Goal: Information Seeking & Learning: Compare options

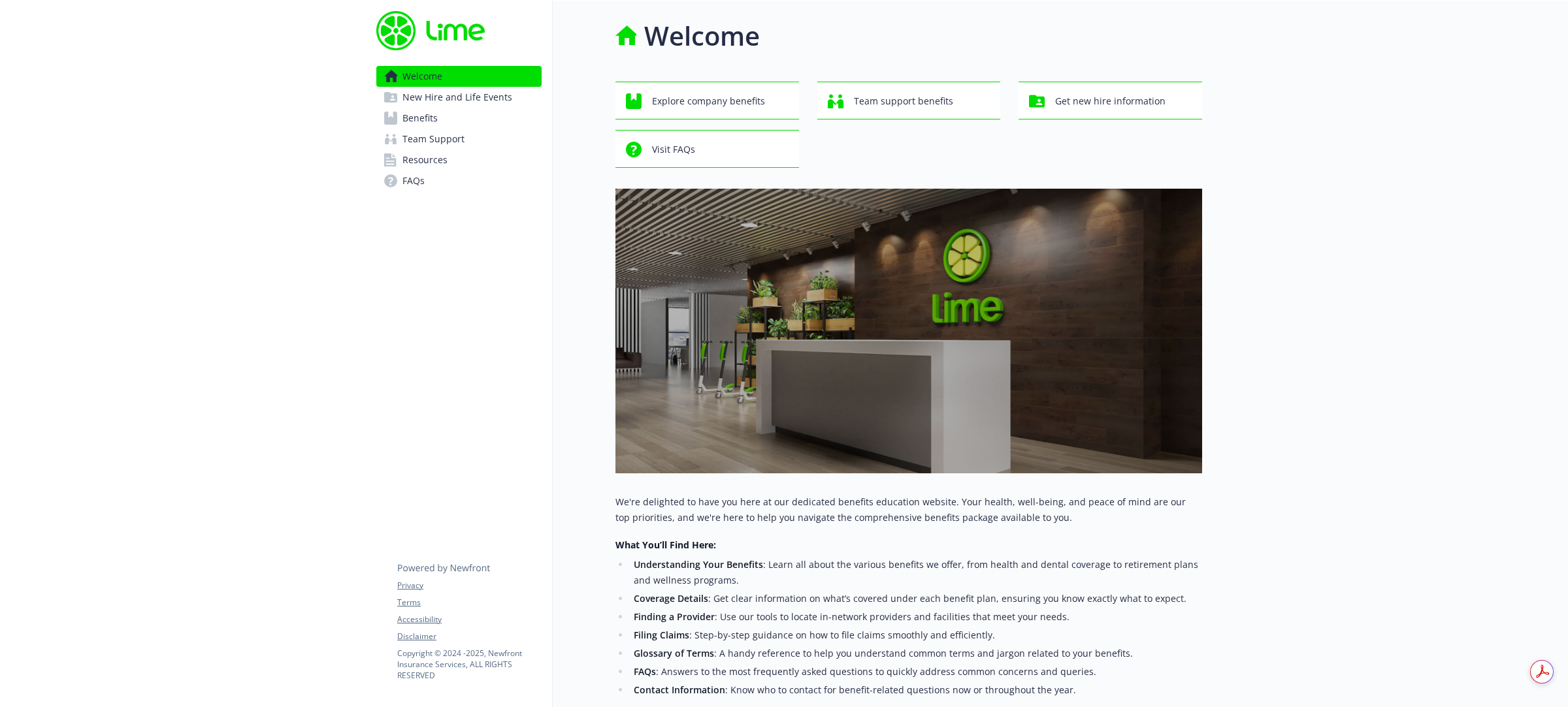
click at [441, 126] on link "Benefits" at bounding box center [458, 118] width 165 height 21
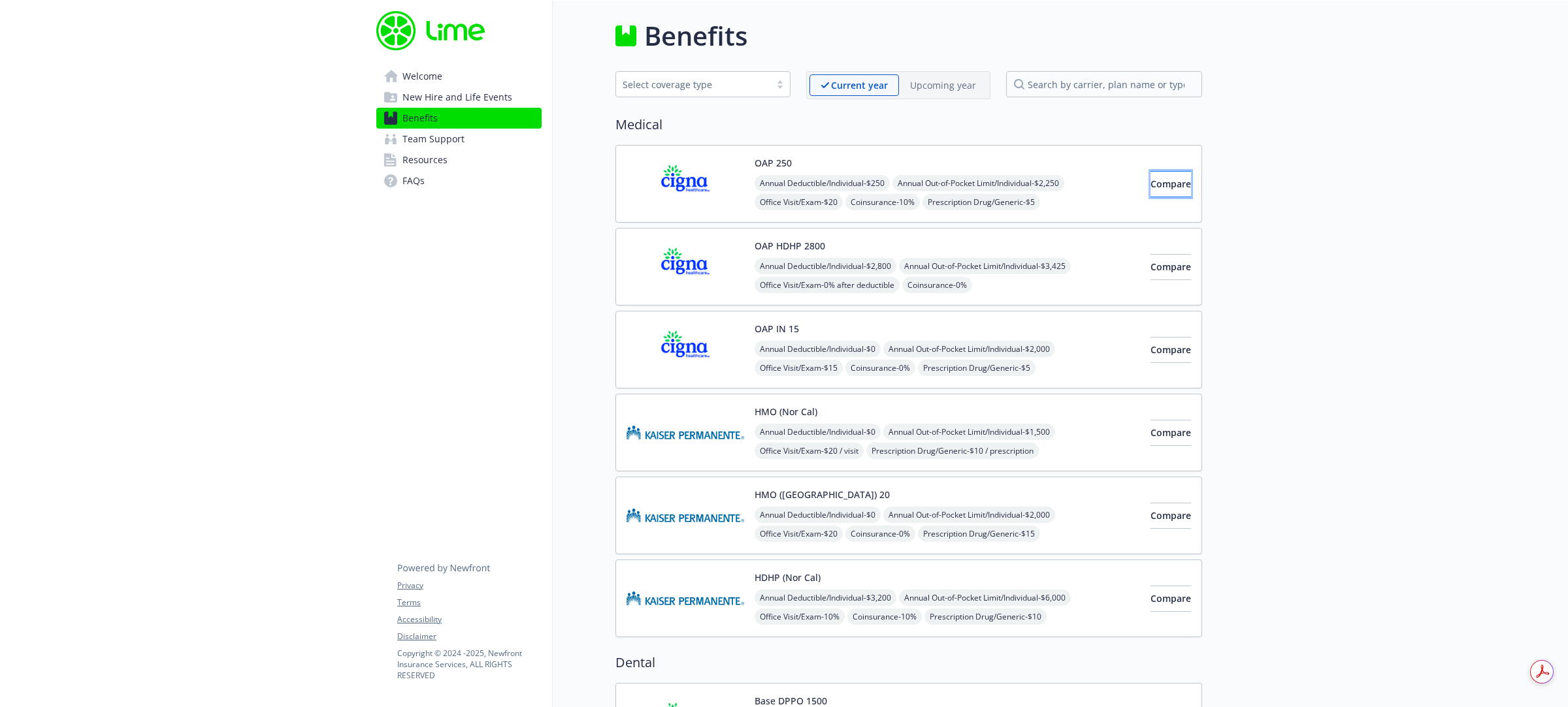
click at [1151, 189] on span "Compare" at bounding box center [1171, 184] width 40 height 12
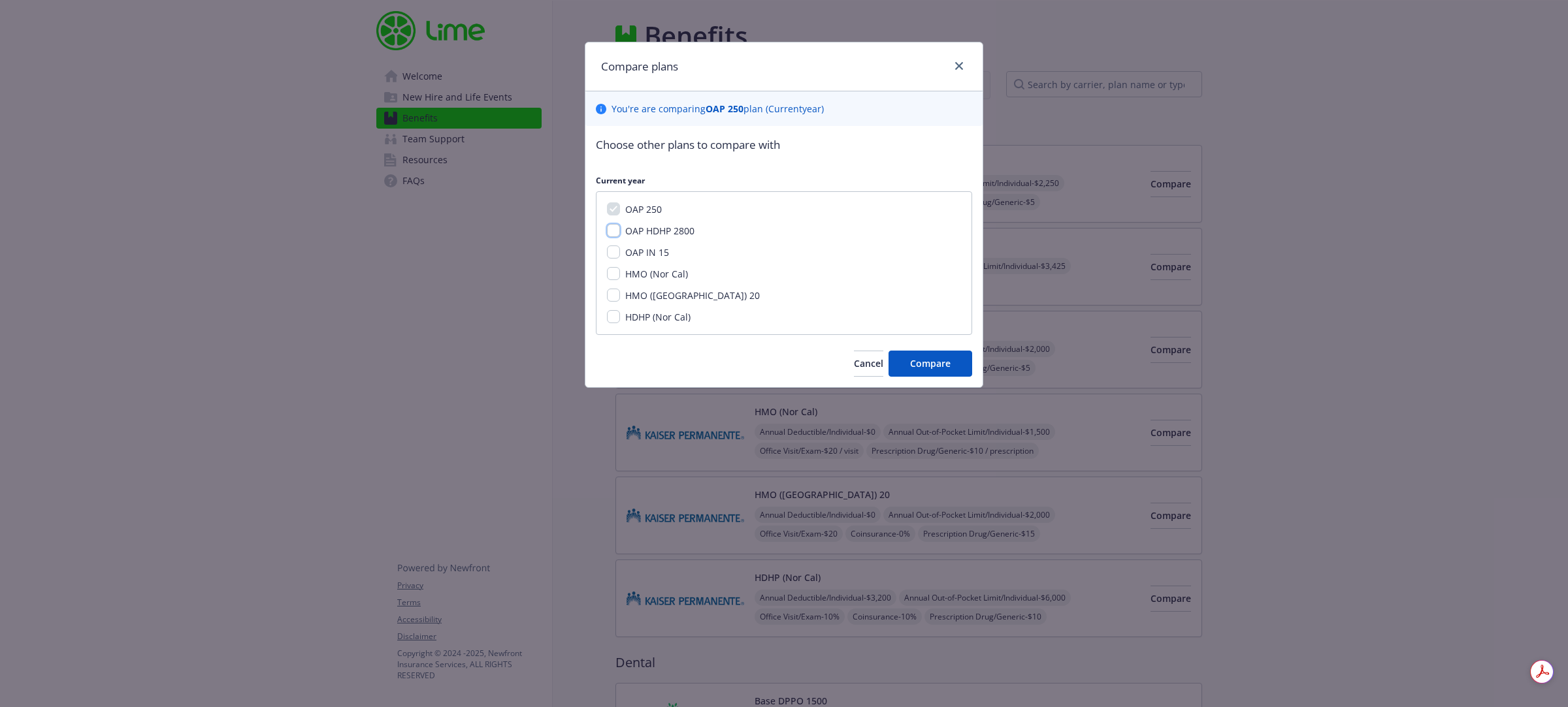
click at [617, 233] on input "OAP HDHP 2800" at bounding box center [613, 230] width 13 height 13
checkbox input "true"
click at [619, 253] on input "OAP IN 15" at bounding box center [613, 251] width 13 height 13
checkbox input "true"
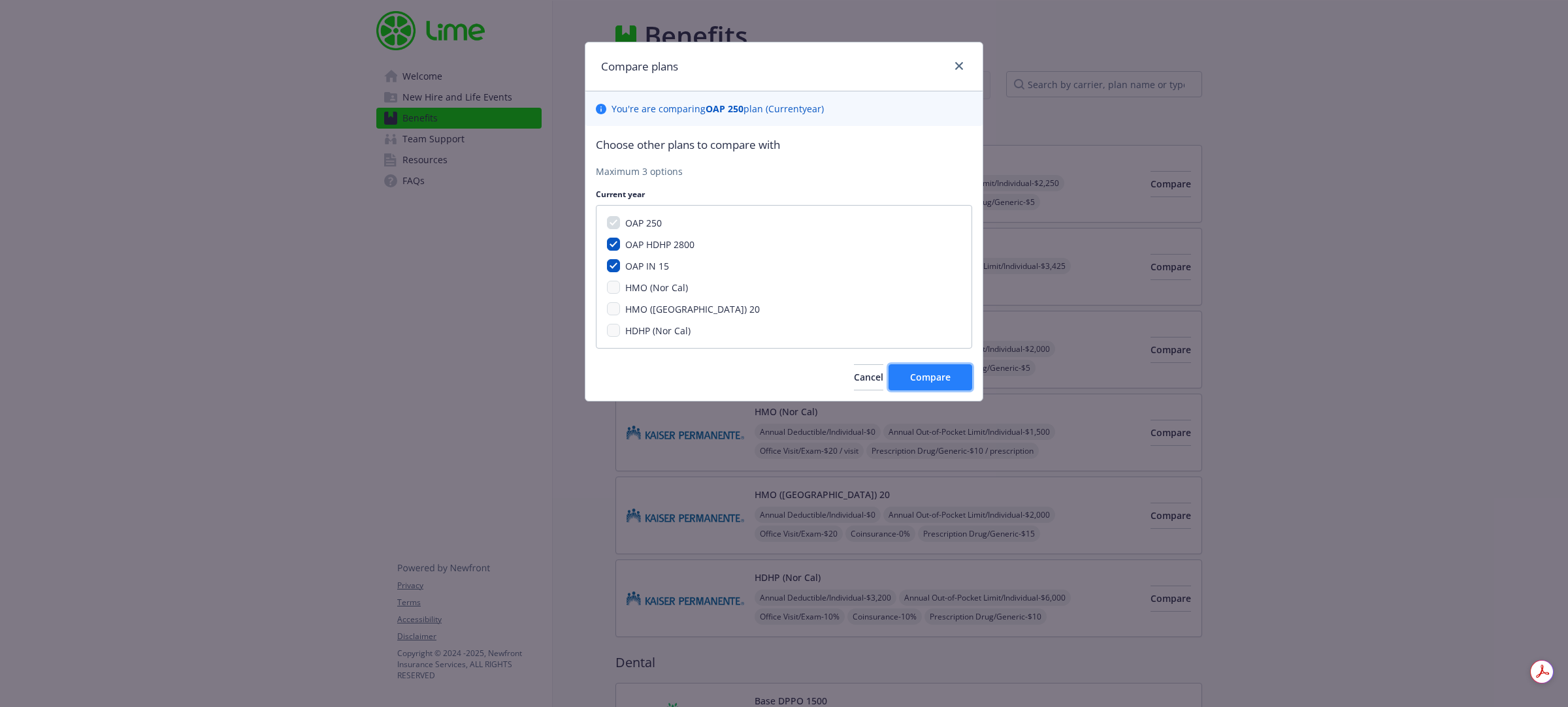
click at [948, 384] on span "Compare" at bounding box center [930, 377] width 40 height 12
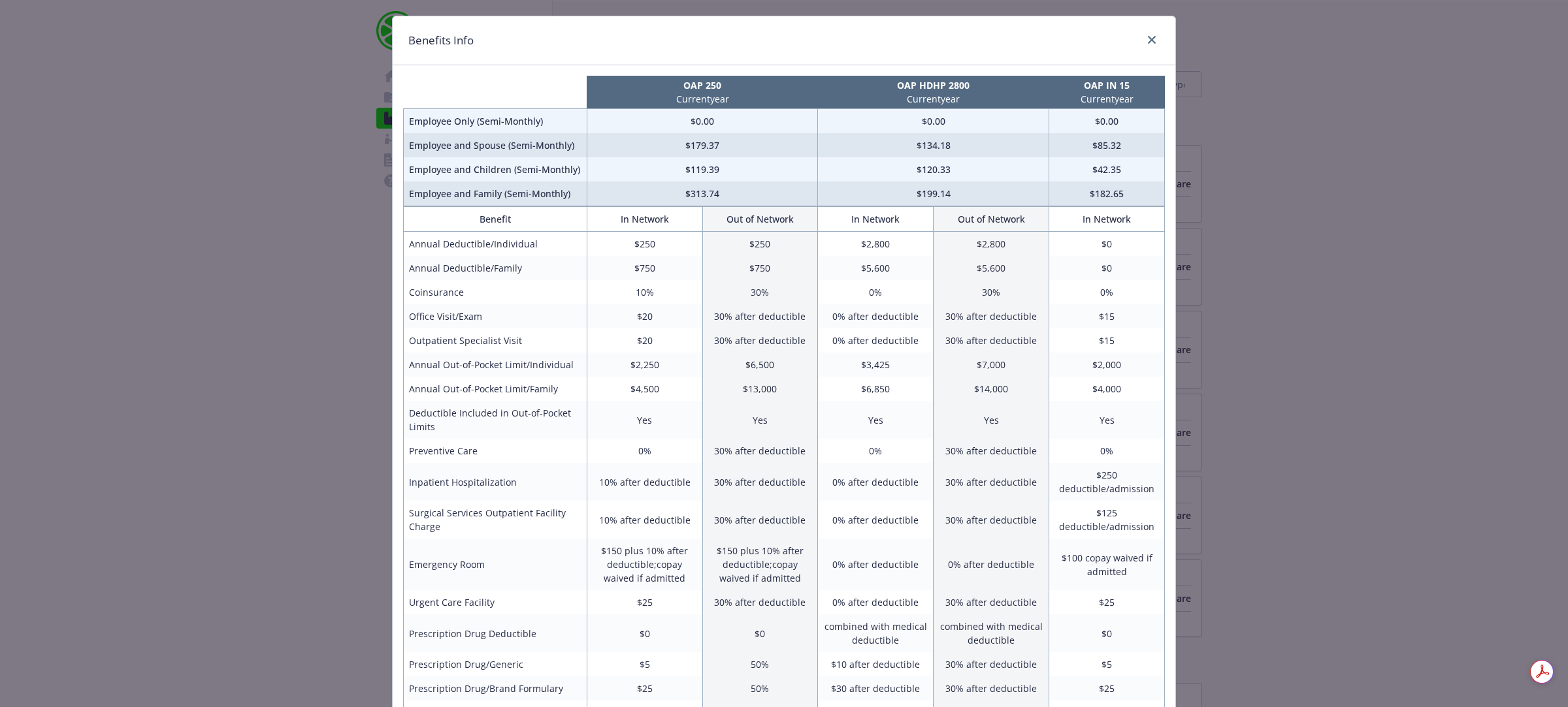
scroll to position [12, 0]
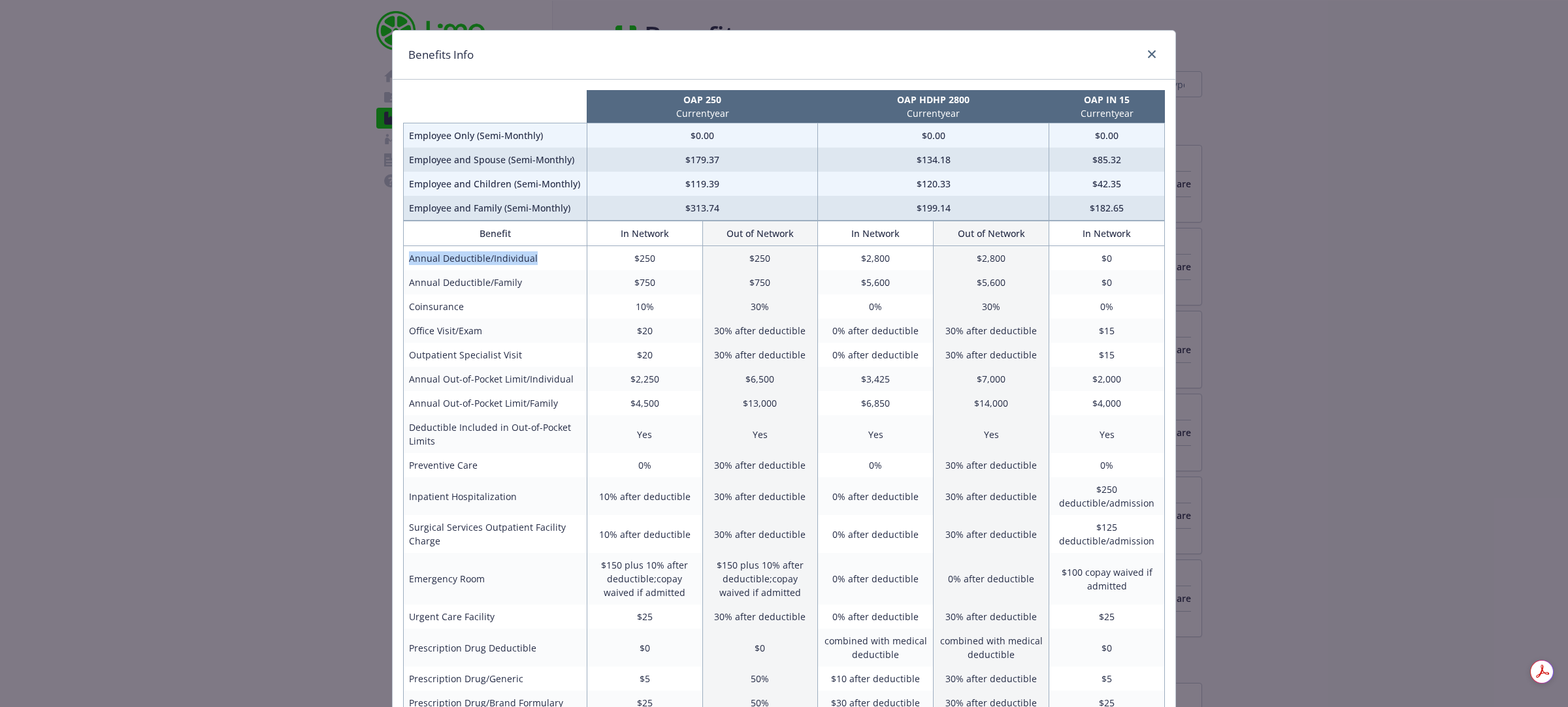
drag, startPoint x: 406, startPoint y: 258, endPoint x: 536, endPoint y: 269, distance: 130.5
click at [536, 269] on td "Annual Deductible/Individual" at bounding box center [495, 258] width 184 height 25
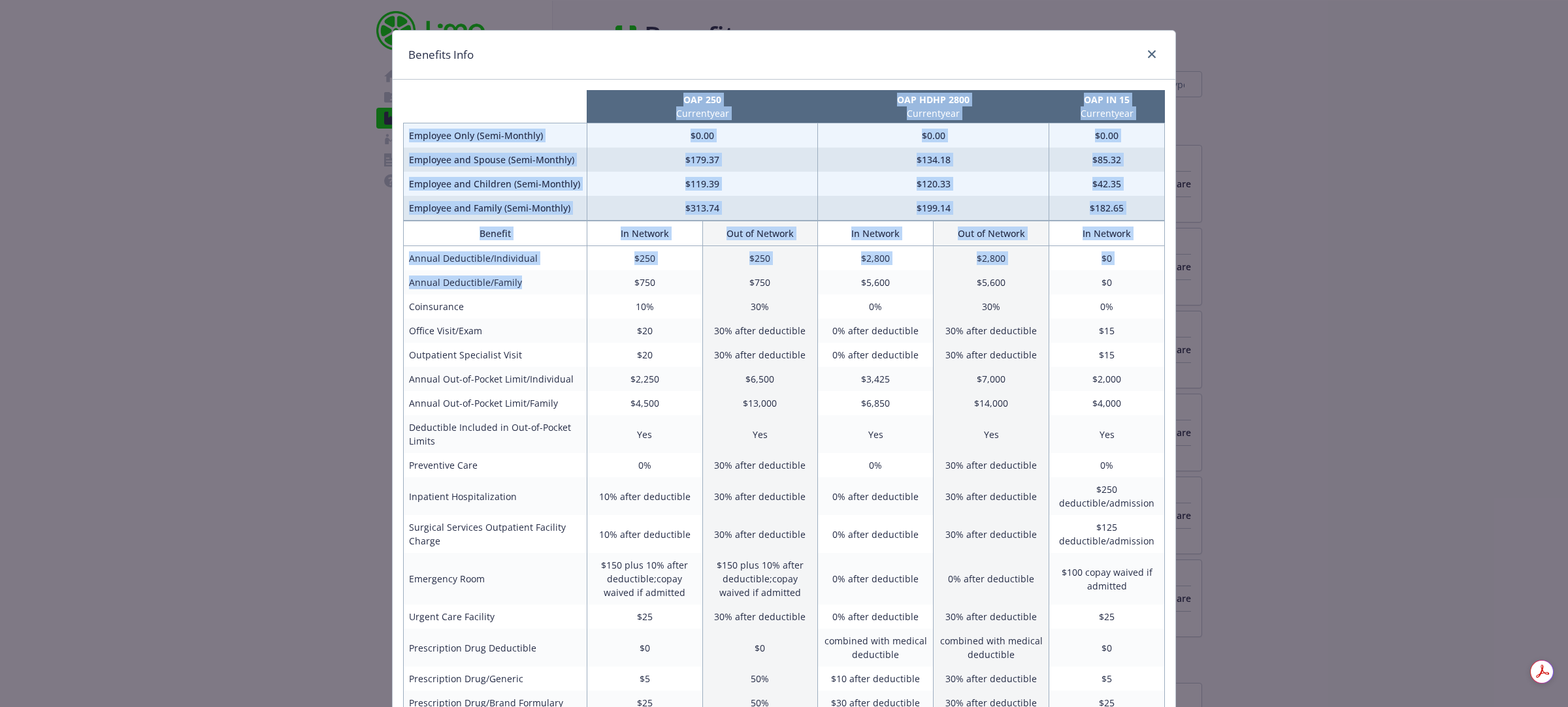
drag, startPoint x: 393, startPoint y: 283, endPoint x: 543, endPoint y: 295, distance: 150.5
click at [549, 291] on div "OAP 250 Current year OAP HDHP 2800 Current year OAP IN 15 Current year Employee…" at bounding box center [784, 542] width 783 height 926
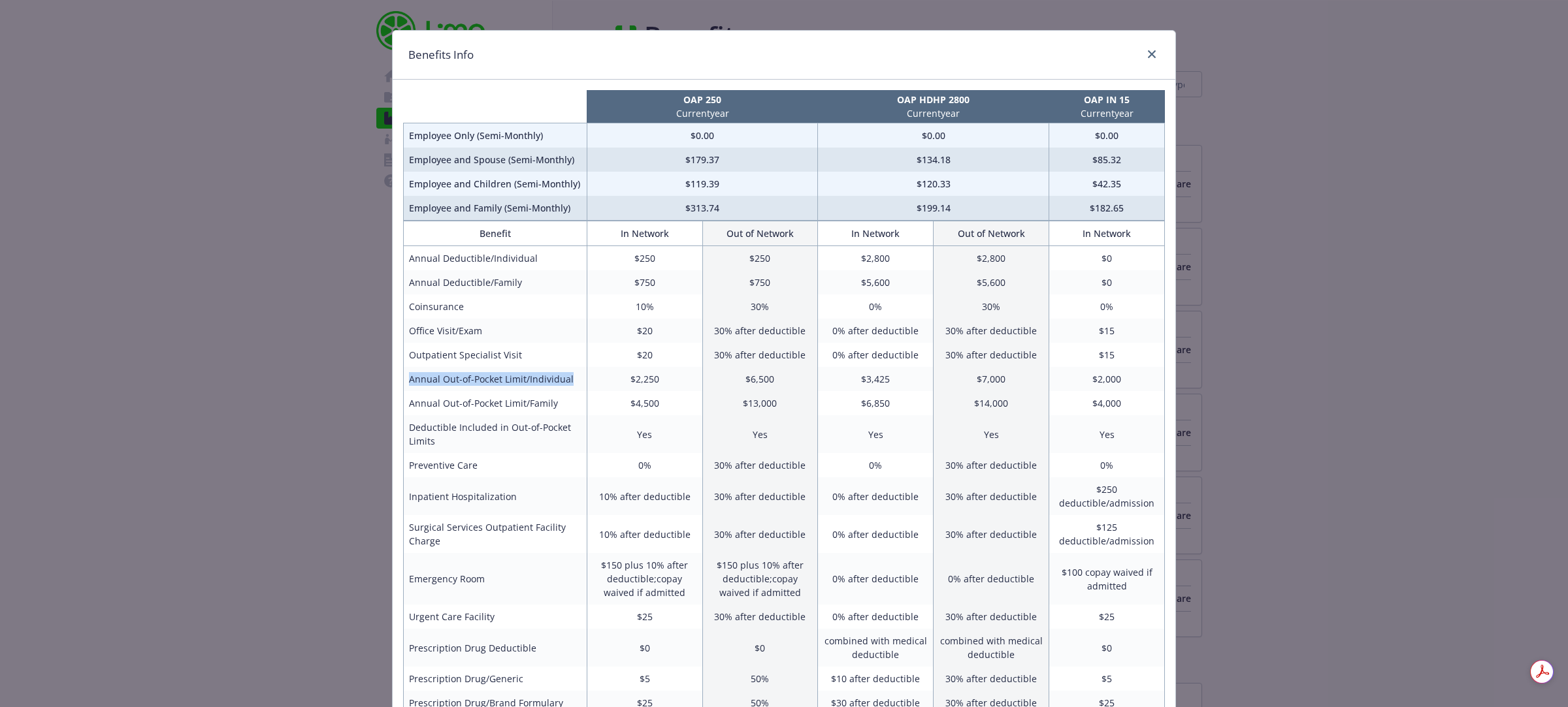
drag, startPoint x: 404, startPoint y: 384, endPoint x: 564, endPoint y: 383, distance: 160.0
click at [564, 383] on td "Annual Out-of-Pocket Limit/Individual" at bounding box center [495, 379] width 184 height 24
drag, startPoint x: 850, startPoint y: 399, endPoint x: 901, endPoint y: 406, distance: 51.5
click at [901, 406] on td "$6,850" at bounding box center [875, 403] width 116 height 24
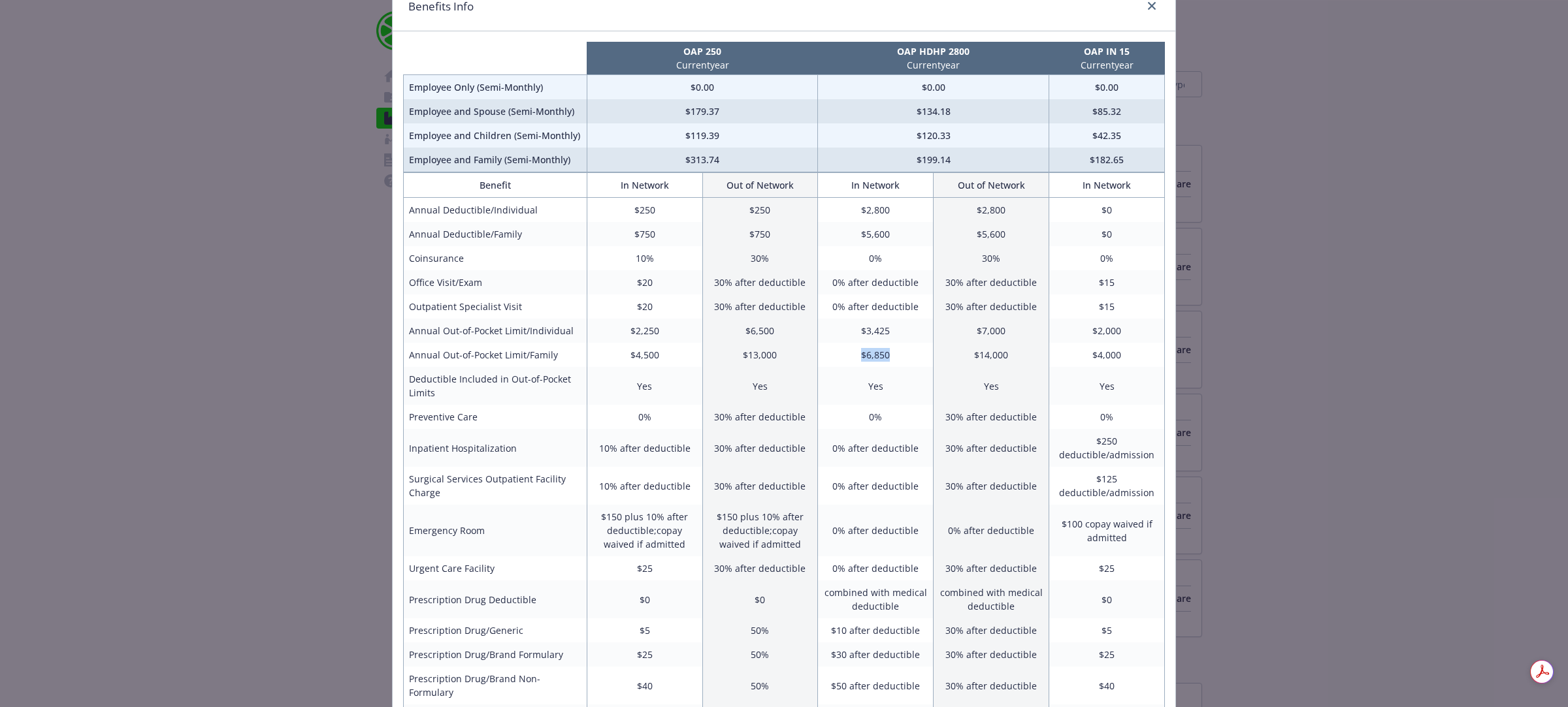
scroll to position [0, 0]
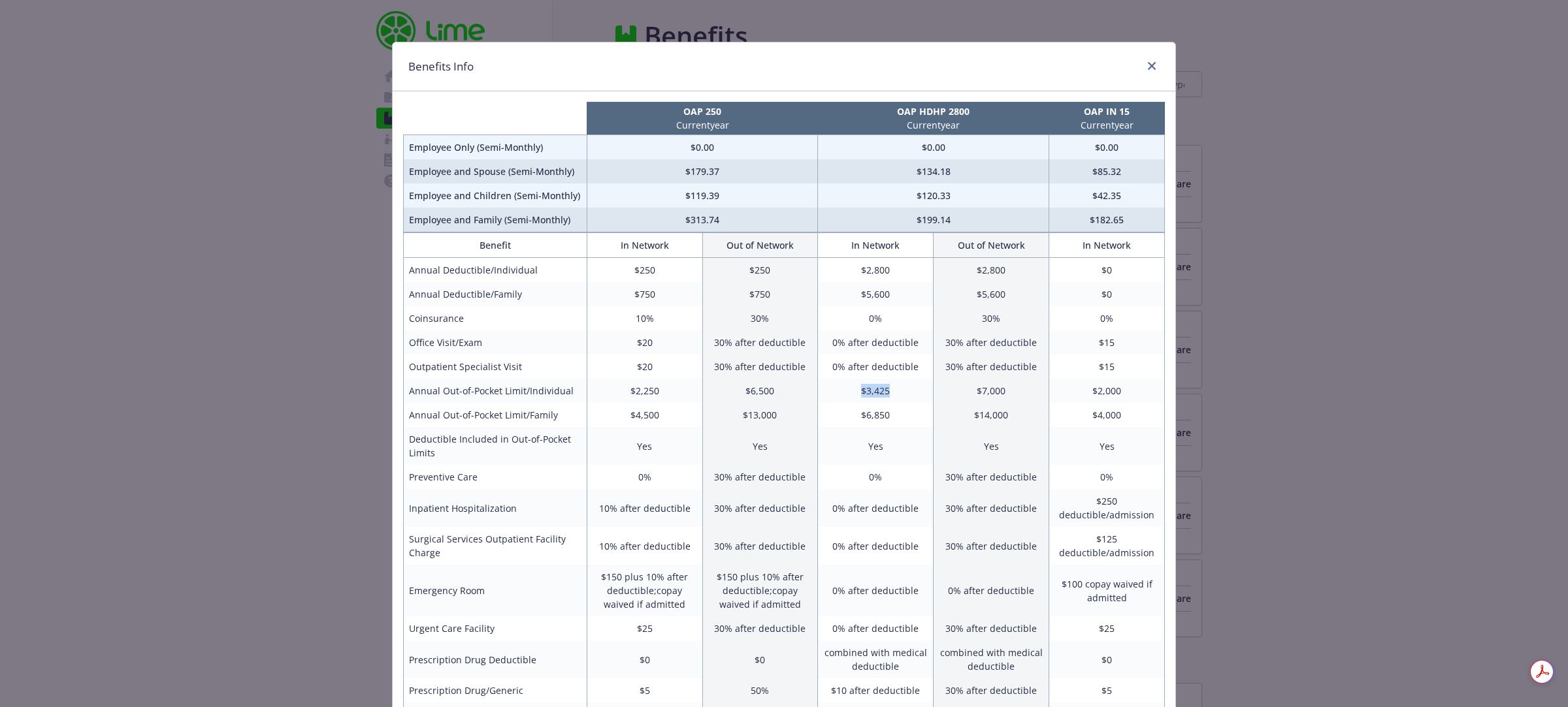
drag, startPoint x: 856, startPoint y: 392, endPoint x: 886, endPoint y: 395, distance: 30.1
click at [886, 395] on td "$3,425" at bounding box center [875, 390] width 116 height 24
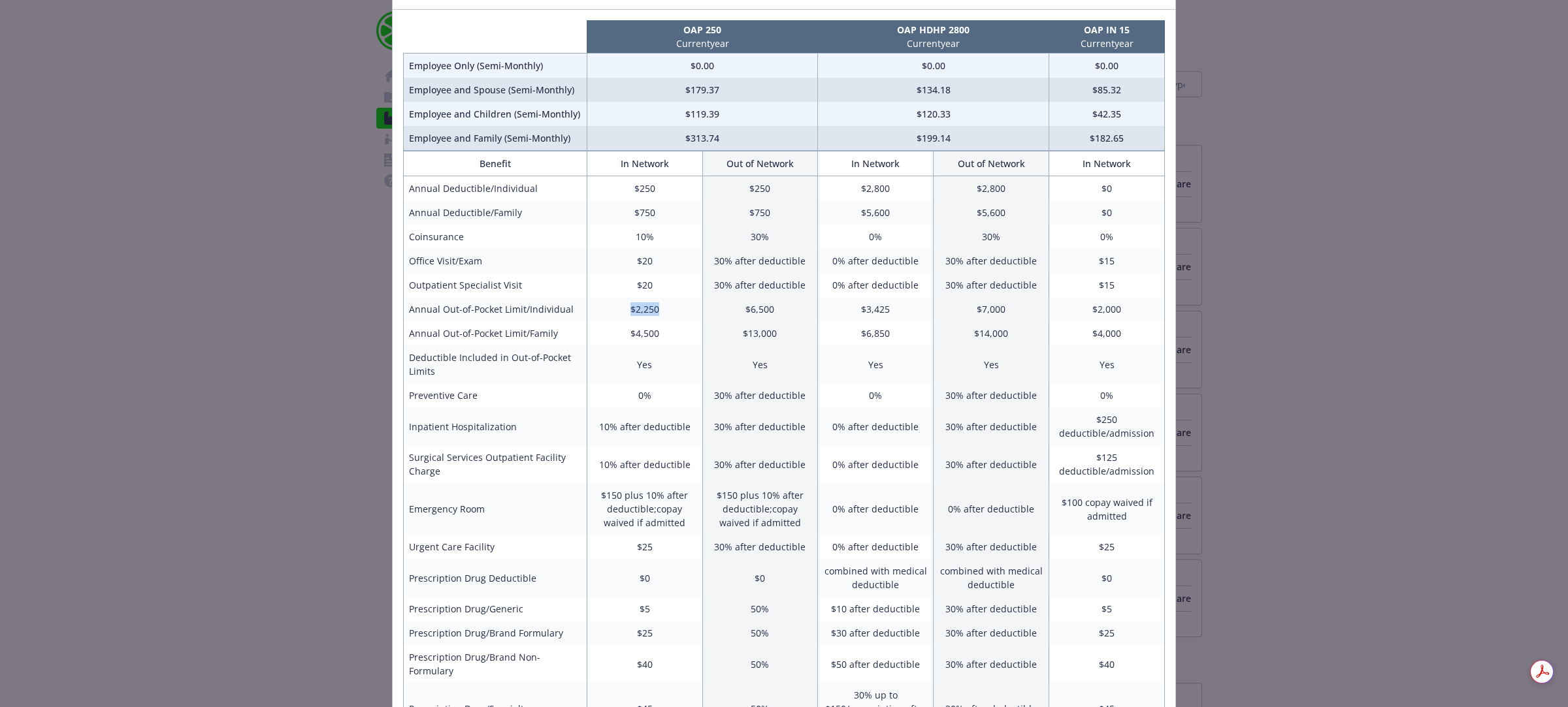
drag, startPoint x: 625, startPoint y: 312, endPoint x: 660, endPoint y: 314, distance: 35.1
click at [660, 314] on td "$2,250" at bounding box center [644, 309] width 116 height 24
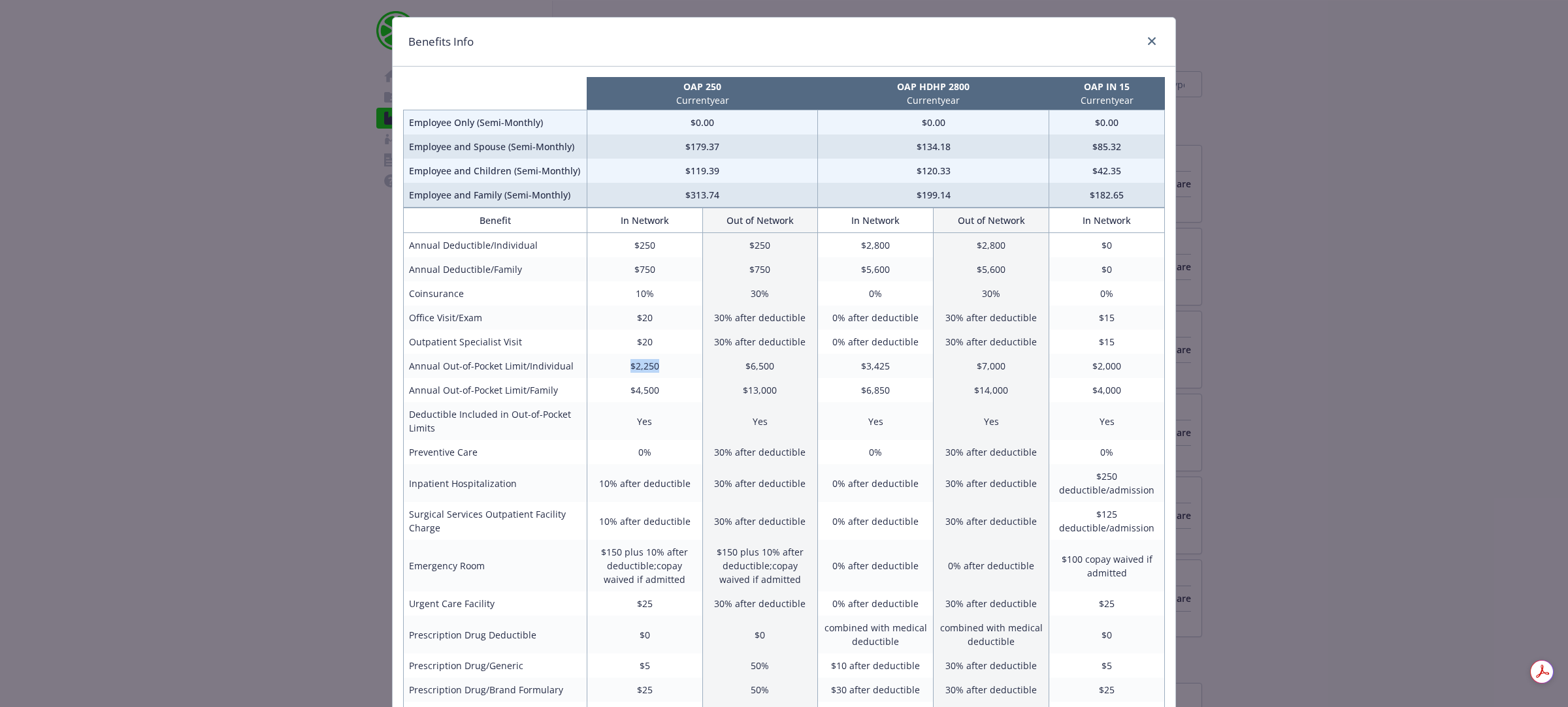
scroll to position [0, 0]
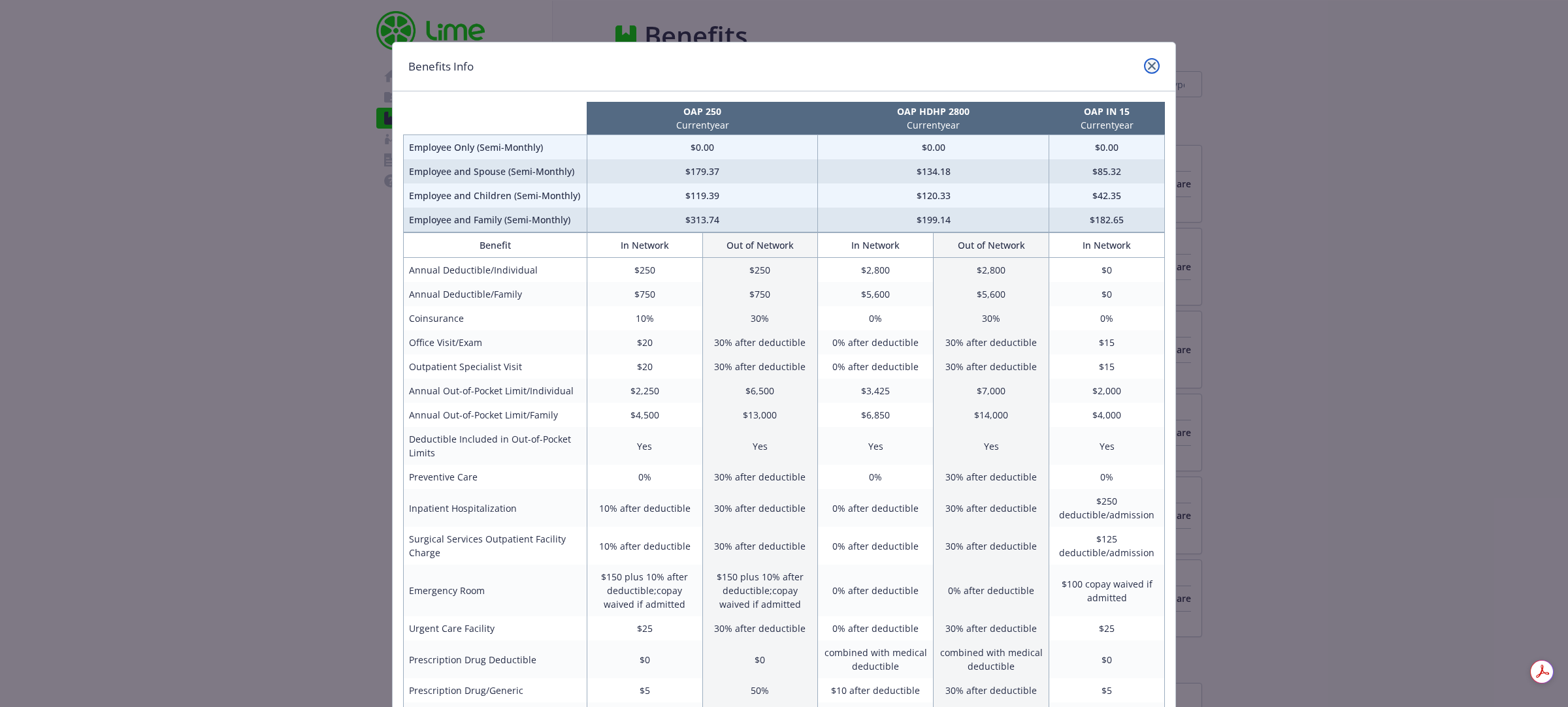
click at [1150, 60] on link "close" at bounding box center [1151, 66] width 16 height 16
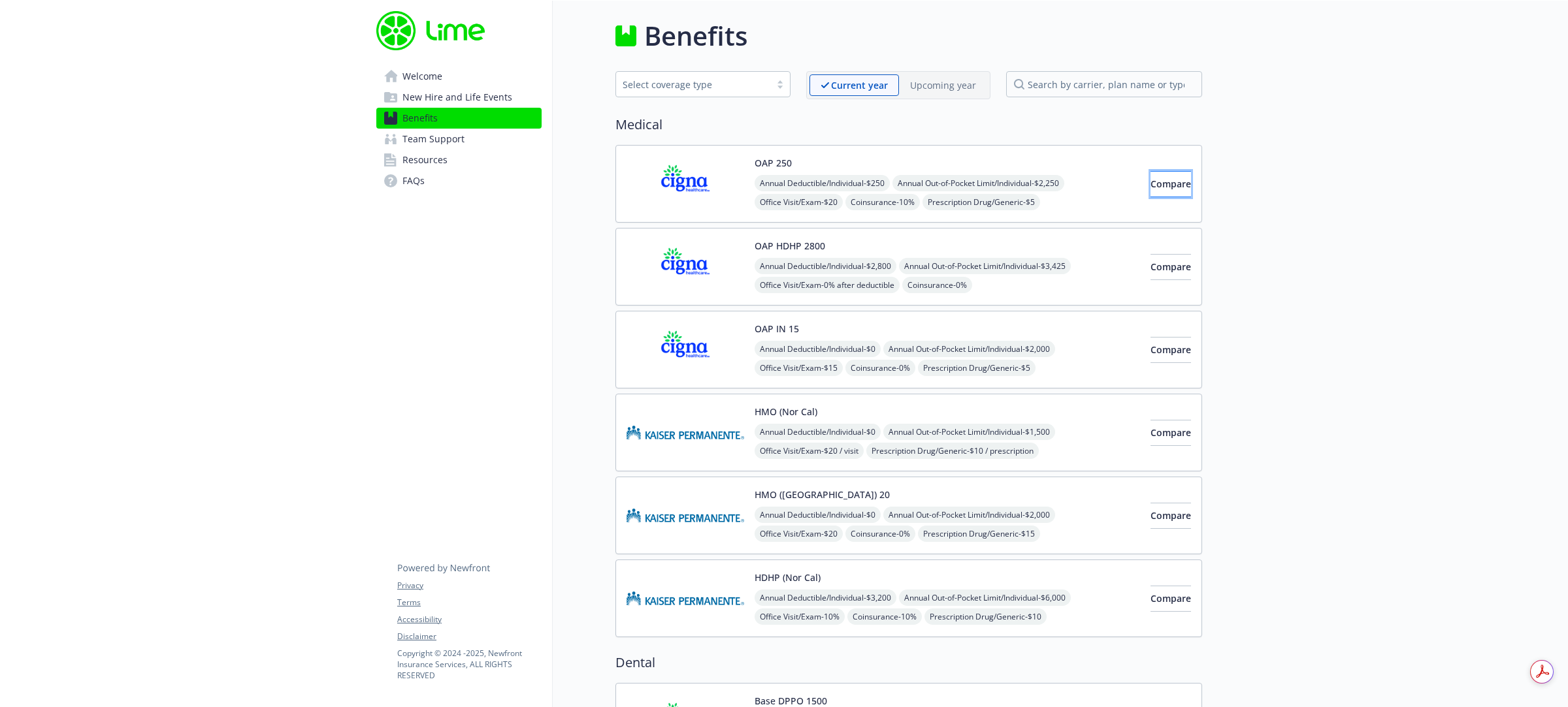
click at [1151, 190] on span "Compare" at bounding box center [1171, 184] width 40 height 12
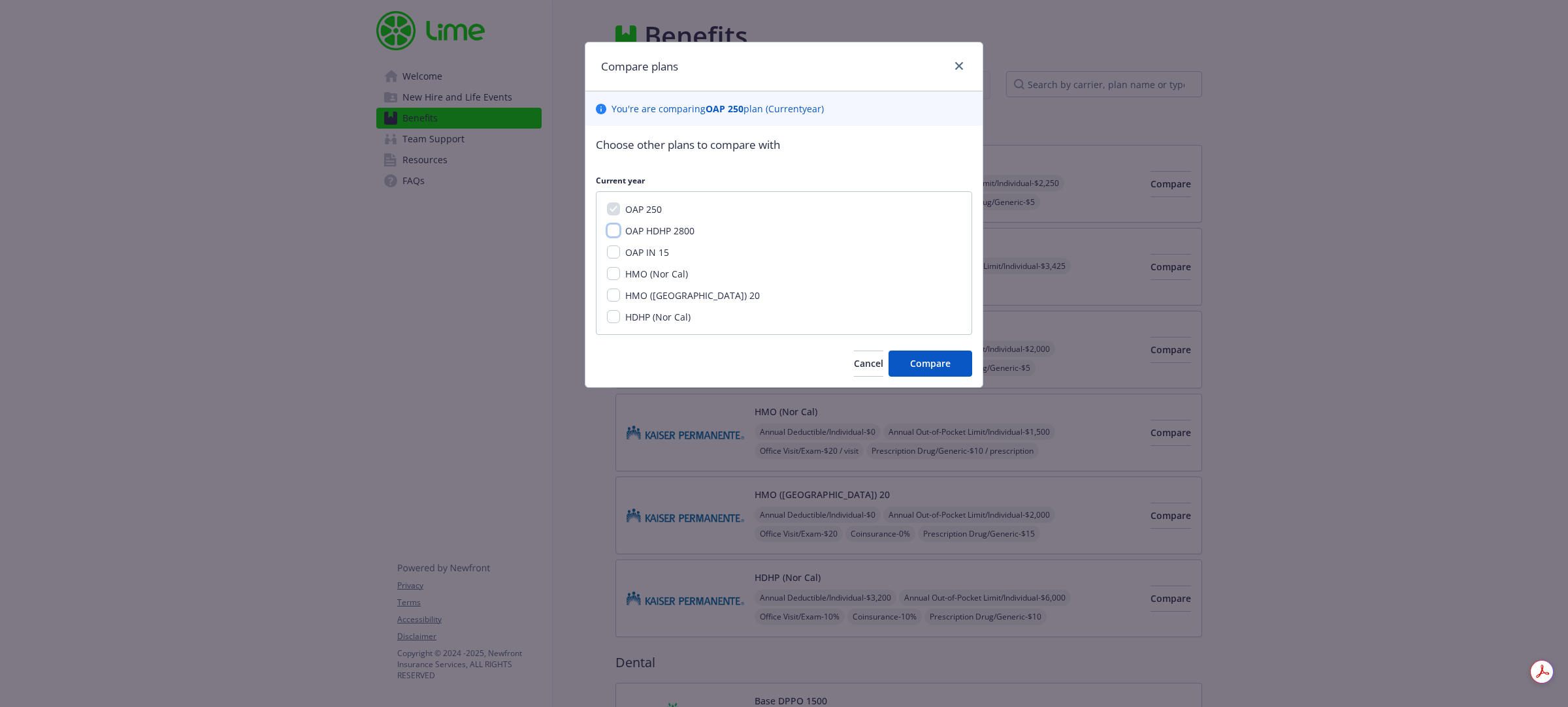
click at [614, 236] on input "OAP HDHP 2800" at bounding box center [613, 230] width 13 height 13
checkbox input "true"
click at [613, 249] on input "OAP IN 15" at bounding box center [613, 251] width 13 height 13
checkbox input "true"
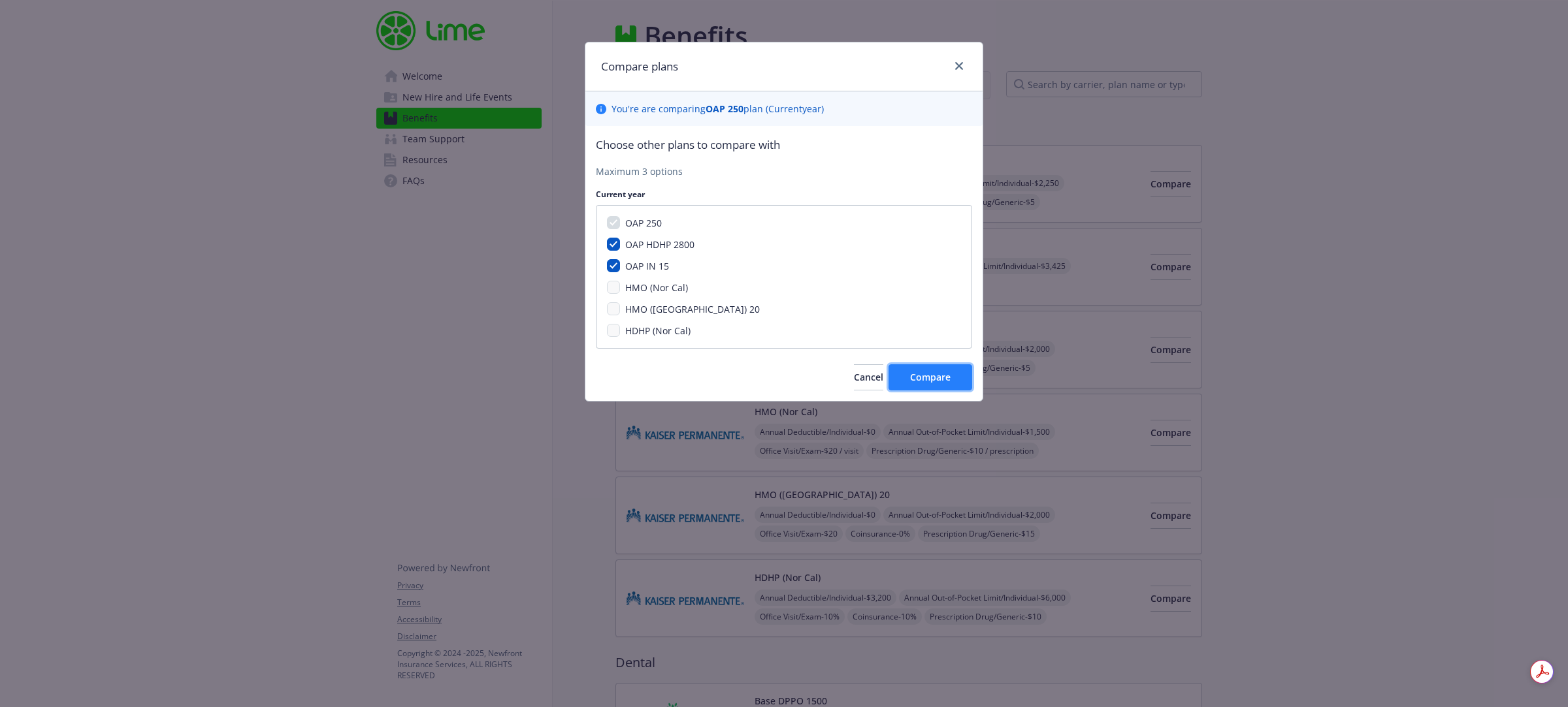
click at [932, 390] on button "Compare" at bounding box center [930, 377] width 84 height 26
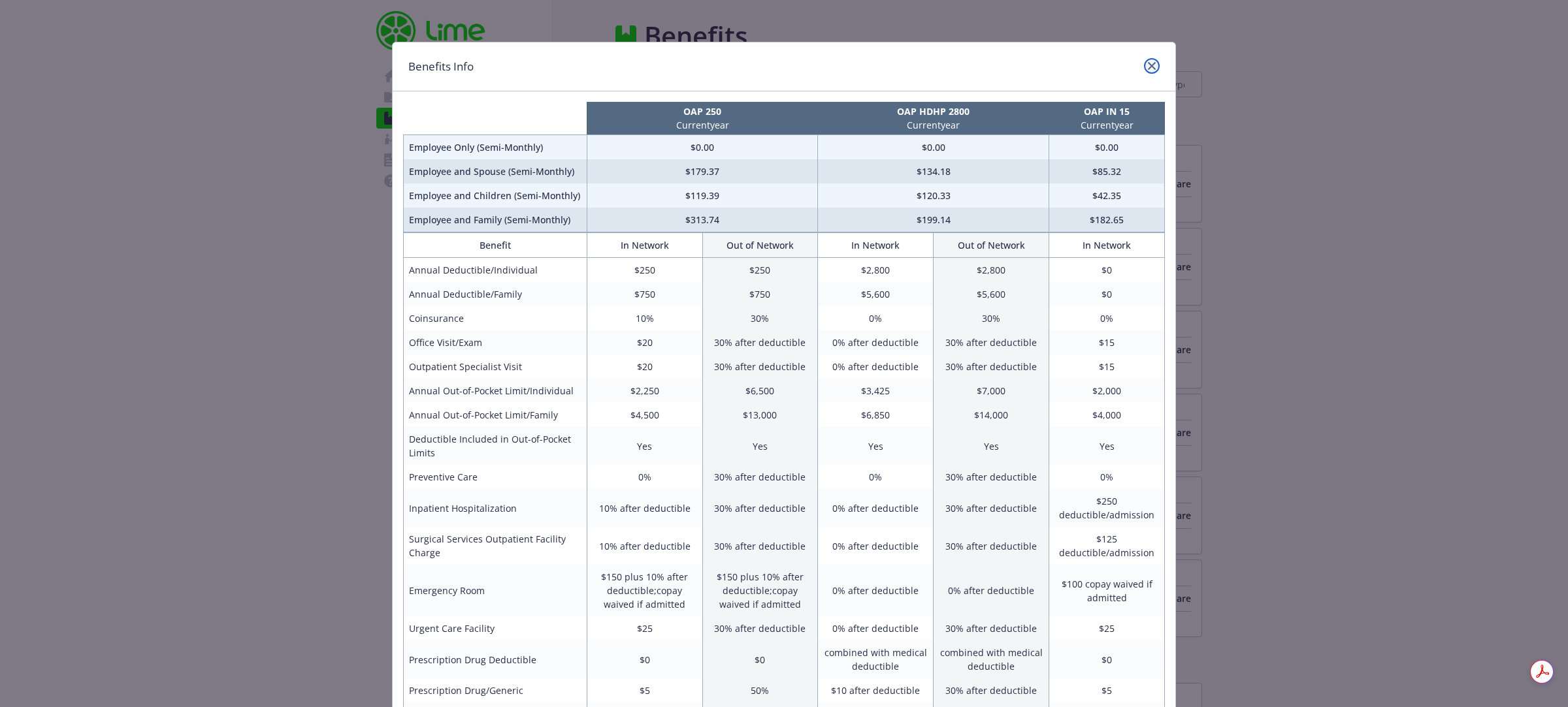
click at [1151, 70] on link "close" at bounding box center [1151, 66] width 16 height 16
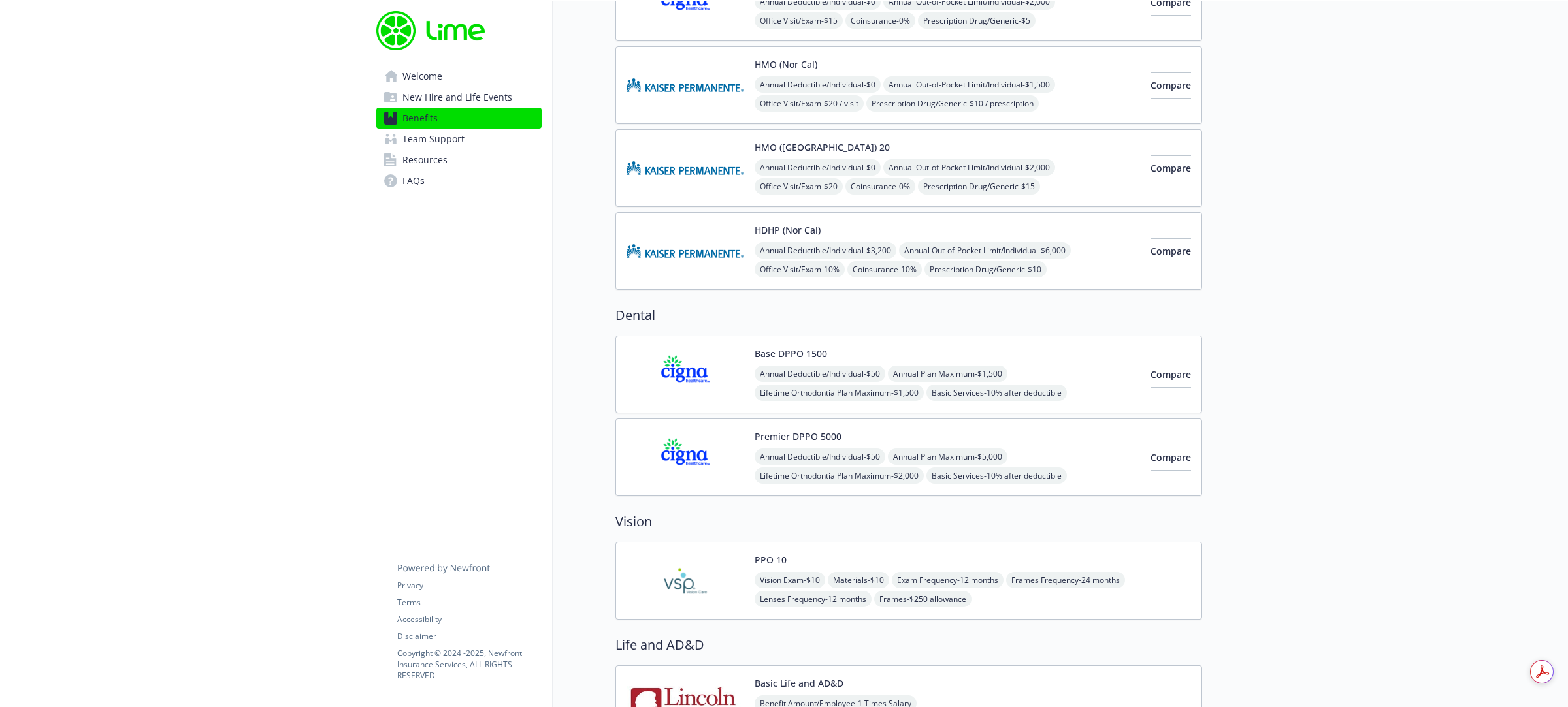
scroll to position [408, 0]
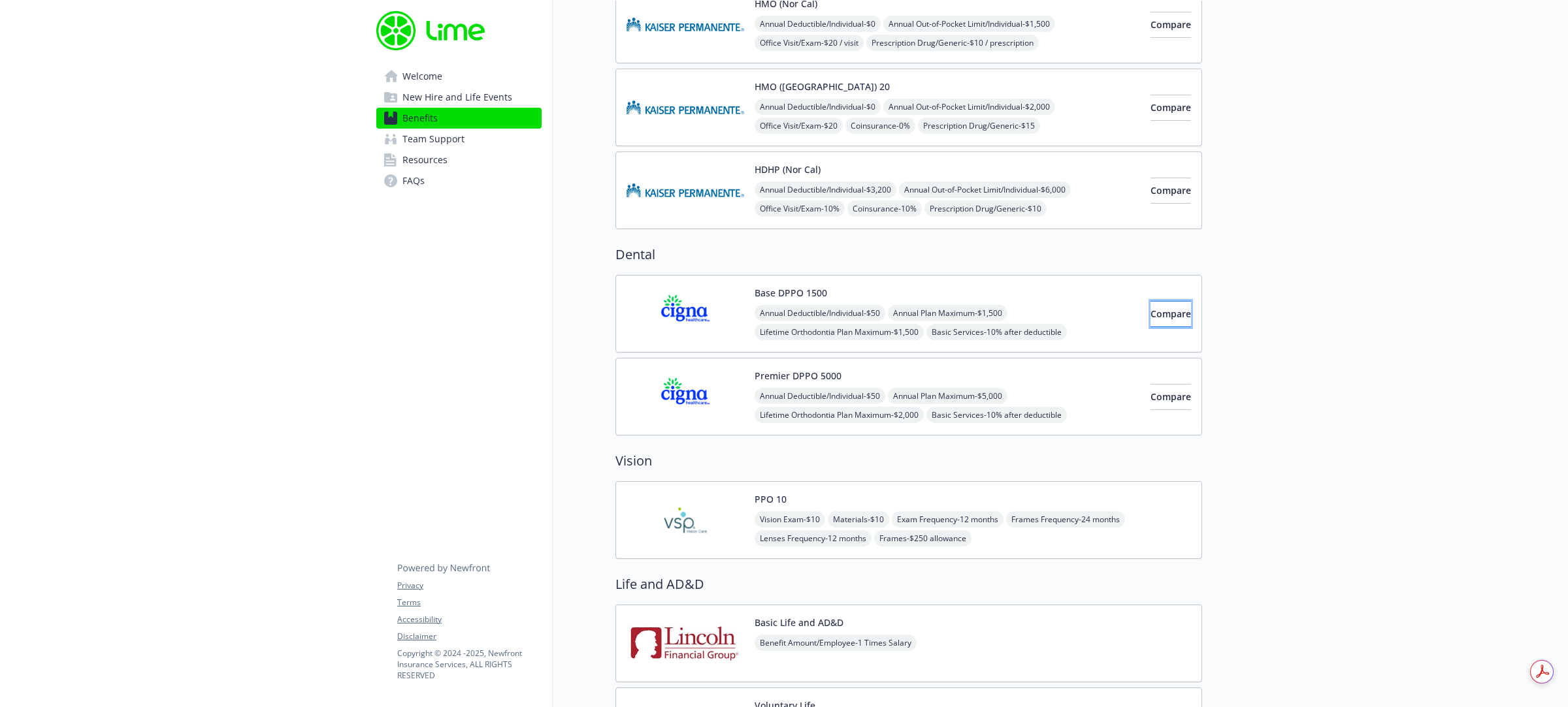
click at [1151, 314] on span "Compare" at bounding box center [1171, 314] width 40 height 12
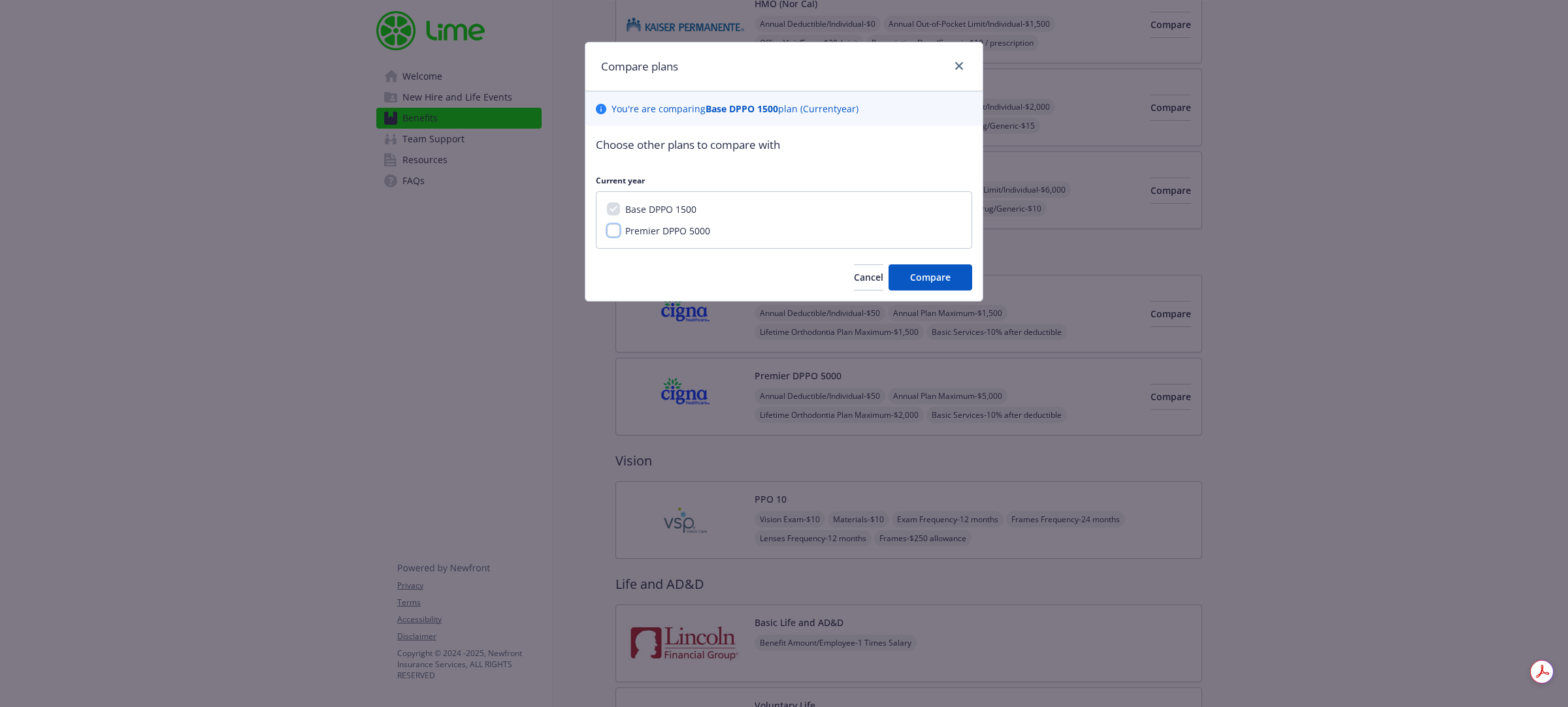
click at [614, 227] on input "Premier DPPO 5000" at bounding box center [613, 230] width 13 height 13
checkbox input "true"
click at [940, 283] on span "Compare" at bounding box center [930, 277] width 40 height 12
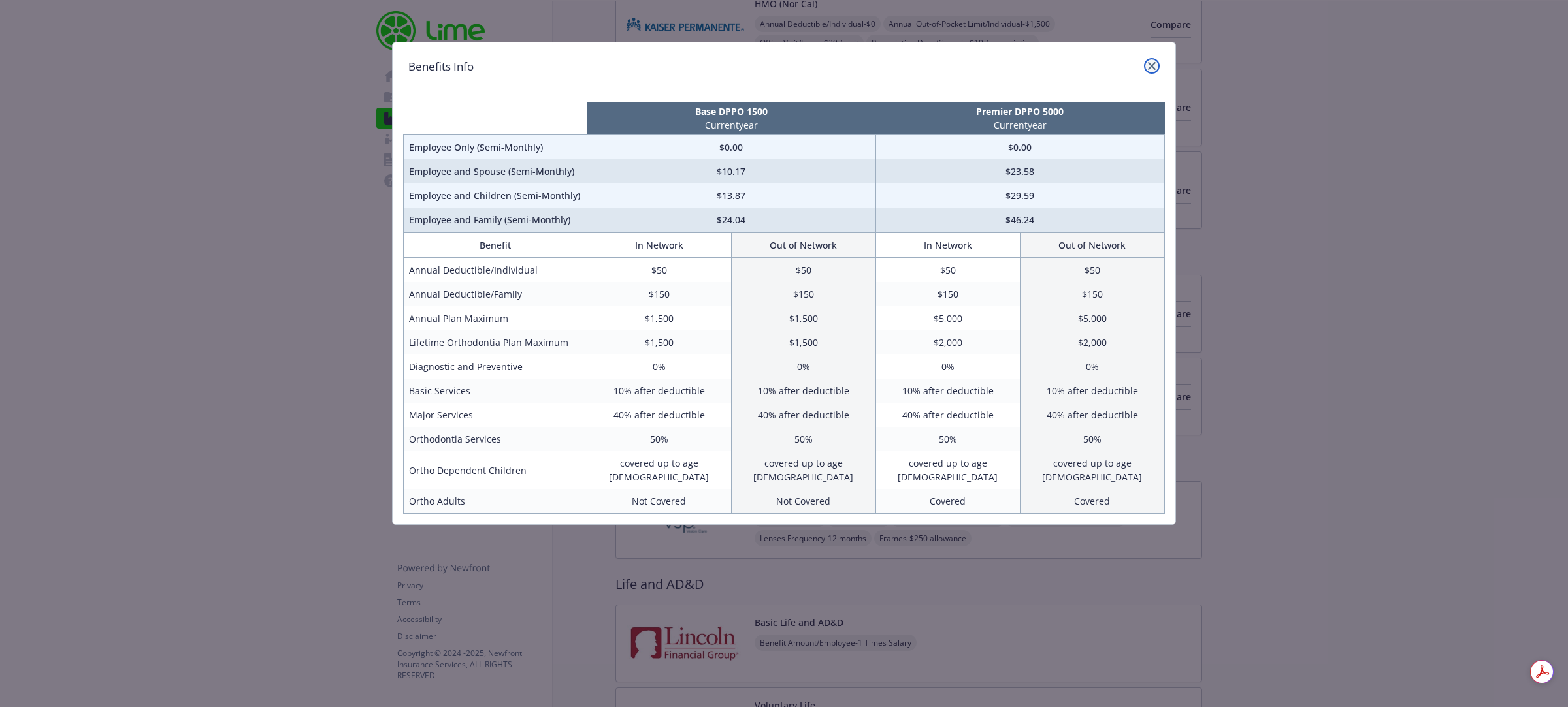
click at [1152, 72] on link "close" at bounding box center [1151, 66] width 16 height 16
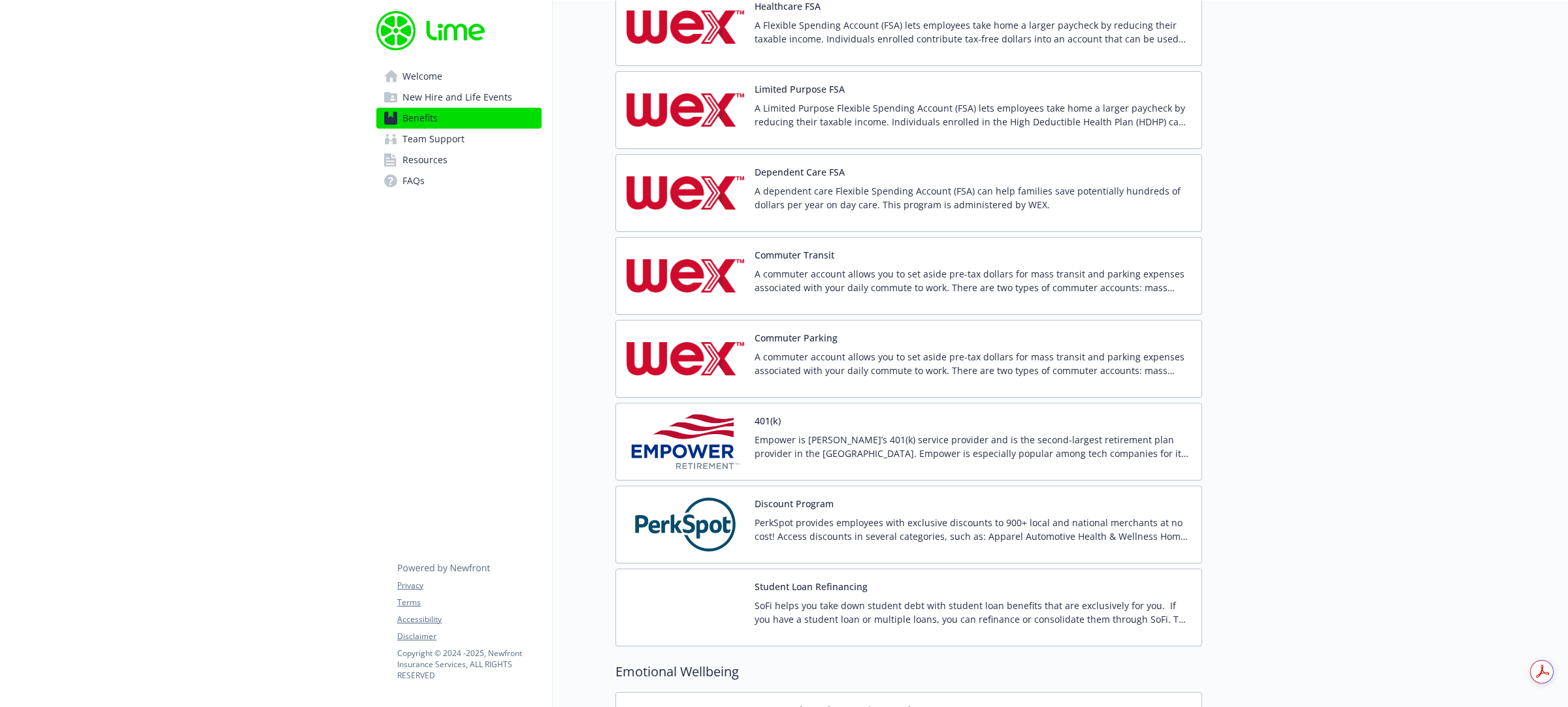
scroll to position [1877, 0]
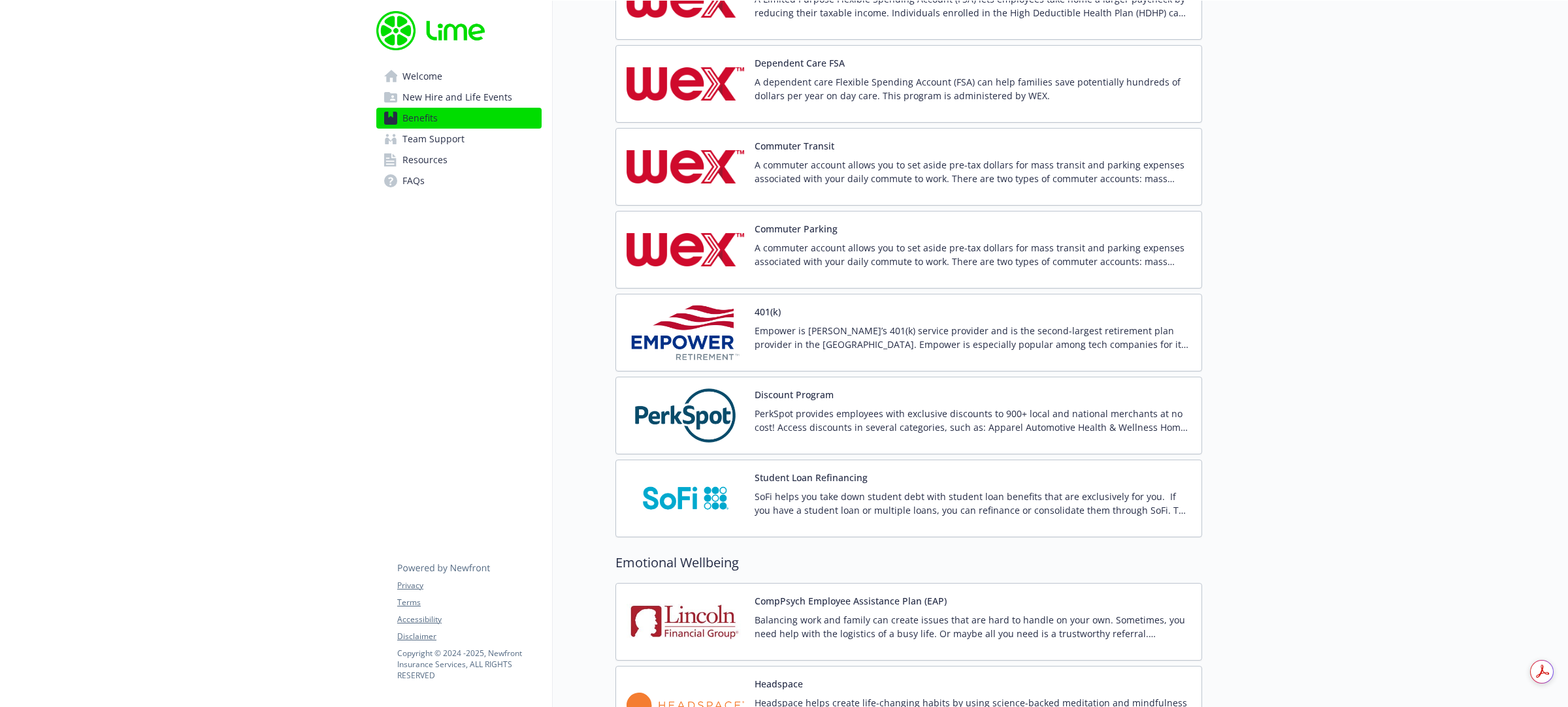
click at [786, 338] on p "Empower is [PERSON_NAME]’s 401(k) service provider and is the second-largest re…" at bounding box center [972, 338] width 437 height 27
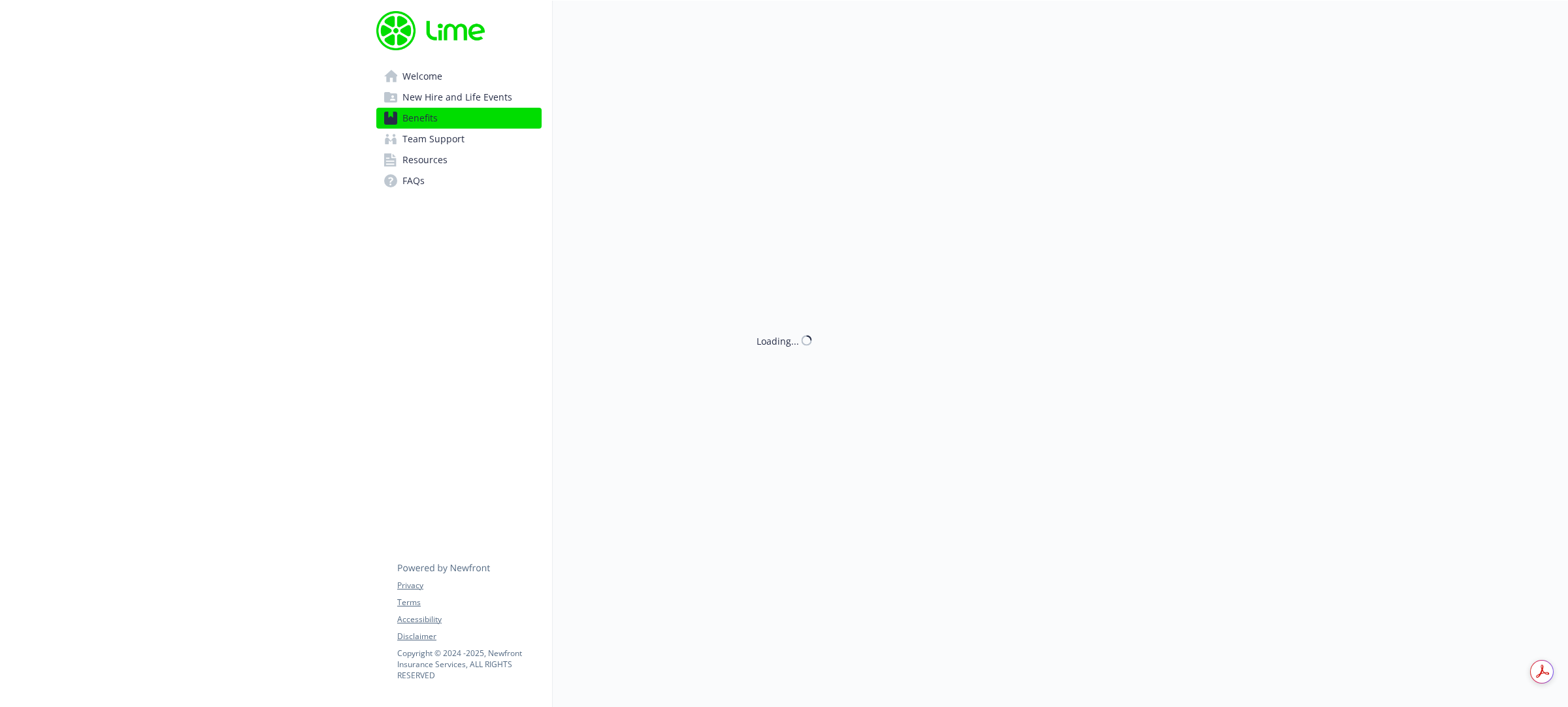
scroll to position [1959, 0]
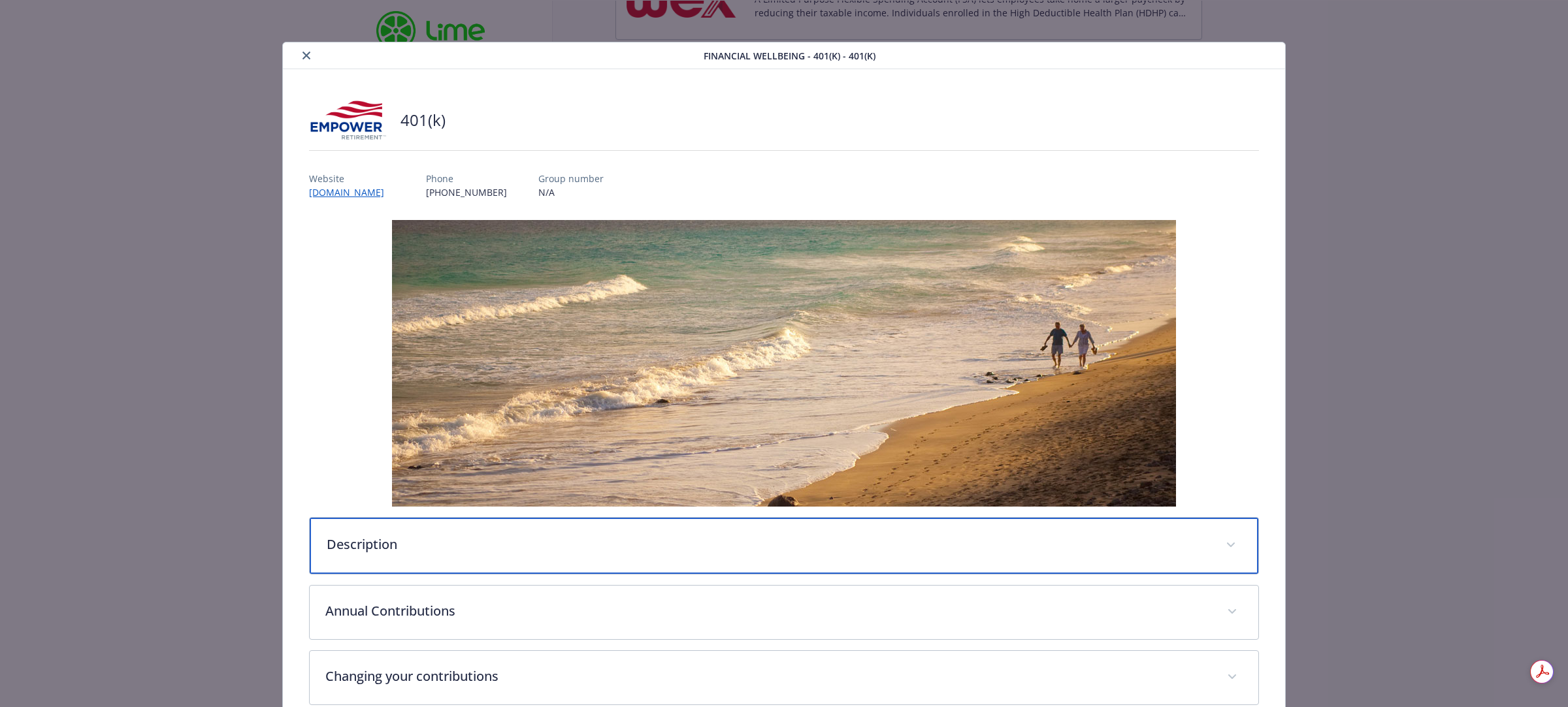
click at [461, 529] on div "Description" at bounding box center [784, 546] width 948 height 56
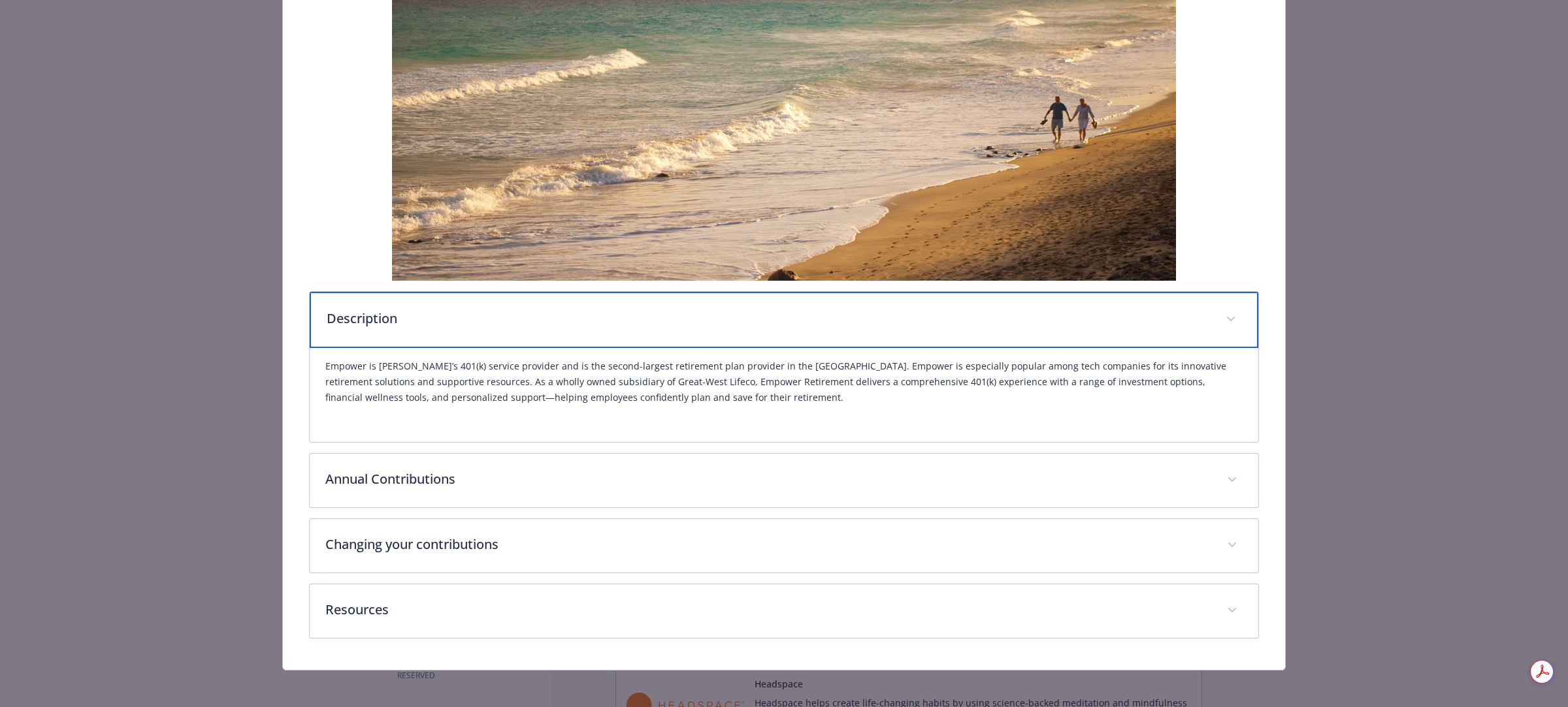
scroll to position [232, 0]
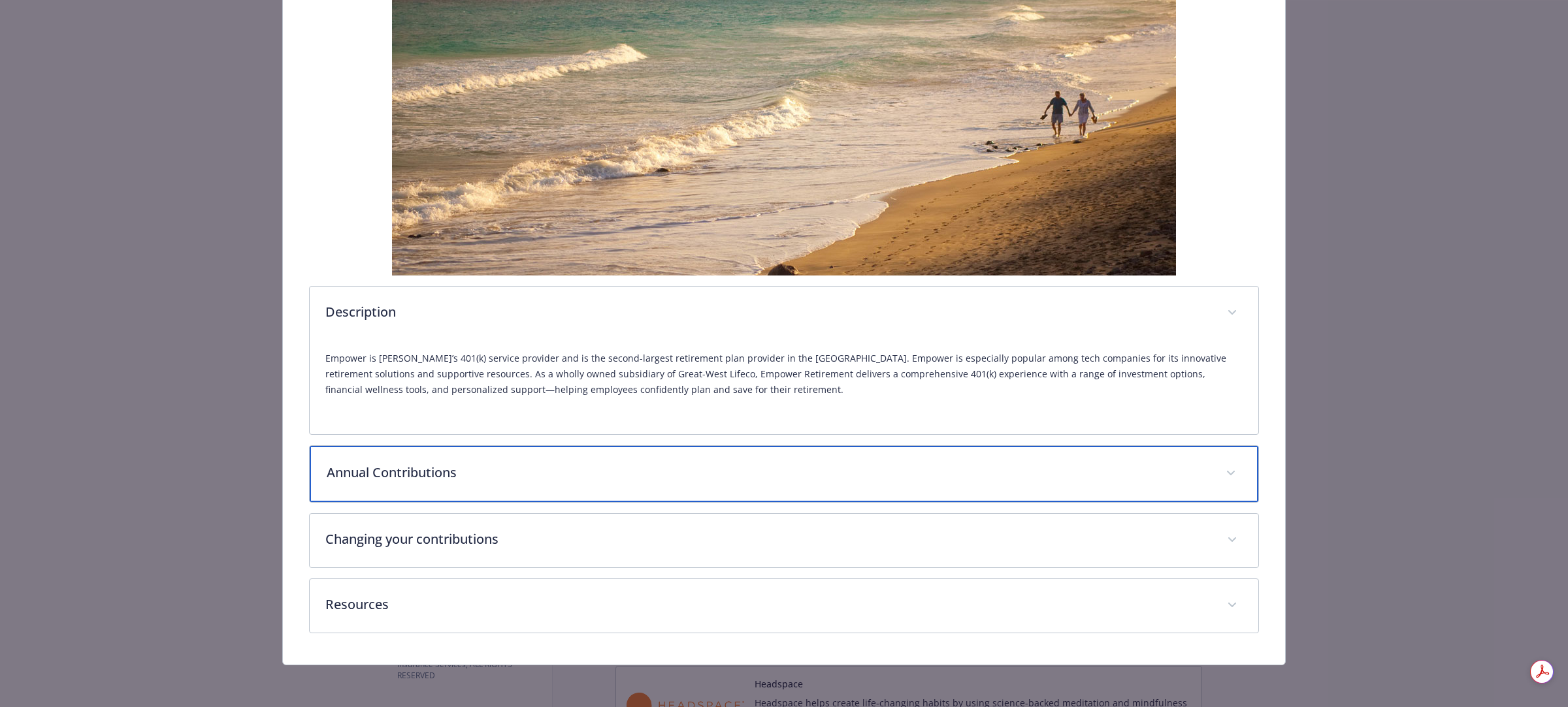
click at [407, 492] on div "Annual Contributions" at bounding box center [784, 474] width 948 height 56
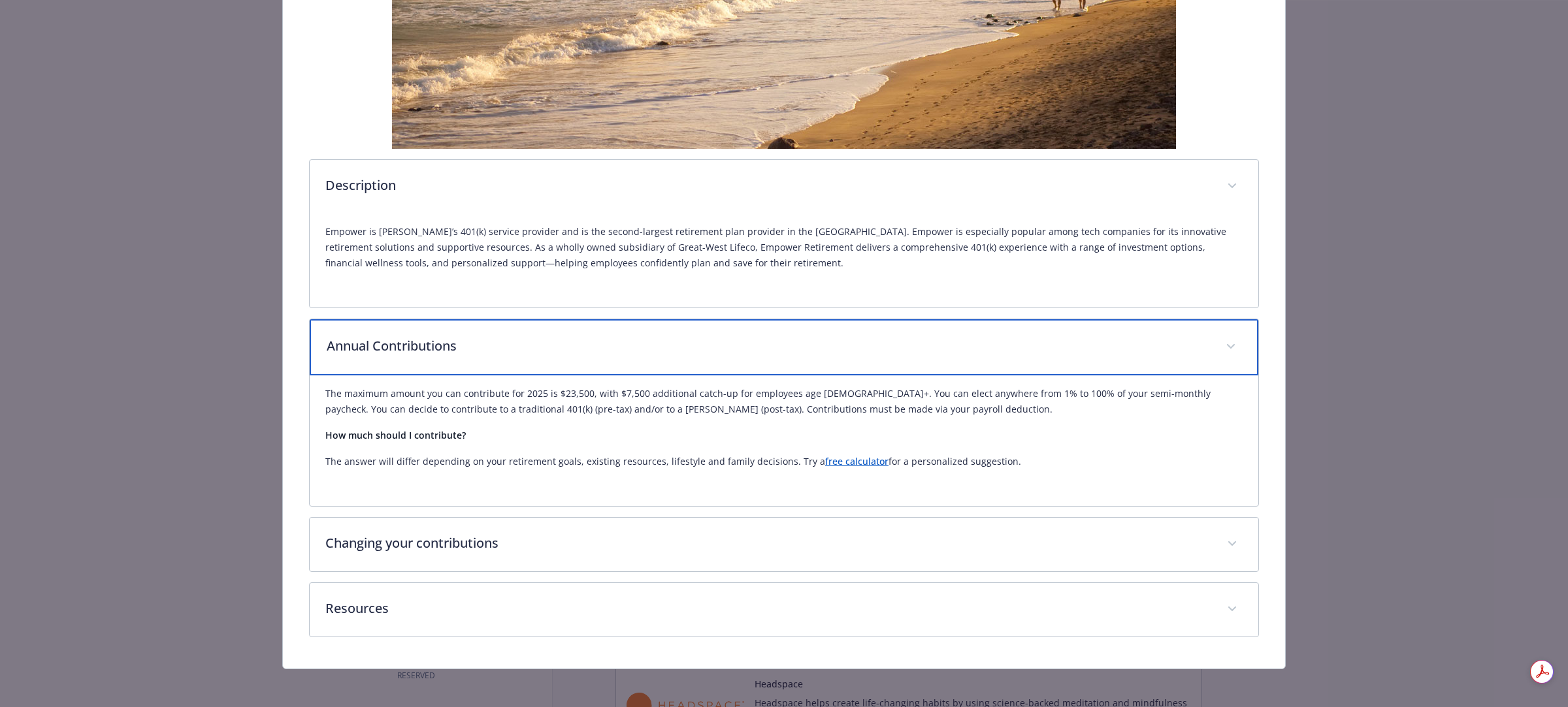
scroll to position [361, 0]
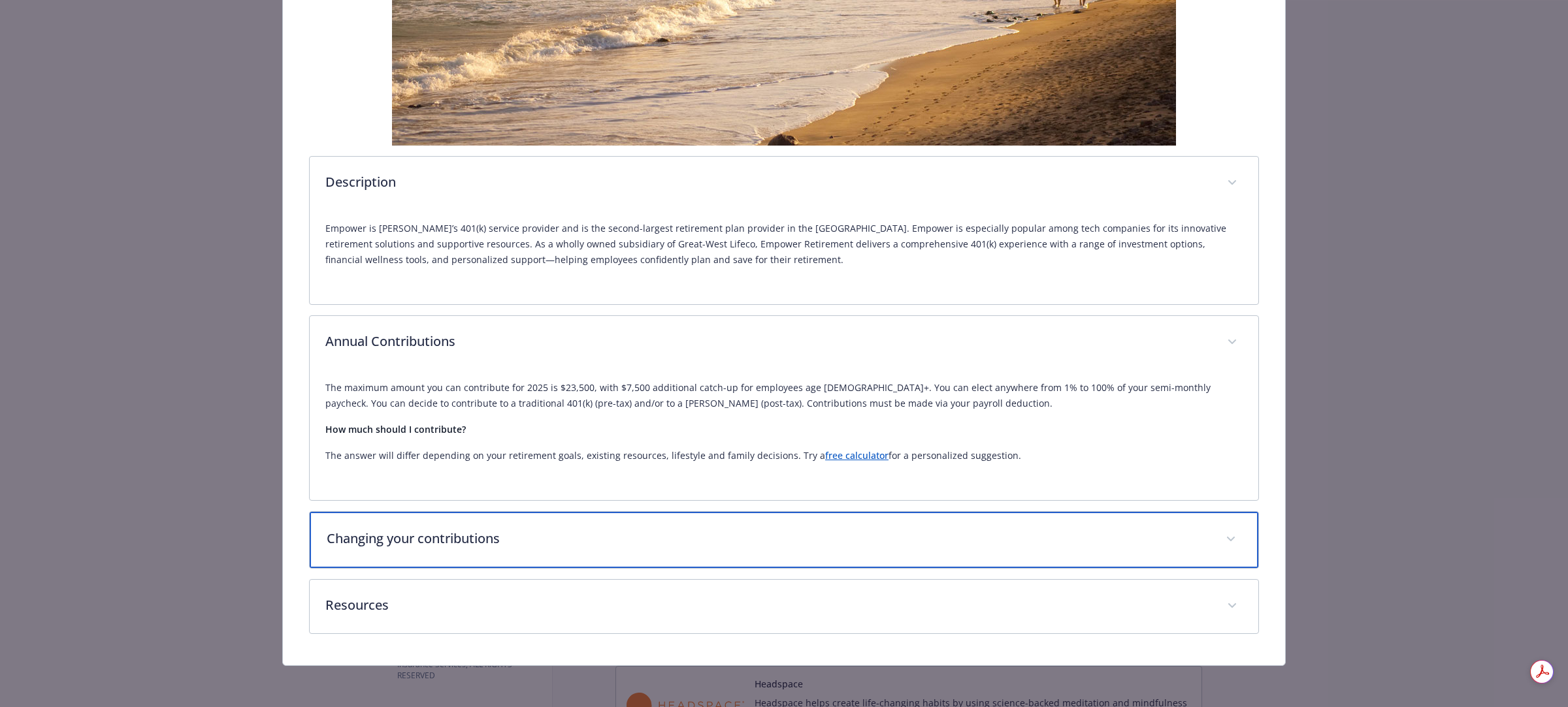
click at [491, 555] on div "Changing your contributions" at bounding box center [784, 540] width 948 height 56
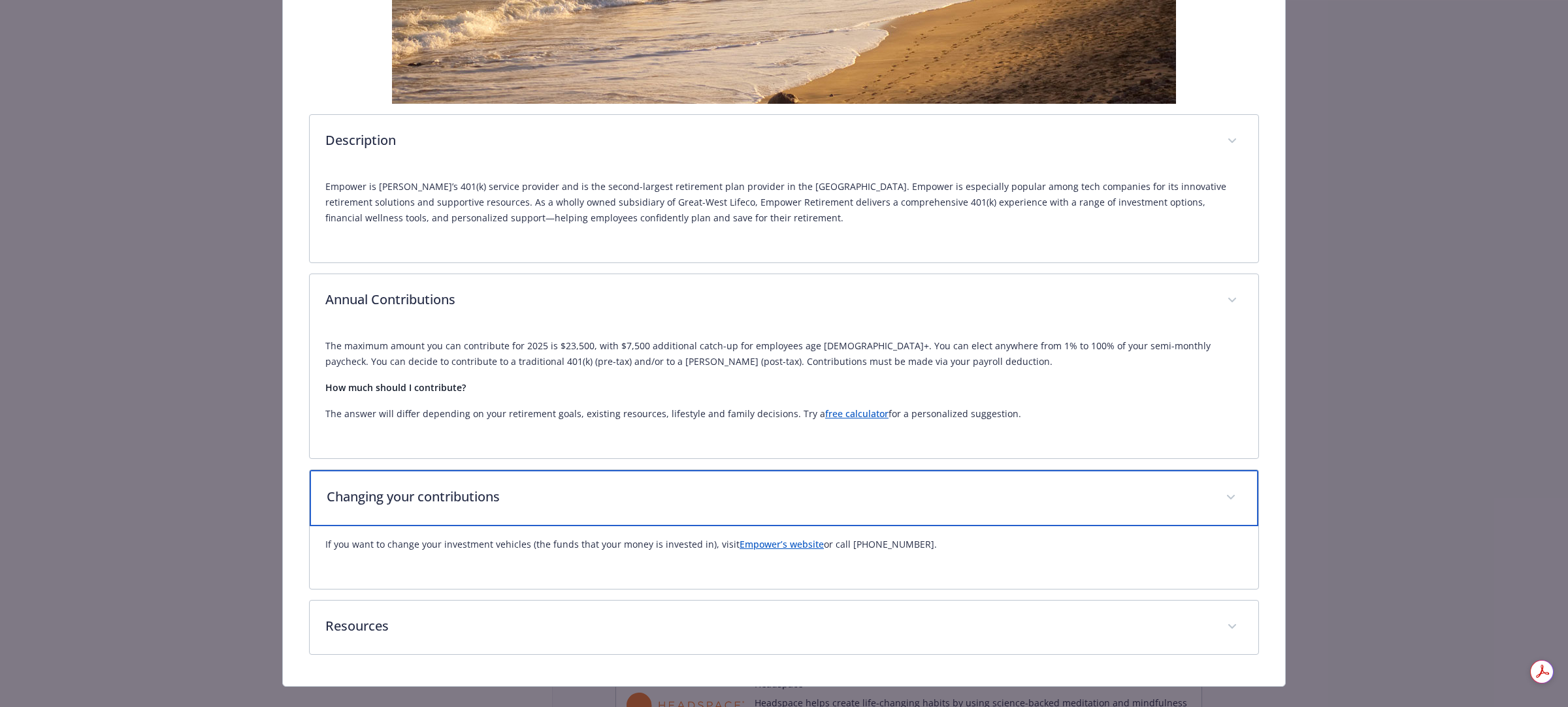
scroll to position [425, 0]
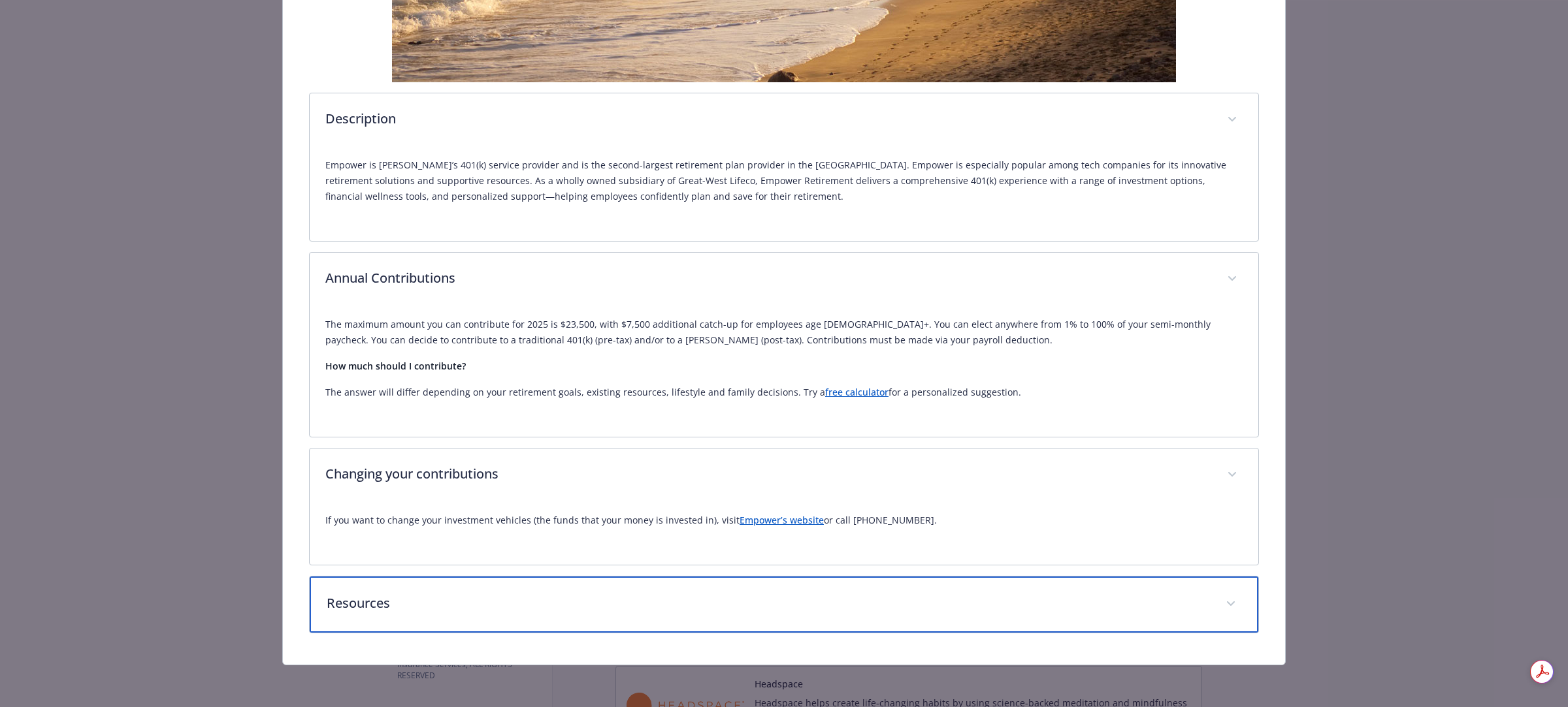
click at [370, 613] on p "Resources" at bounding box center [768, 603] width 883 height 20
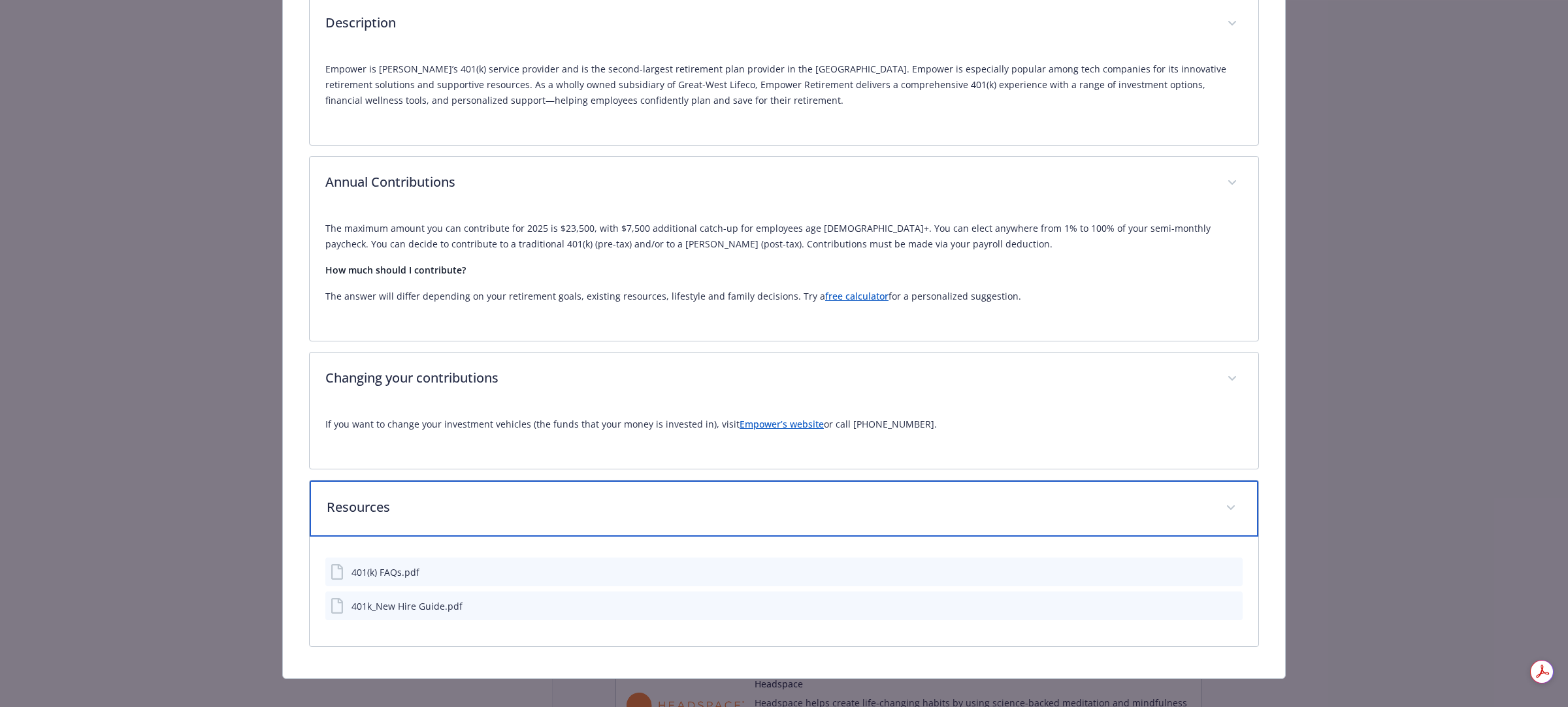
scroll to position [534, 0]
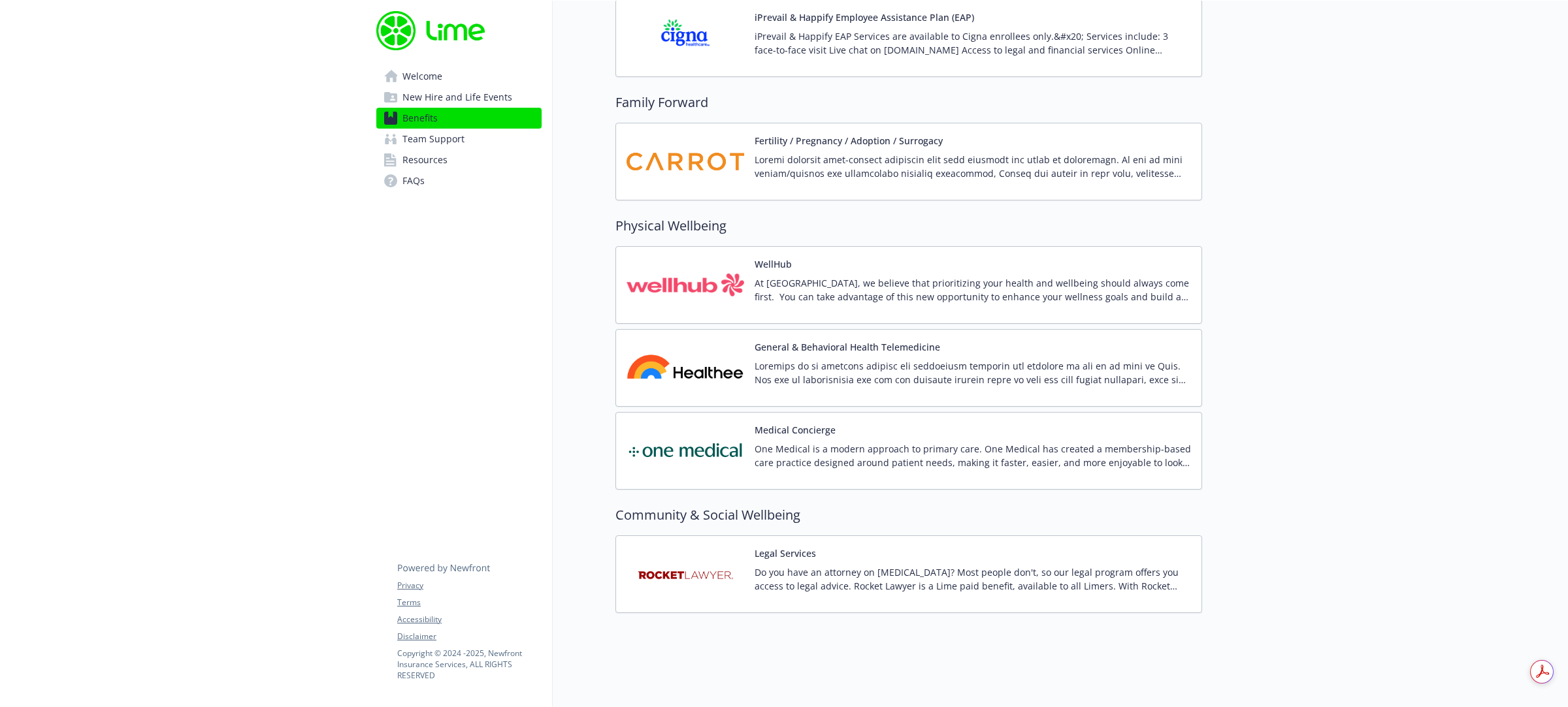
scroll to position [2731, 0]
click at [859, 442] on p "One Medical is a modern approach to primary care. One Medical has created a mem…" at bounding box center [972, 456] width 437 height 27
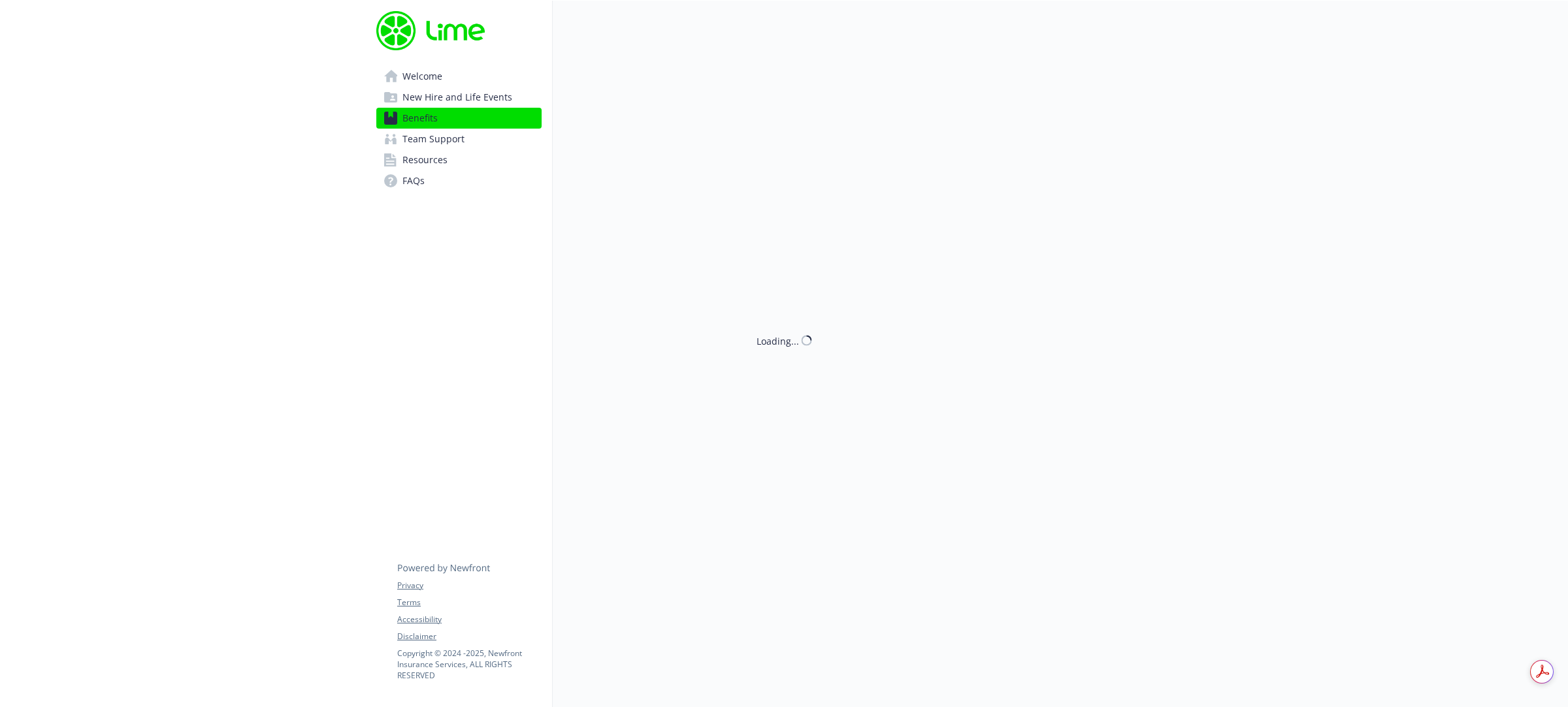
scroll to position [2731, 0]
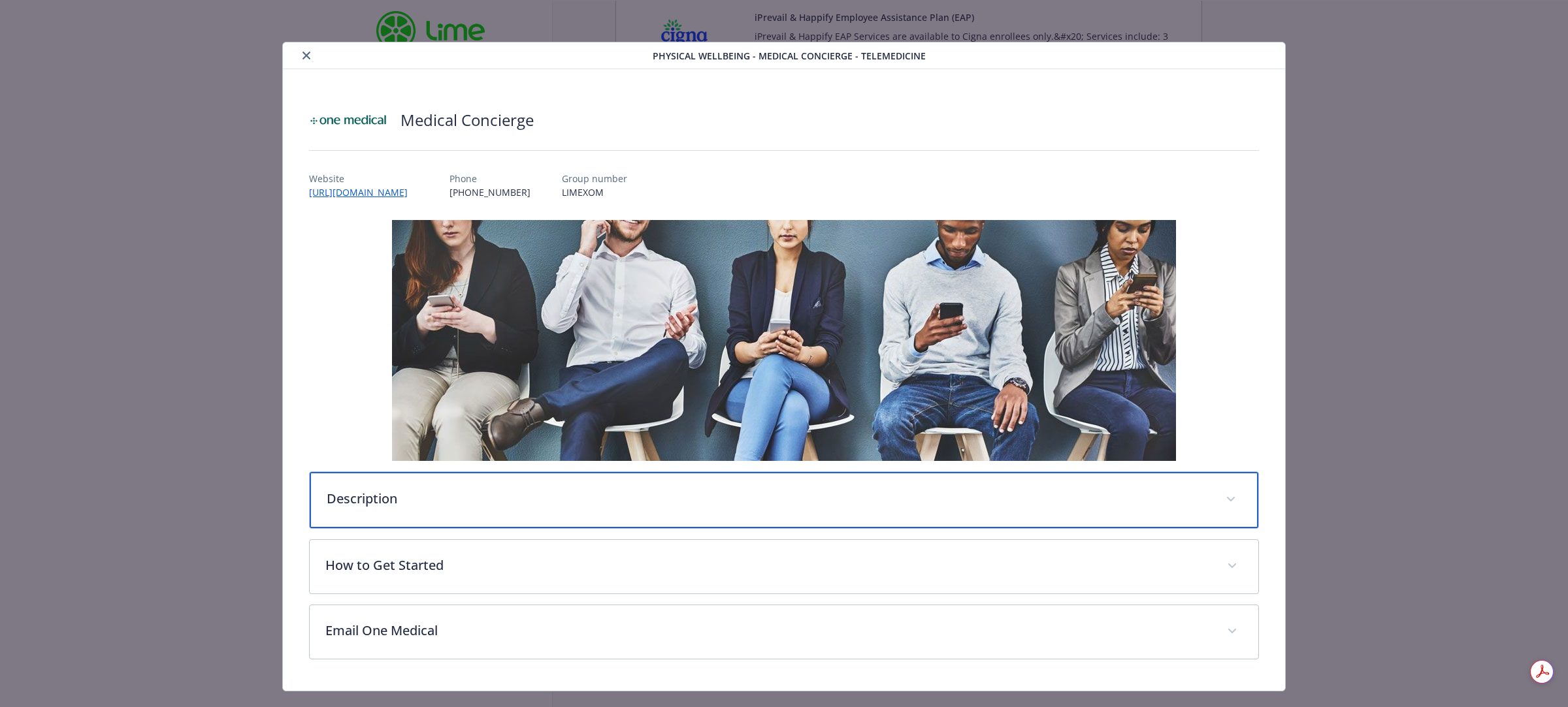
click at [423, 499] on p "Description" at bounding box center [768, 499] width 883 height 20
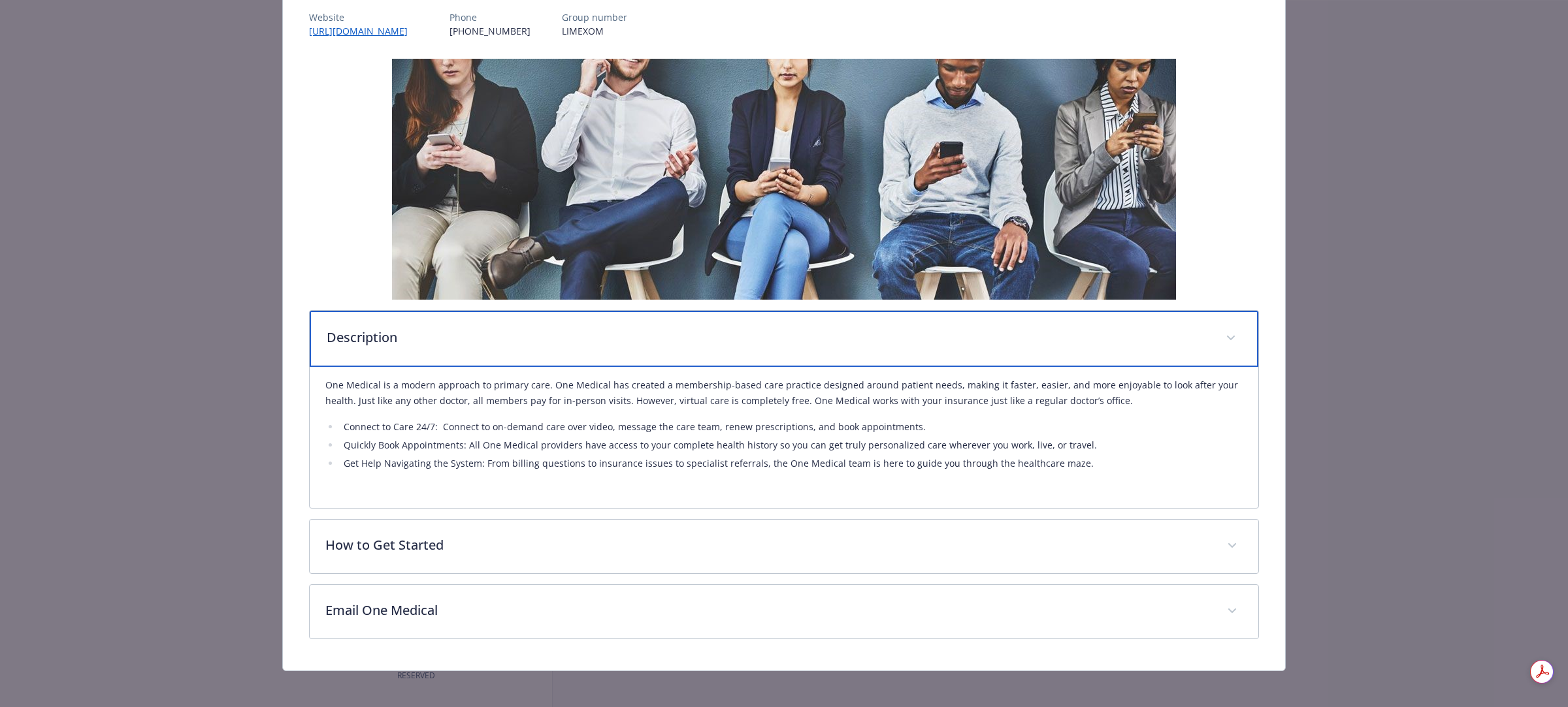
scroll to position [163, 0]
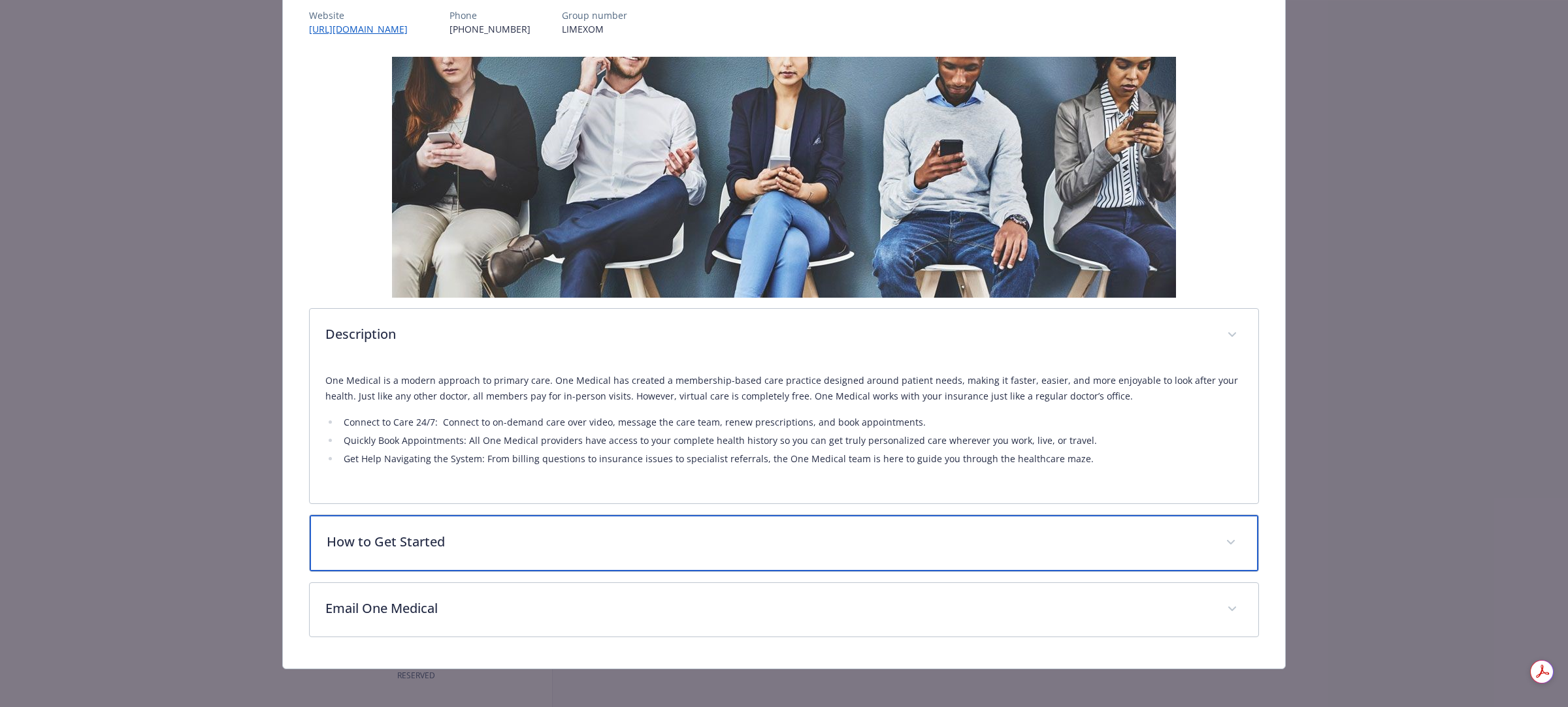
click at [420, 544] on p "How to Get Started" at bounding box center [768, 542] width 883 height 20
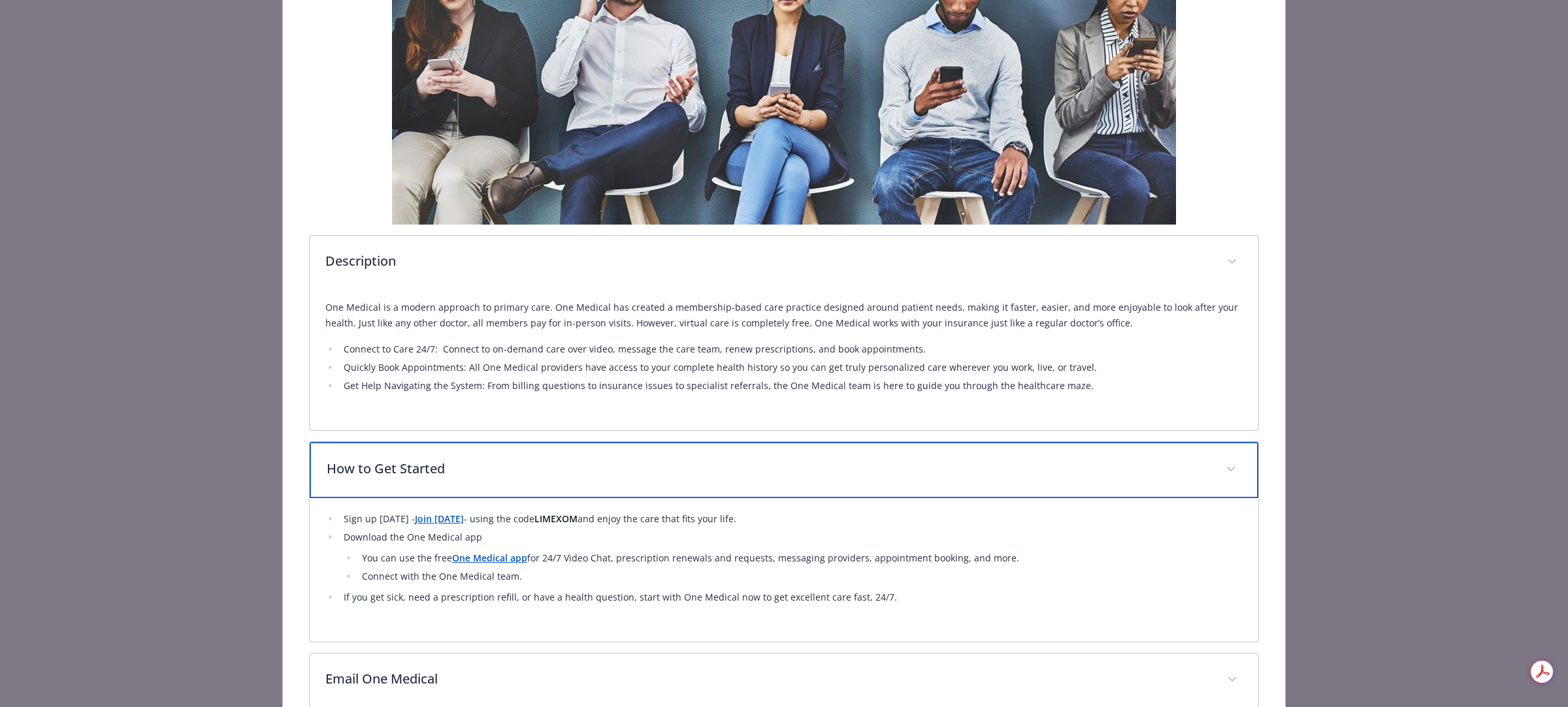
scroll to position [311, 0]
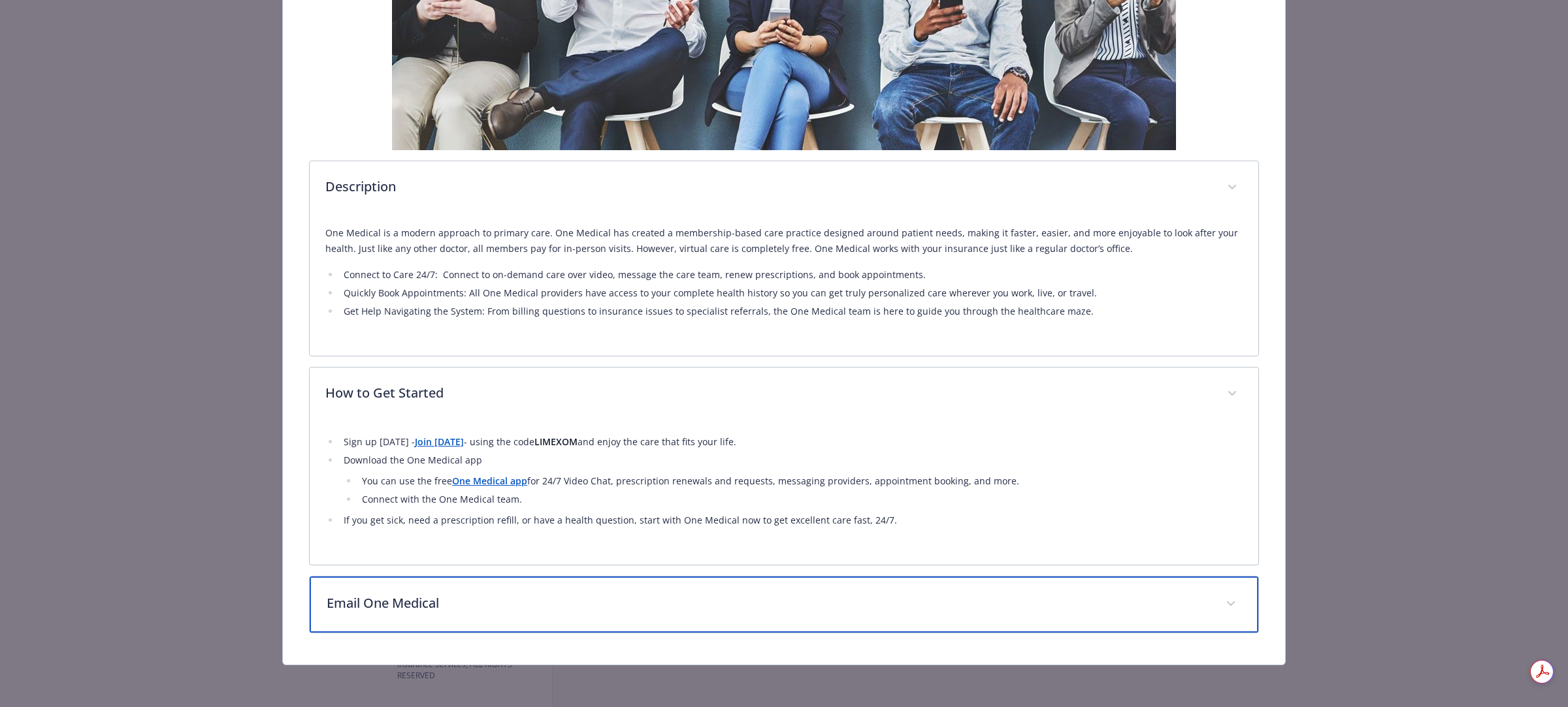
click at [376, 604] on p "Email One Medical" at bounding box center [768, 603] width 883 height 20
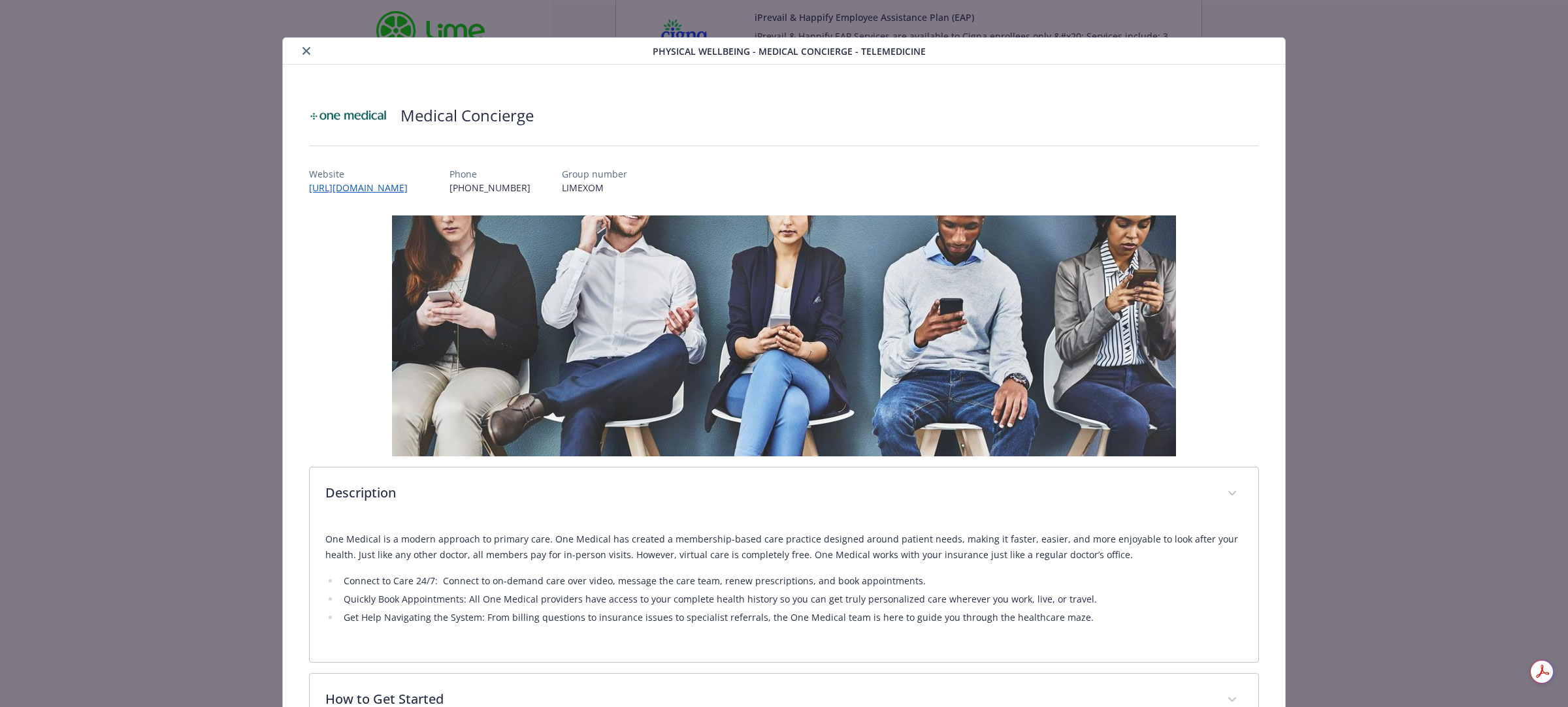
scroll to position [0, 0]
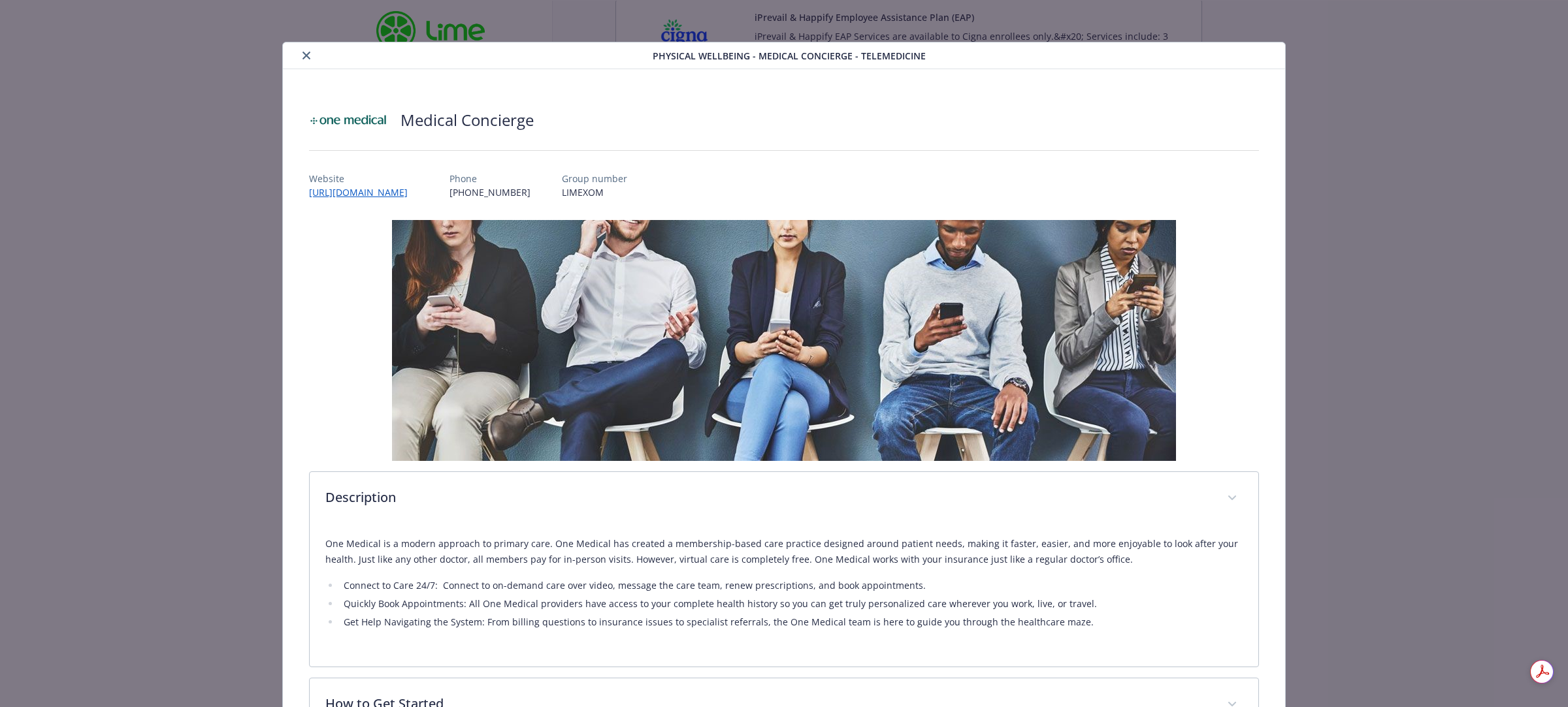
click at [302, 54] on icon "close" at bounding box center [306, 55] width 8 height 8
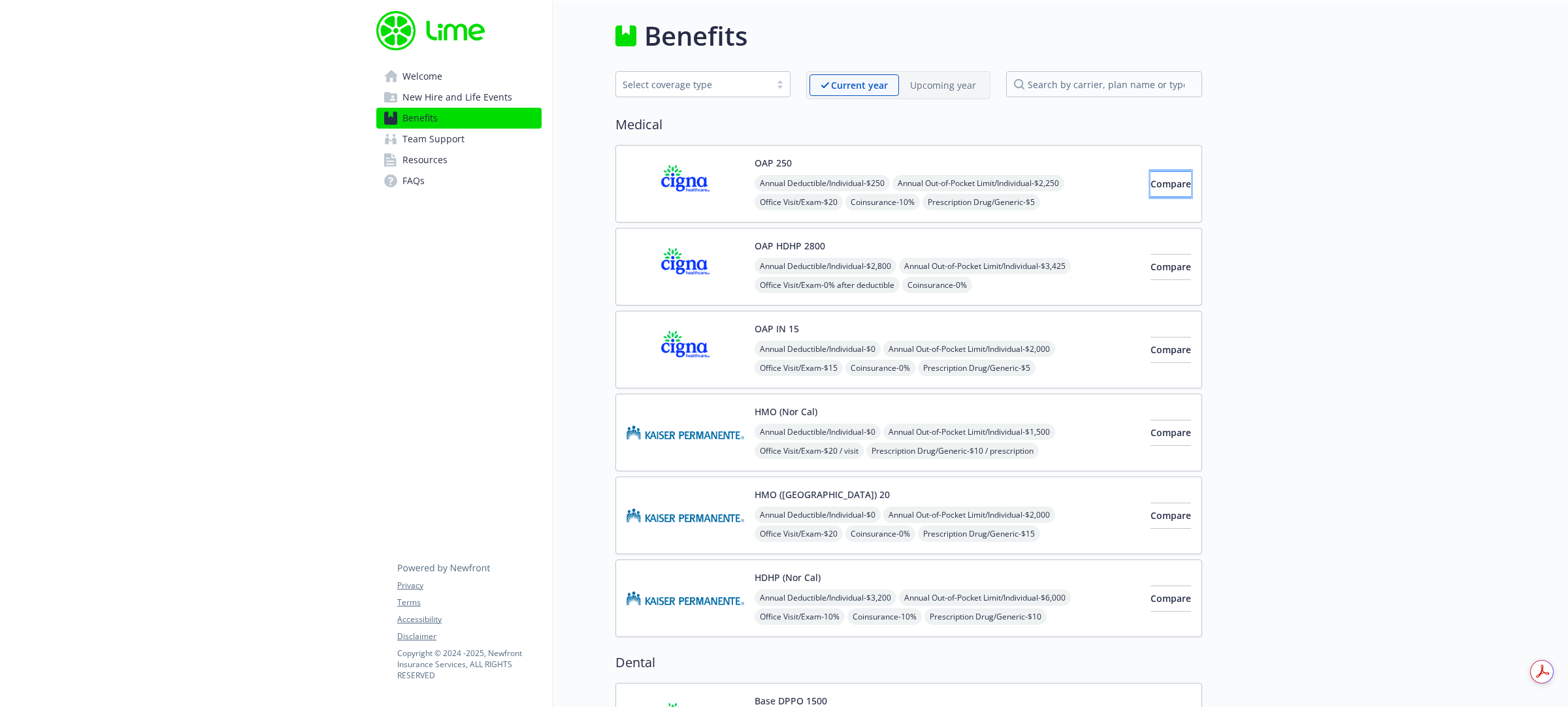
click at [1151, 180] on span "Compare" at bounding box center [1171, 184] width 40 height 12
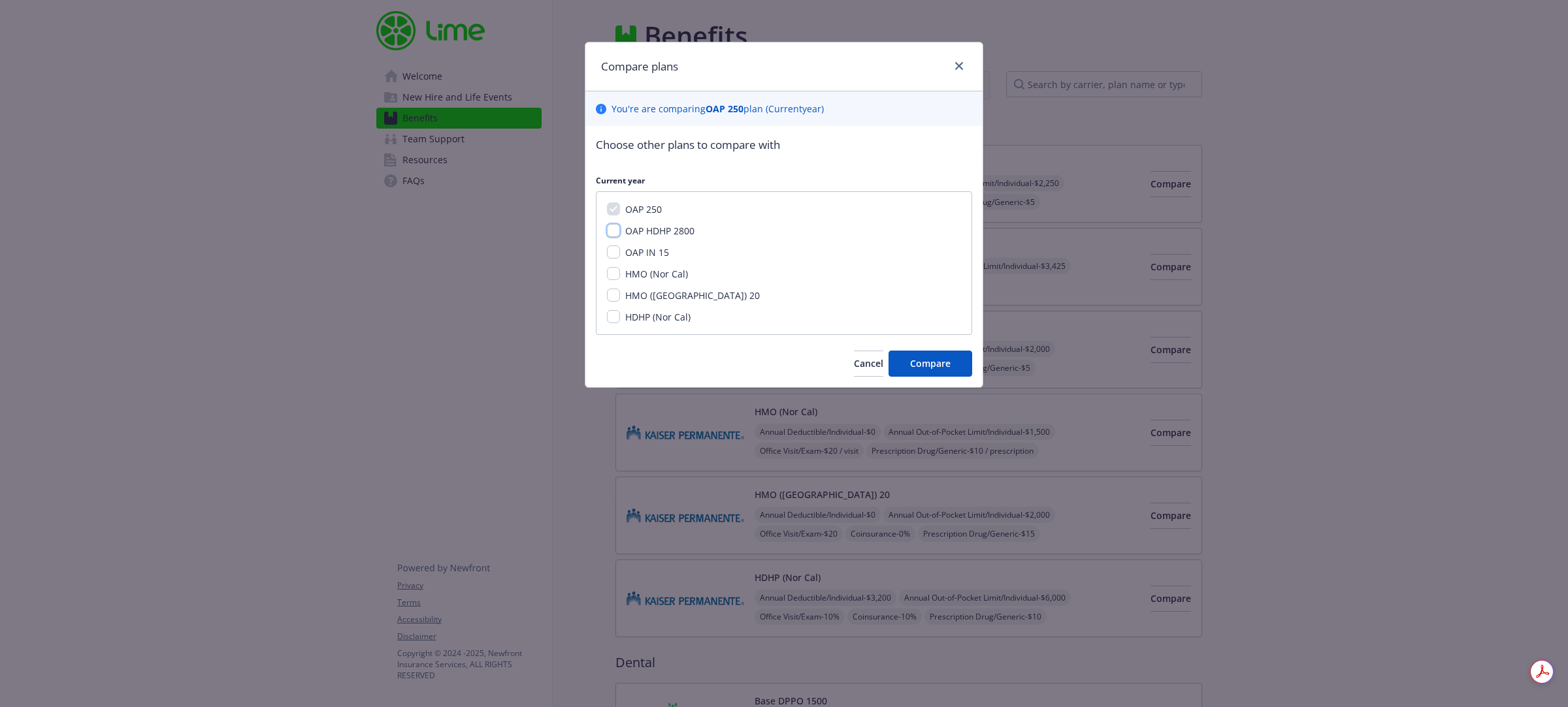
click at [617, 235] on input "OAP HDHP 2800" at bounding box center [613, 230] width 13 height 13
checkbox input "true"
click at [621, 251] on div "OAP IN 15" at bounding box center [646, 252] width 51 height 14
click at [612, 251] on input "OAP IN 15" at bounding box center [613, 251] width 13 height 13
checkbox input "true"
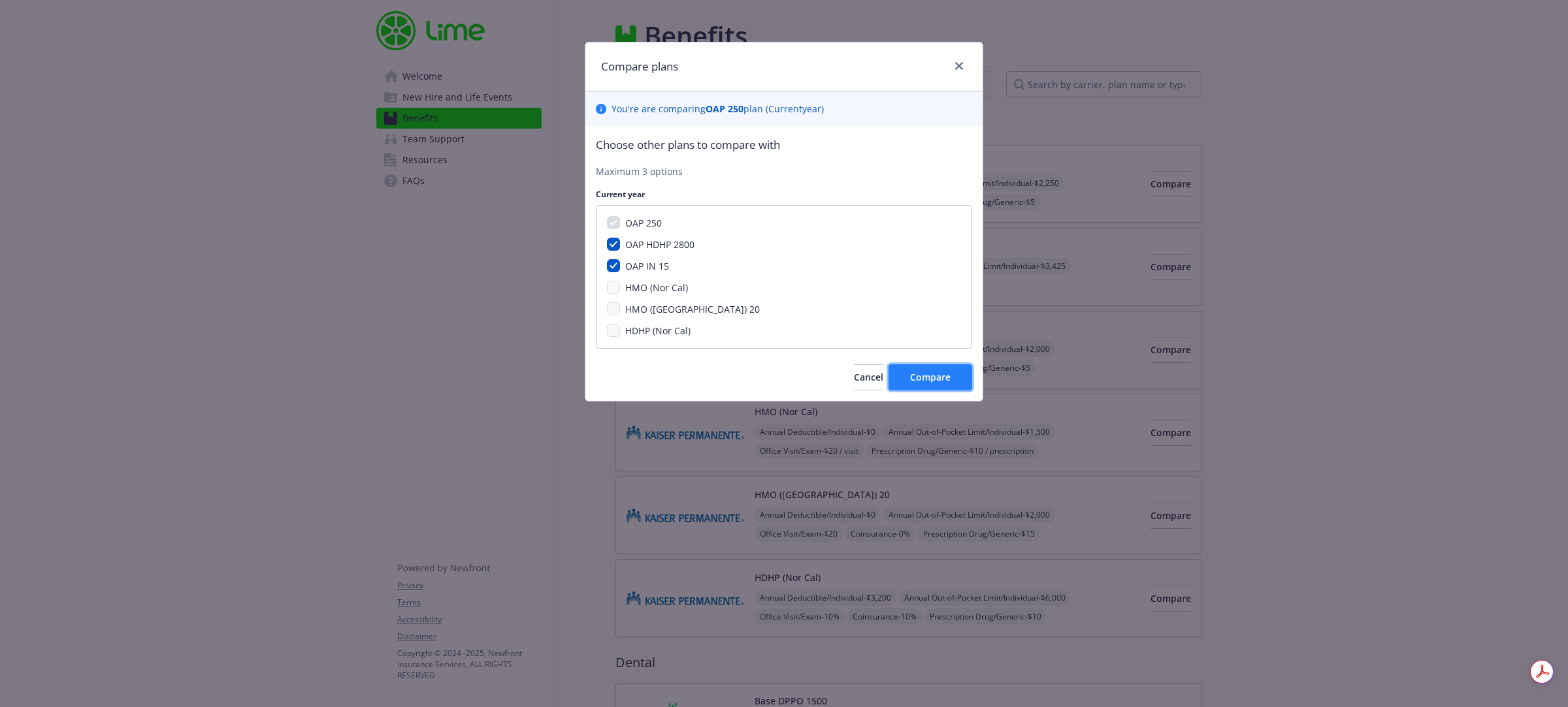
click at [909, 386] on button "Compare" at bounding box center [930, 377] width 84 height 26
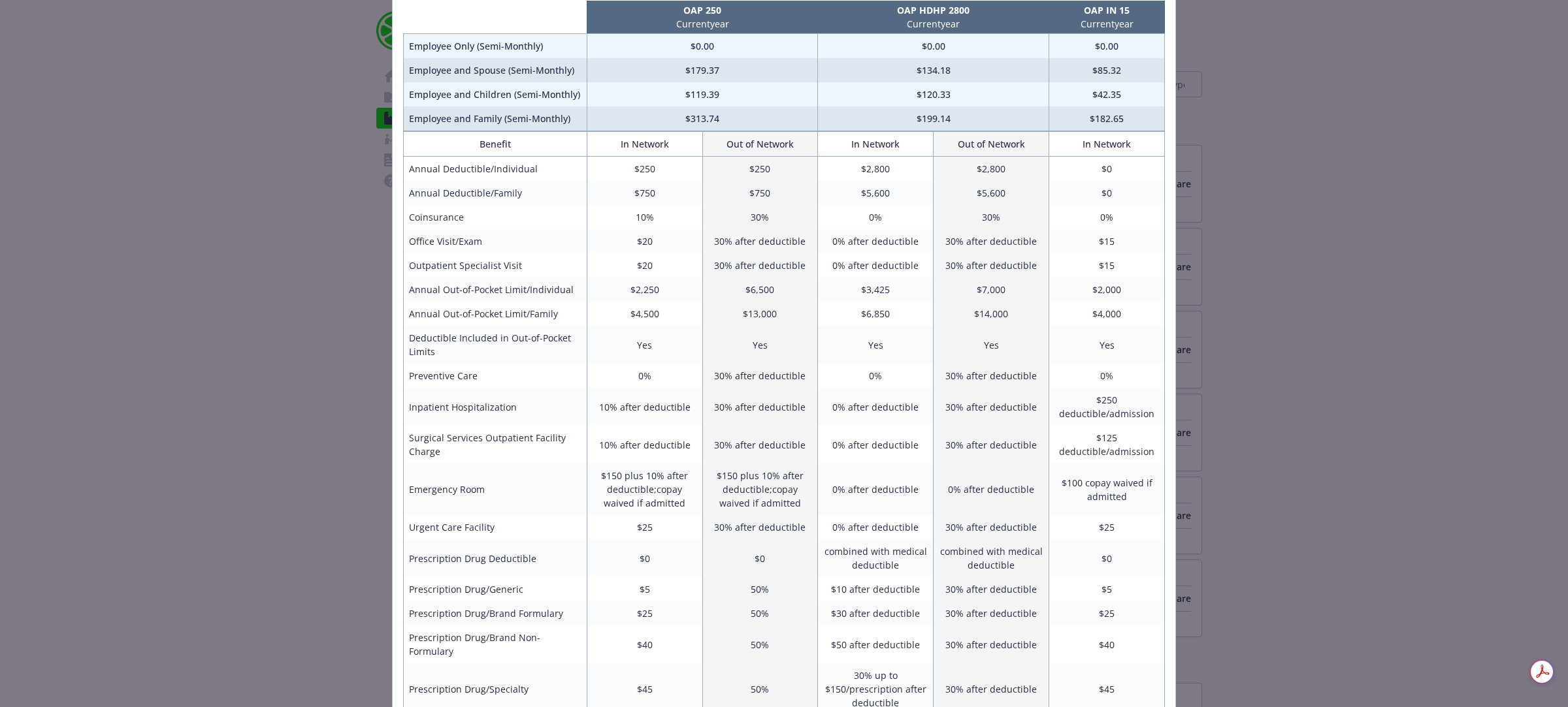
scroll to position [82, 0]
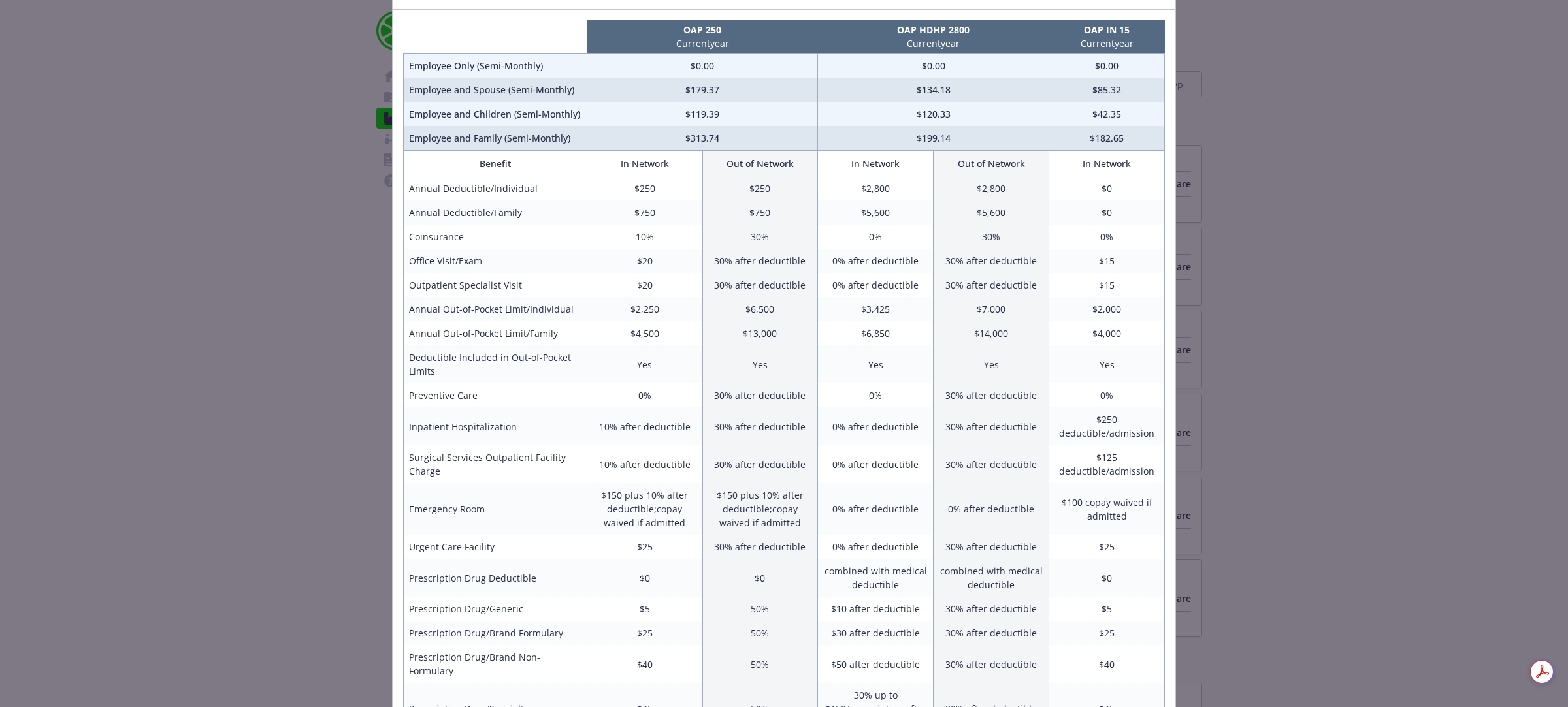
click at [240, 195] on div "Benefits Info OAP 250 Current year OAP HDHP 2800 Current year OAP IN 15 Current…" at bounding box center [784, 354] width 1568 height 707
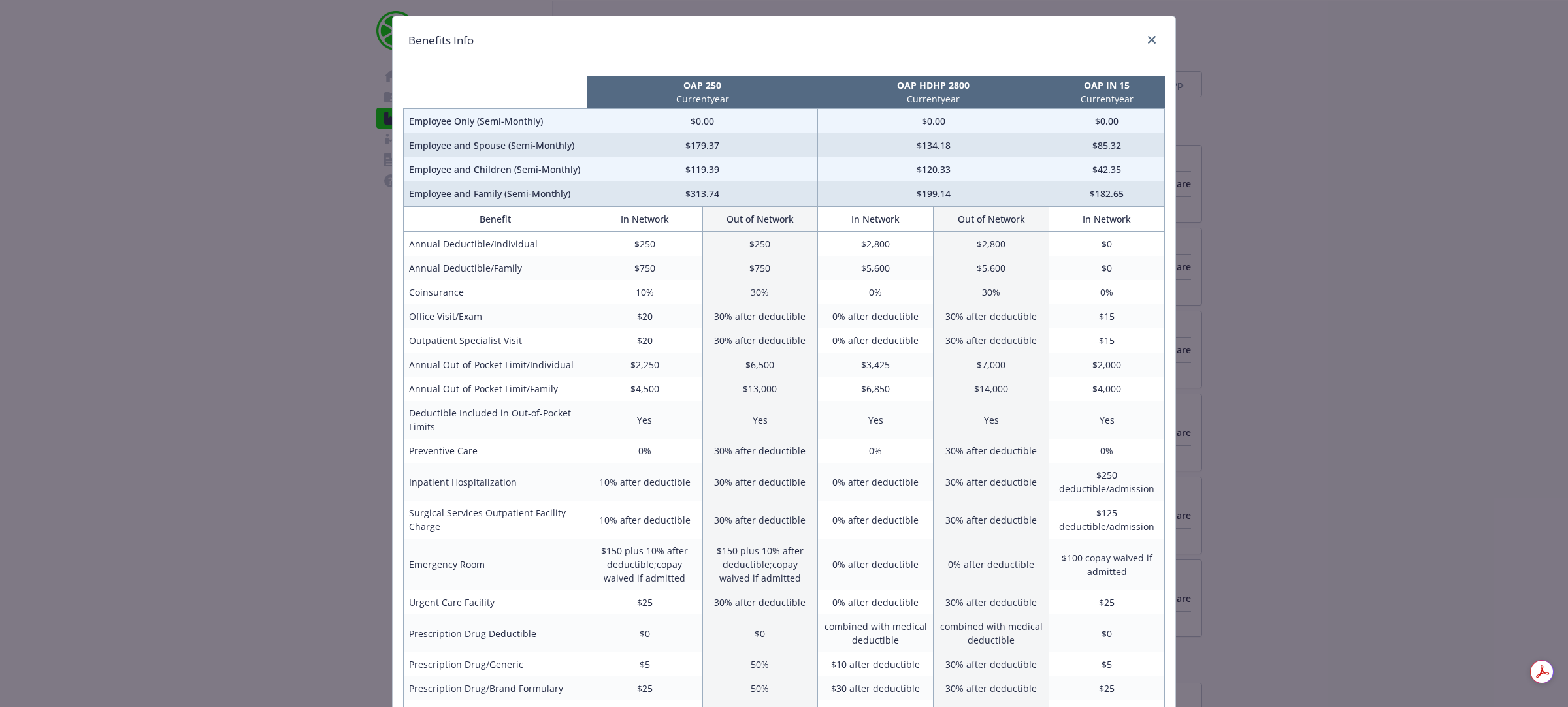
scroll to position [0, 0]
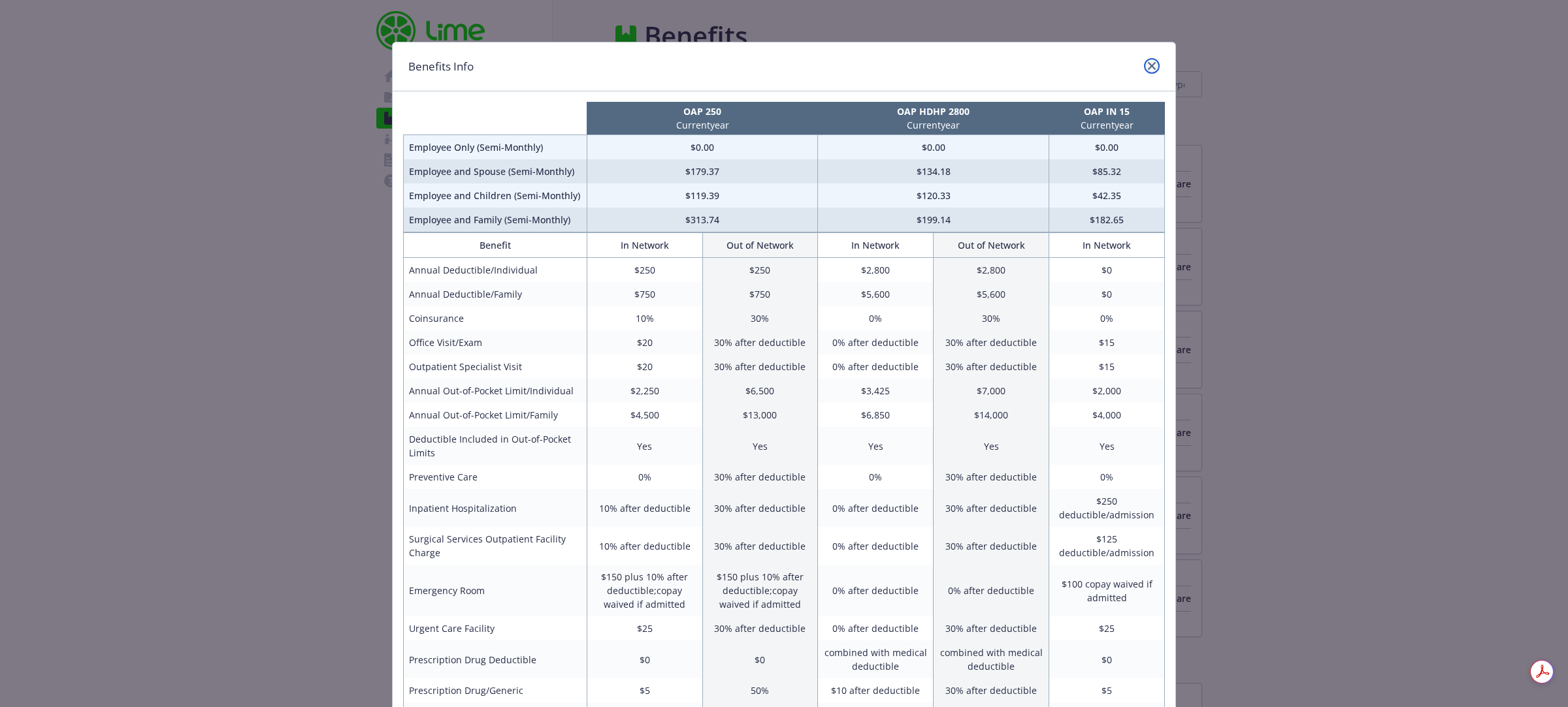
click at [1144, 72] on link "close" at bounding box center [1151, 66] width 16 height 16
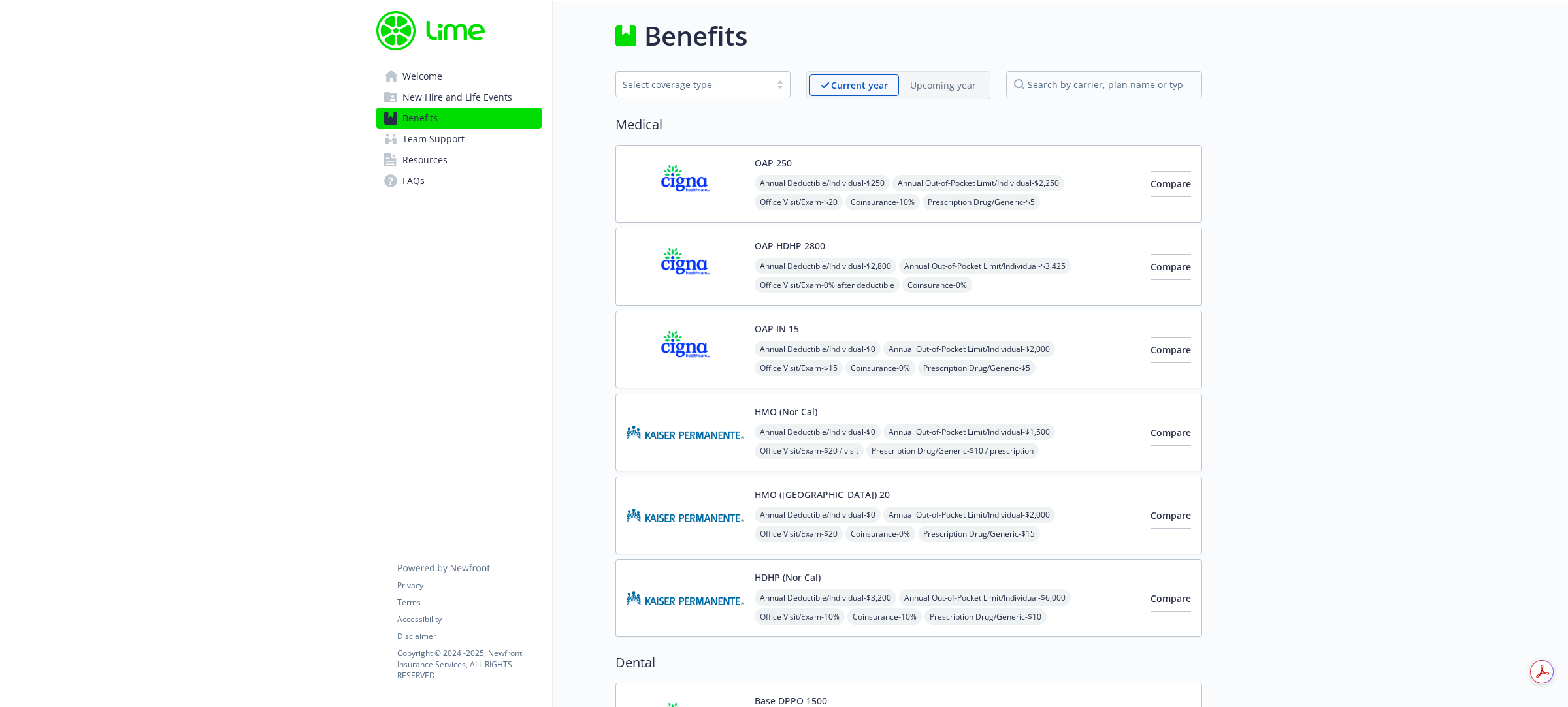
click at [409, 76] on span "Welcome" at bounding box center [422, 76] width 40 height 21
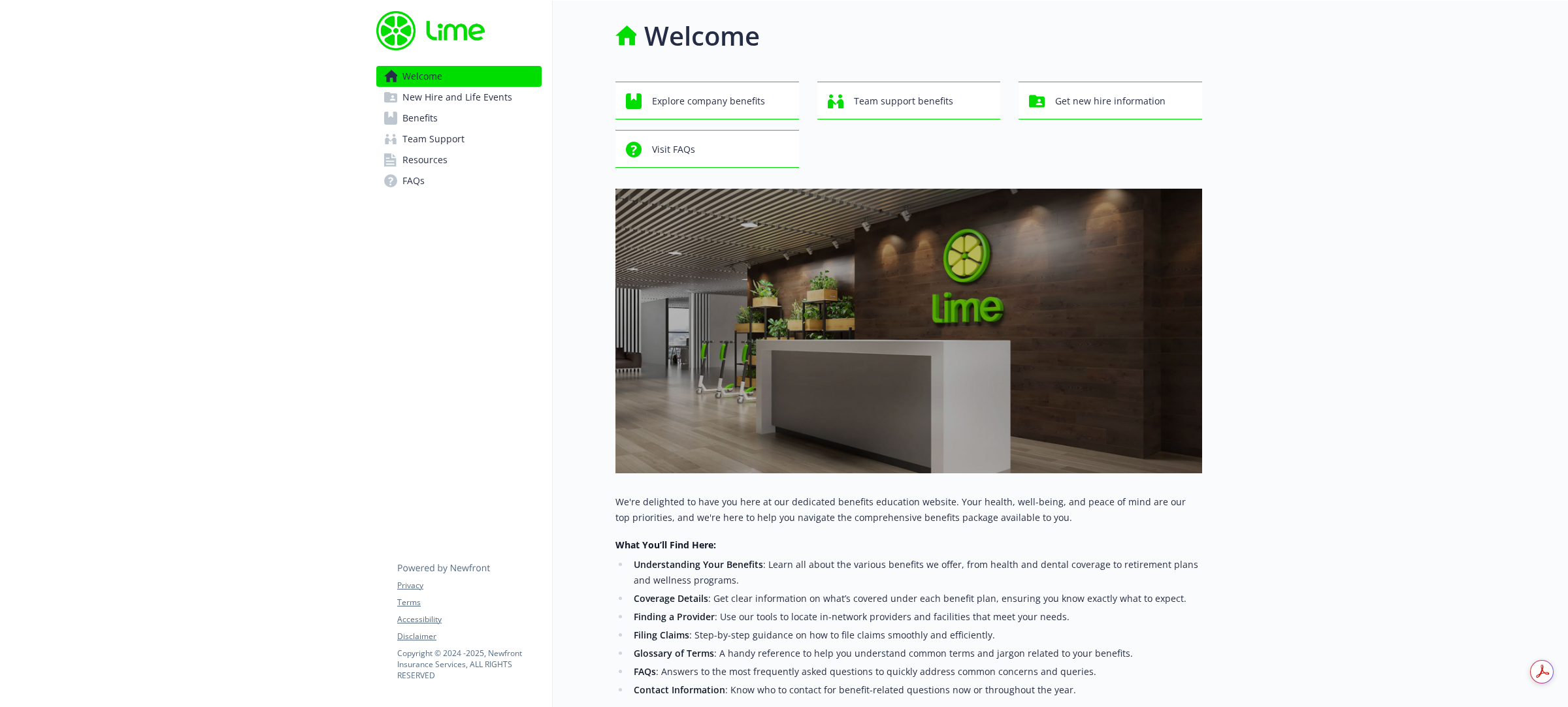
click at [413, 166] on span "Resources" at bounding box center [425, 160] width 45 height 21
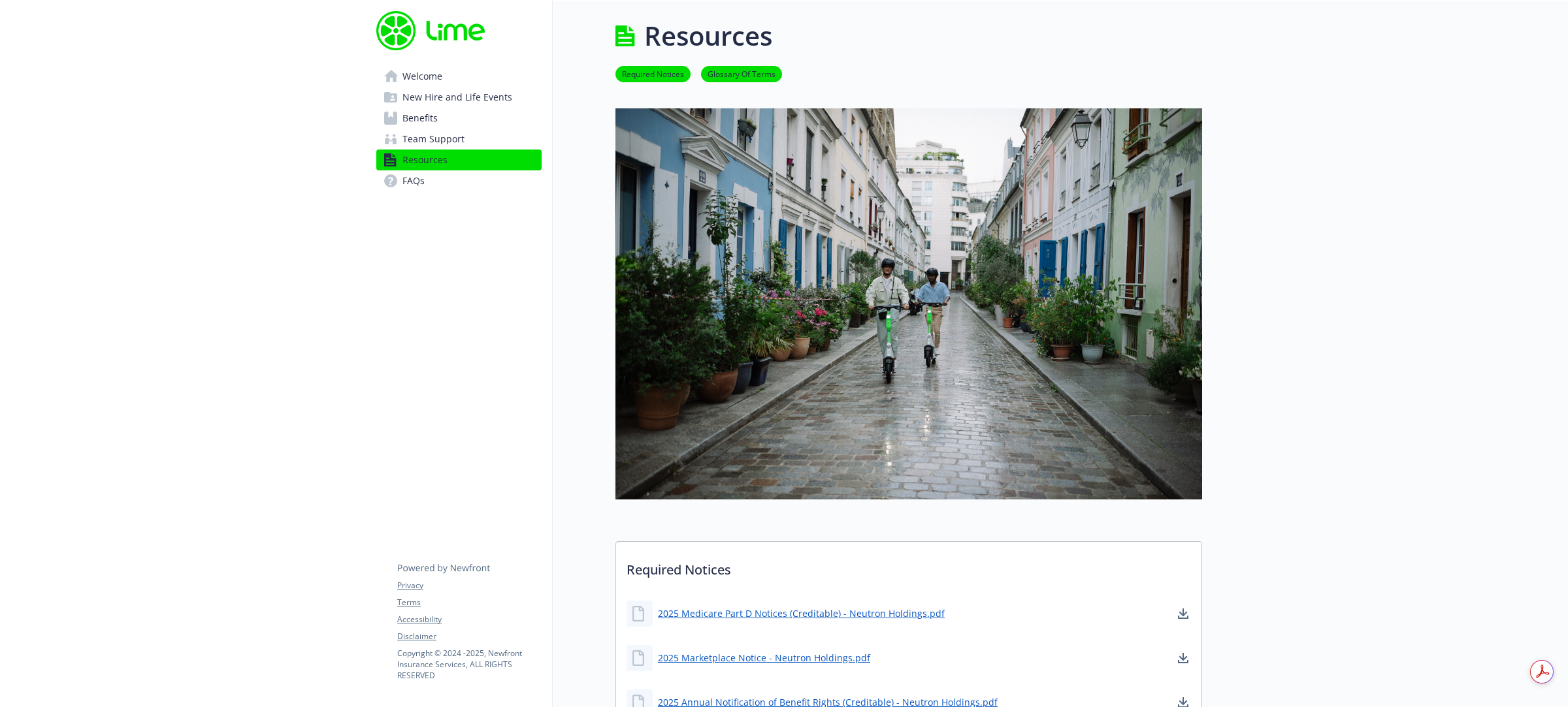
click at [441, 140] on span "Team Support" at bounding box center [433, 139] width 62 height 21
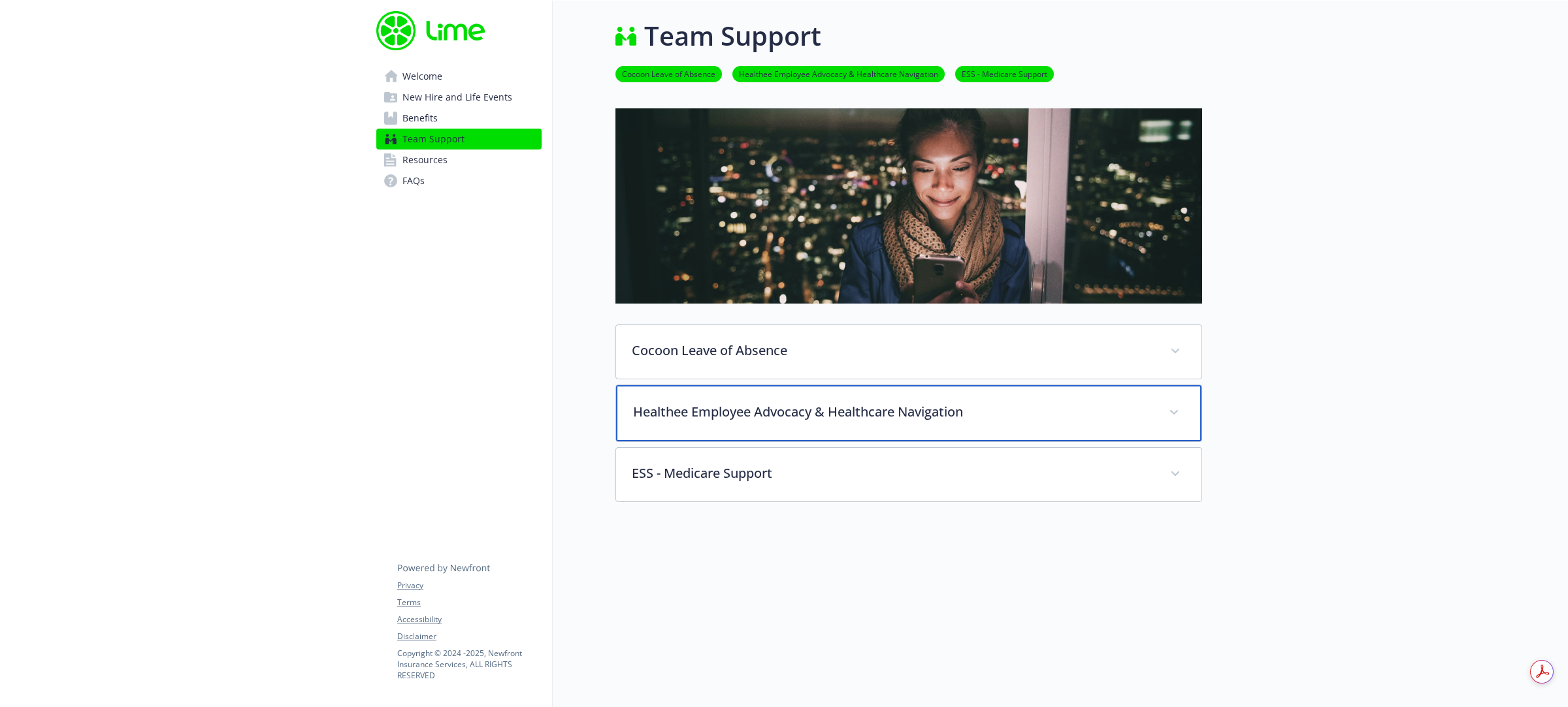
click at [797, 421] on p "Healthee Employee Advocacy & Healthcare Navigation" at bounding box center [893, 412] width 520 height 20
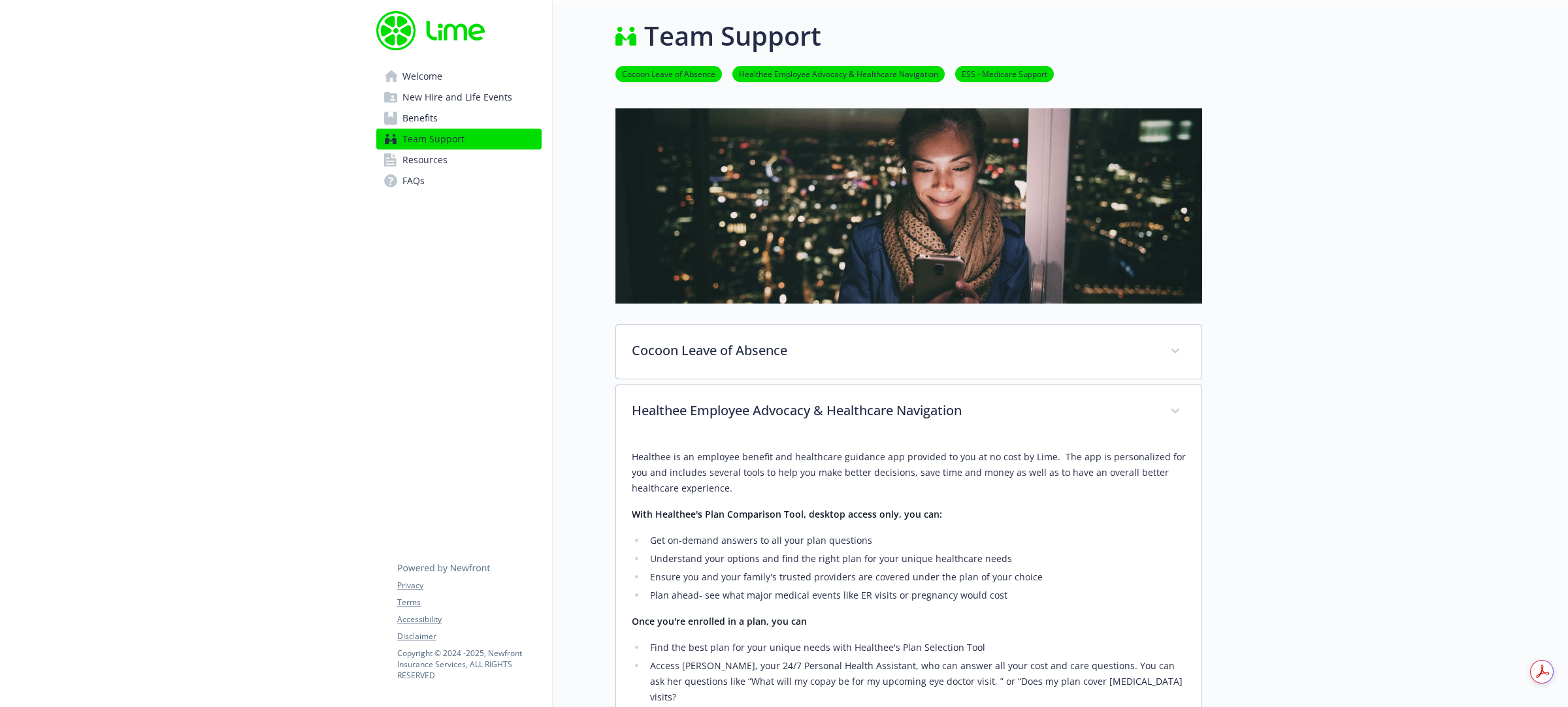
click at [400, 297] on div "Welcome New Hire and Life Events Benefits Team Support Resources FAQs Privacy T…" at bounding box center [459, 696] width 187 height 1391
click at [432, 82] on span "Welcome" at bounding box center [422, 76] width 40 height 21
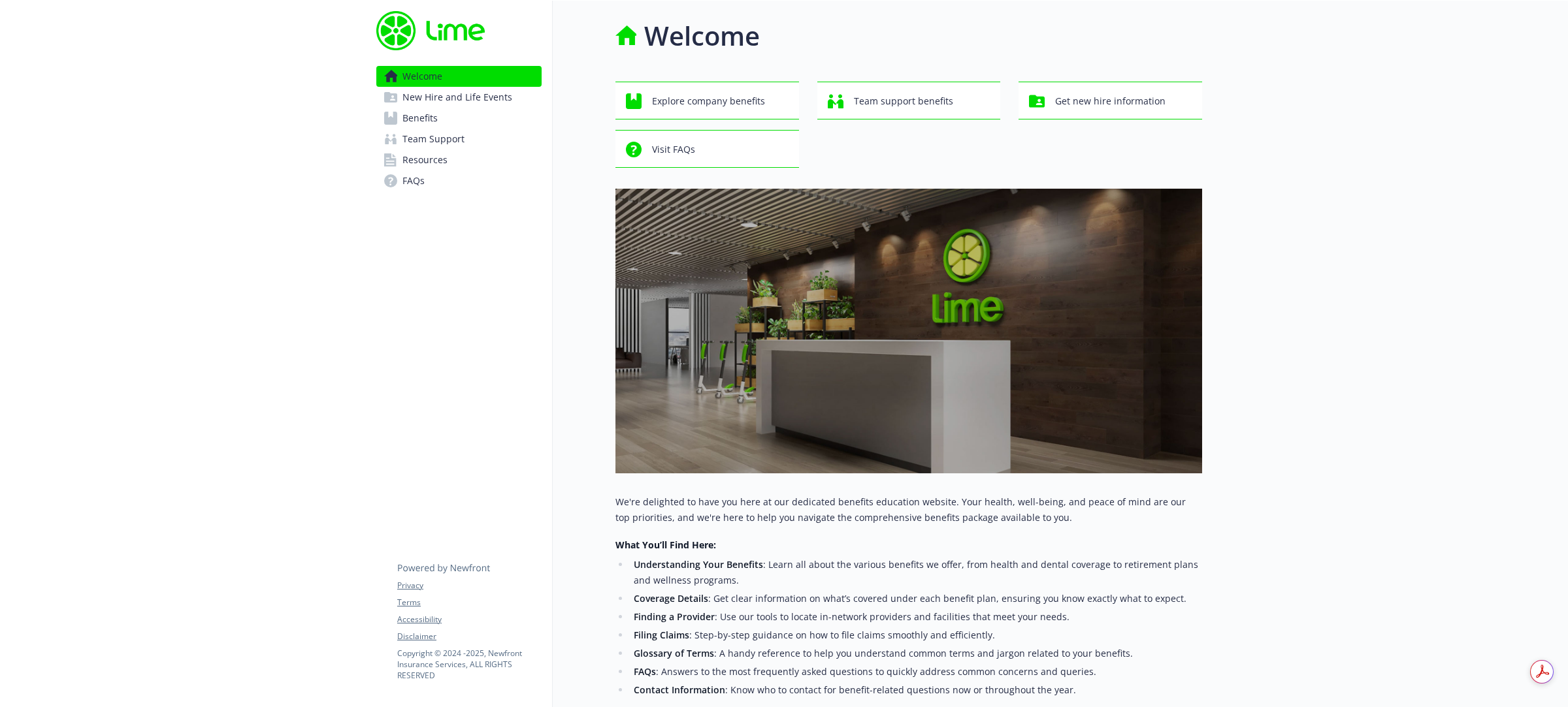
click at [456, 102] on span "New Hire and Life Events" at bounding box center [457, 97] width 110 height 21
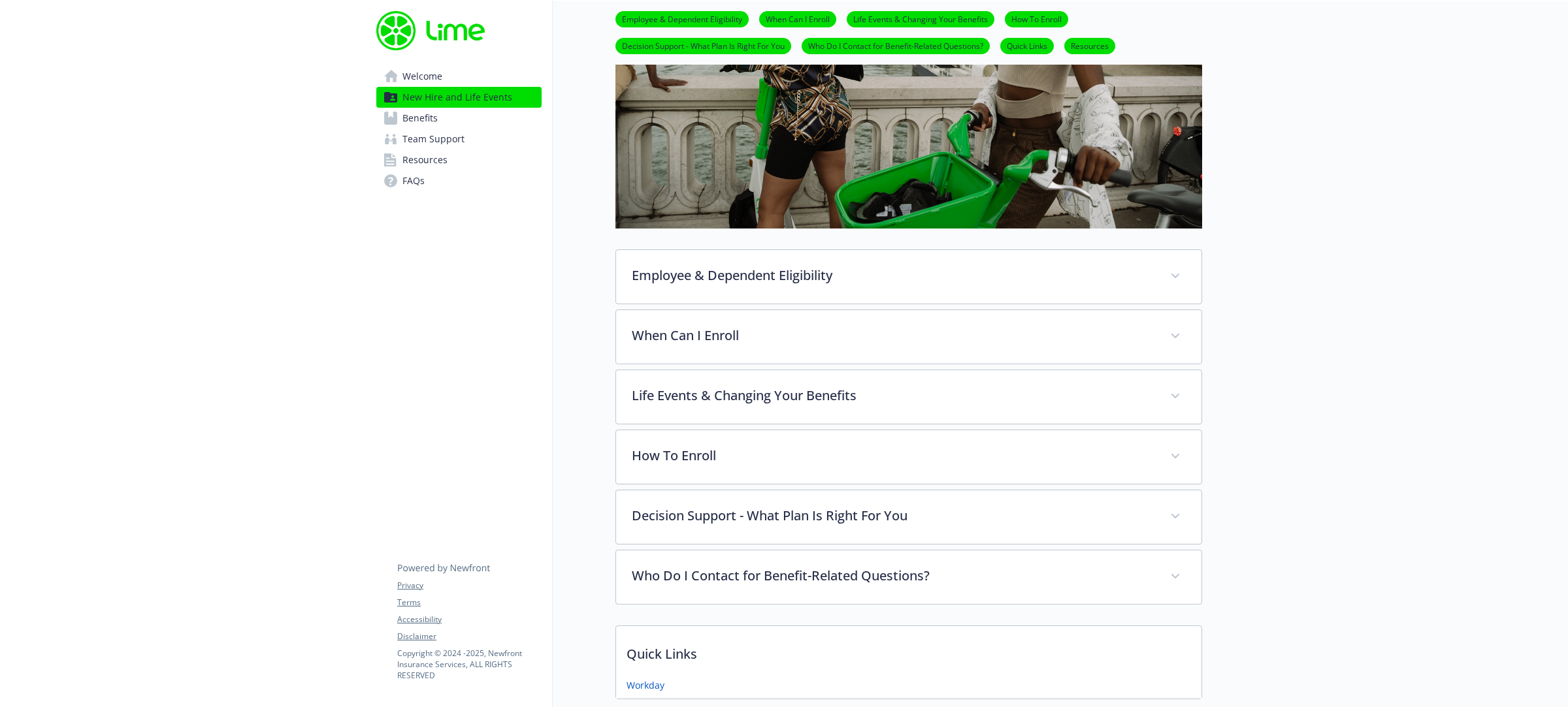
scroll to position [327, 0]
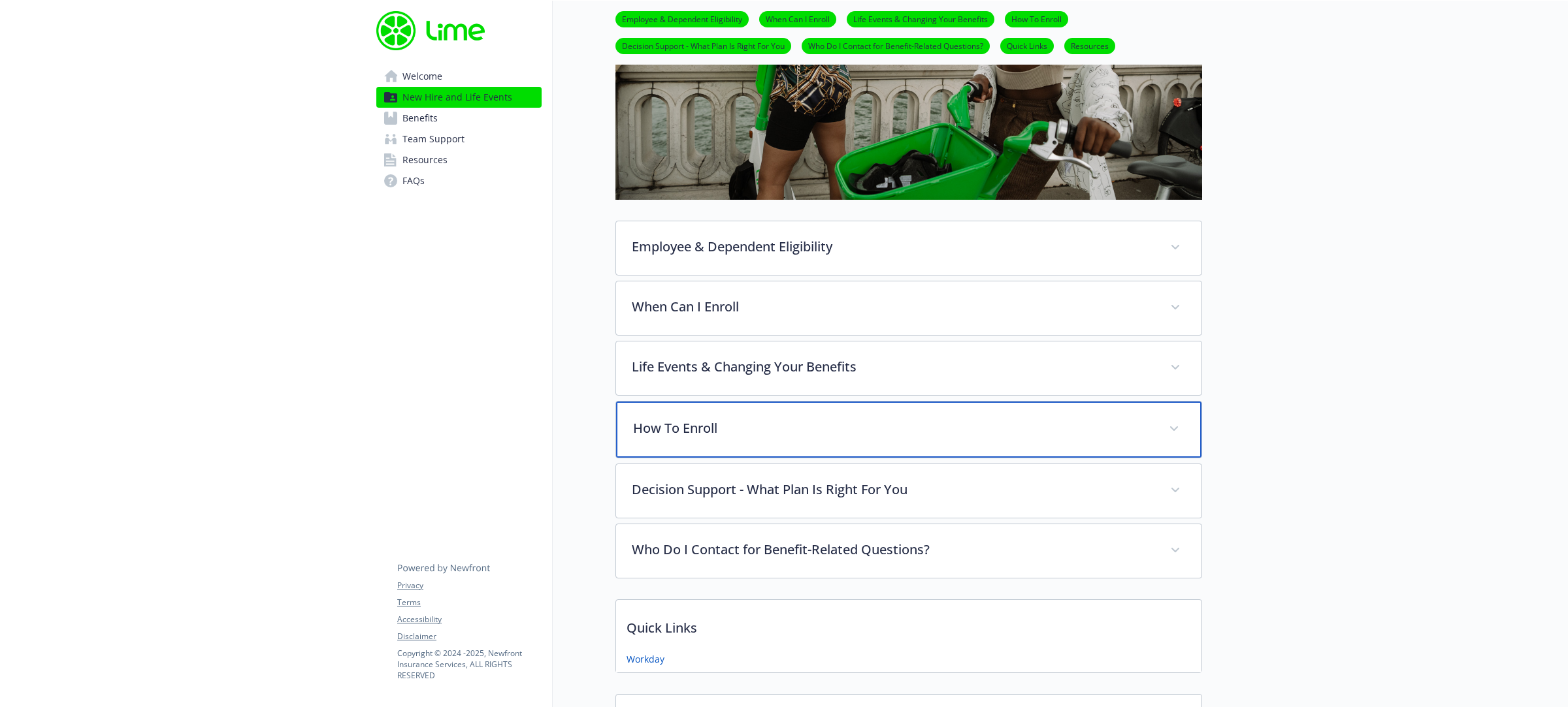
click at [713, 432] on p "How To Enroll" at bounding box center [893, 428] width 520 height 20
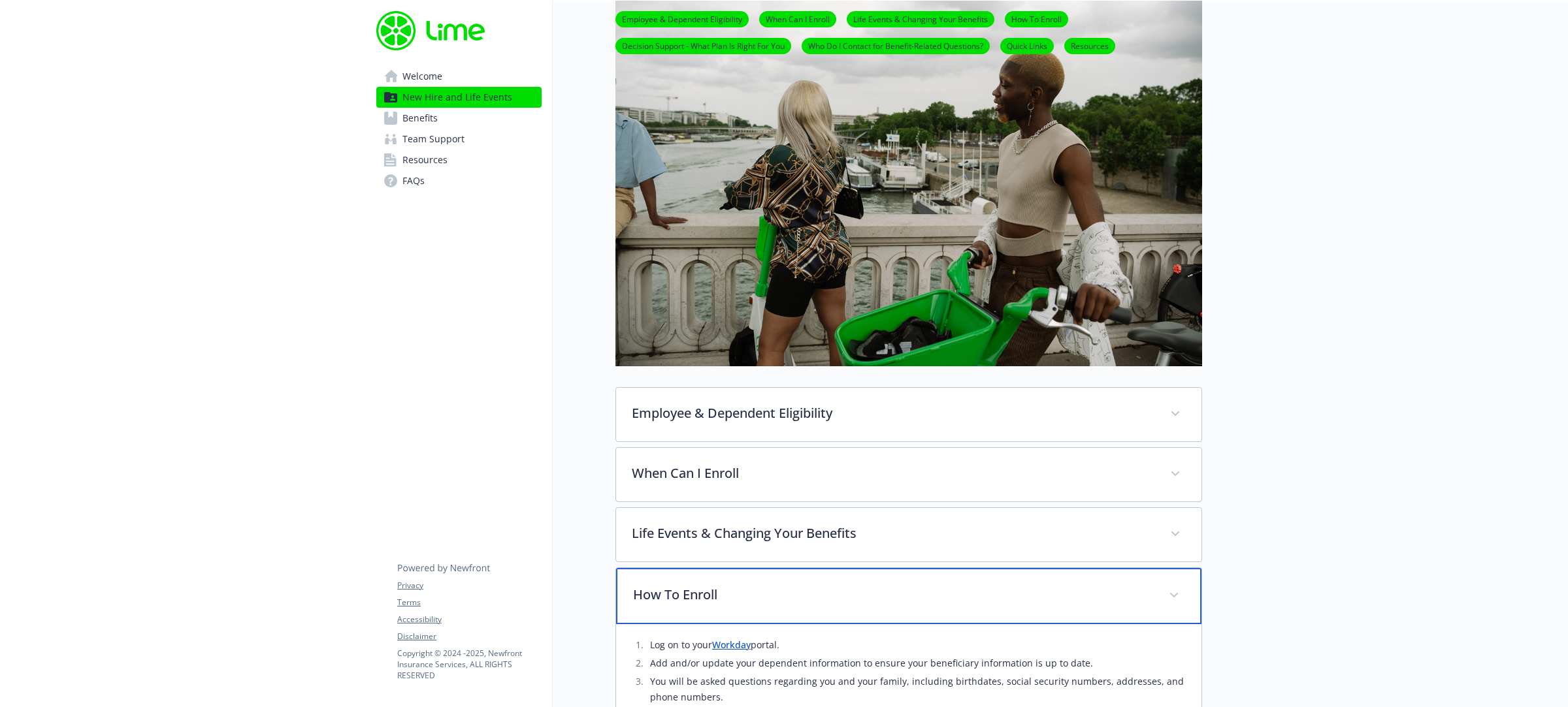
scroll to position [0, 0]
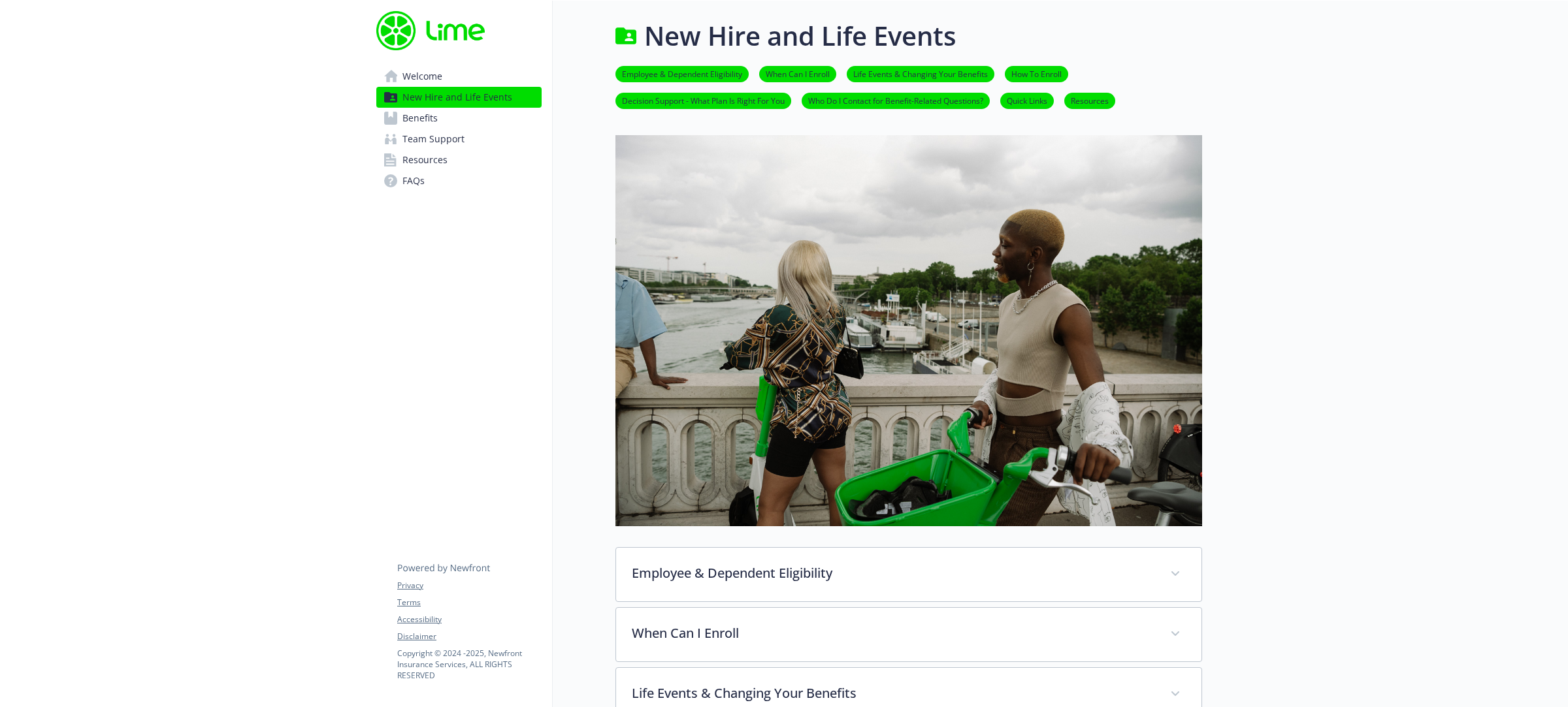
click at [428, 116] on span "Benefits" at bounding box center [419, 118] width 35 height 21
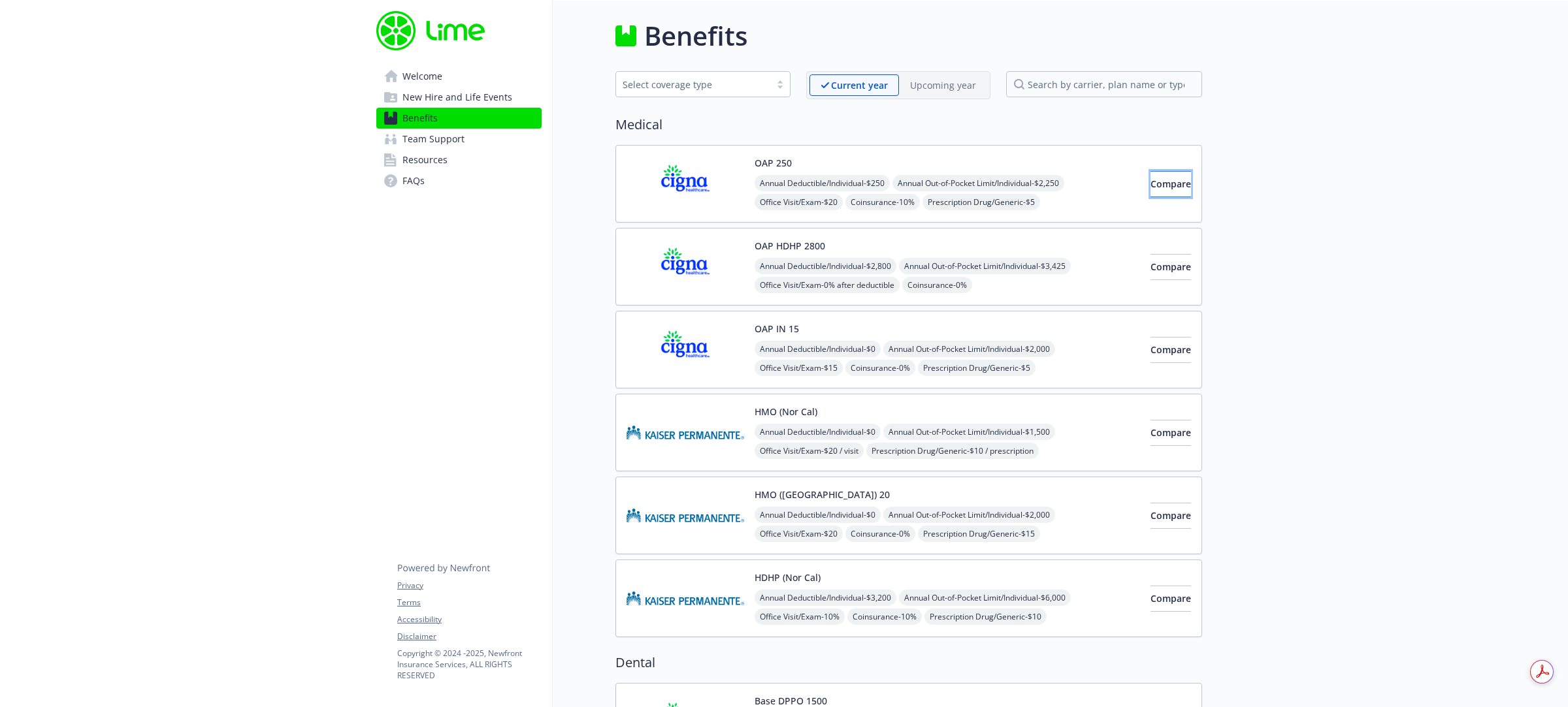
click at [1151, 180] on button "Compare" at bounding box center [1171, 184] width 40 height 26
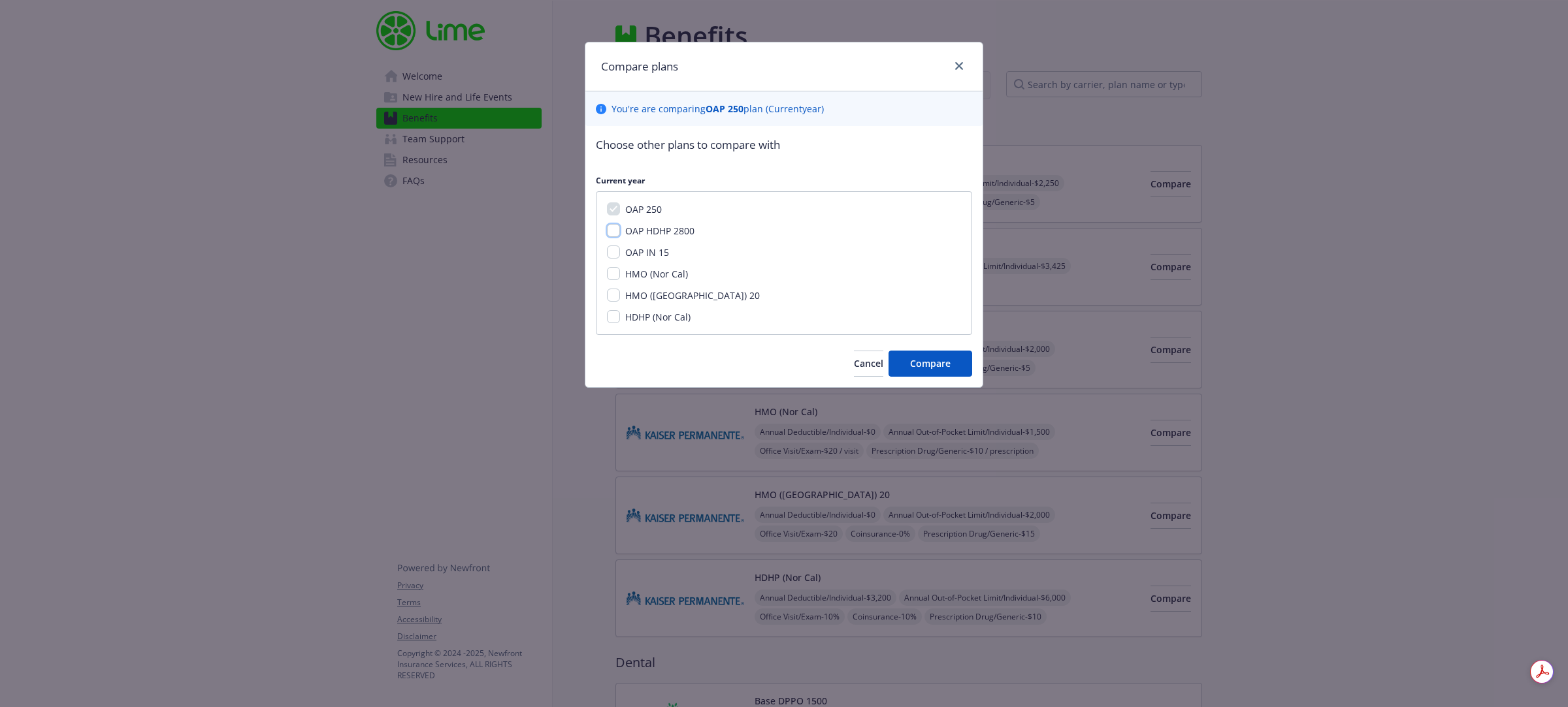
click at [615, 232] on input "OAP HDHP 2800" at bounding box center [613, 230] width 13 height 13
checkbox input "true"
click at [613, 249] on input "OAP IN 15" at bounding box center [613, 251] width 13 height 13
checkbox input "true"
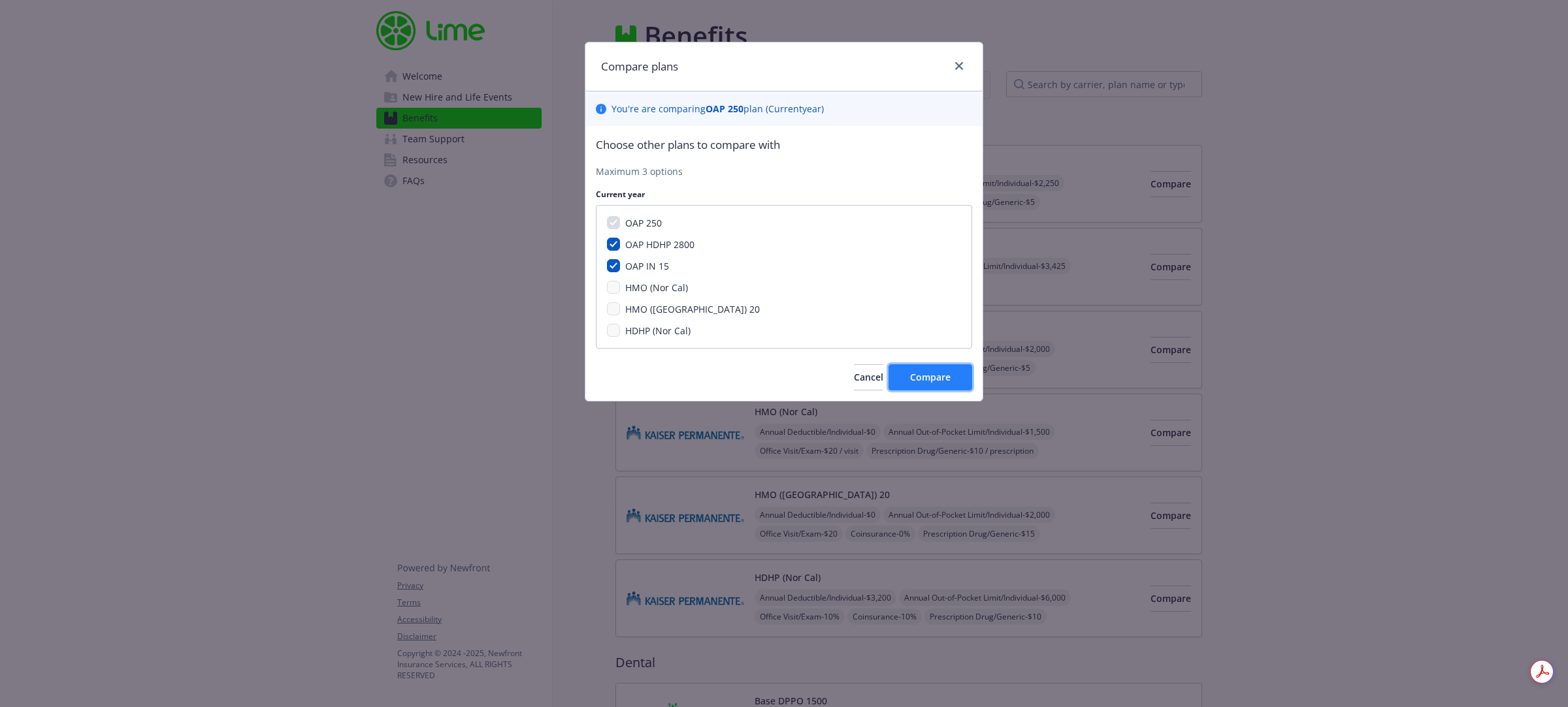
click at [913, 370] on button "Compare" at bounding box center [930, 377] width 84 height 26
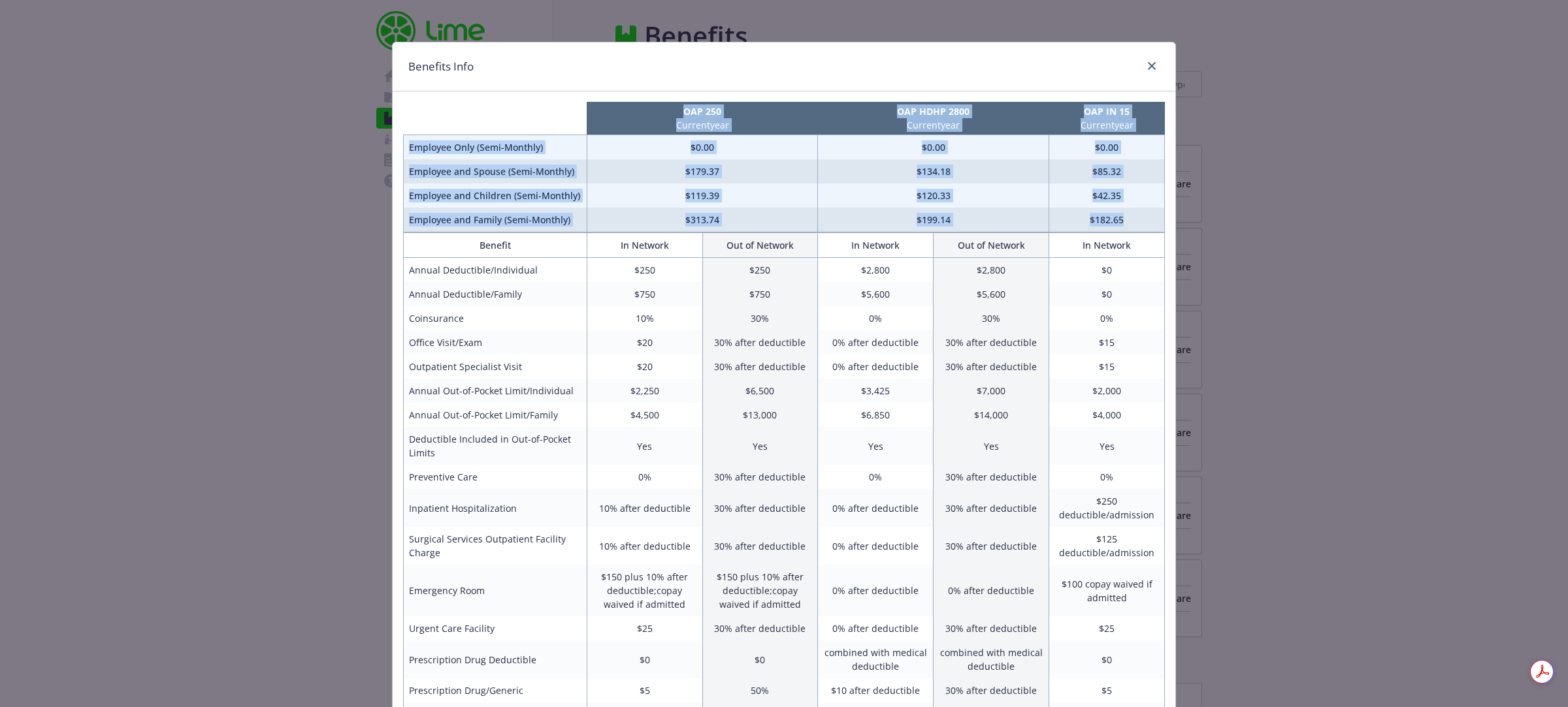
drag, startPoint x: 396, startPoint y: 103, endPoint x: 1134, endPoint y: 219, distance: 747.1
click at [1134, 219] on div "OAP 250 Current year OAP HDHP 2800 Current year OAP IN 15 Current year Employee…" at bounding box center [784, 554] width 783 height 926
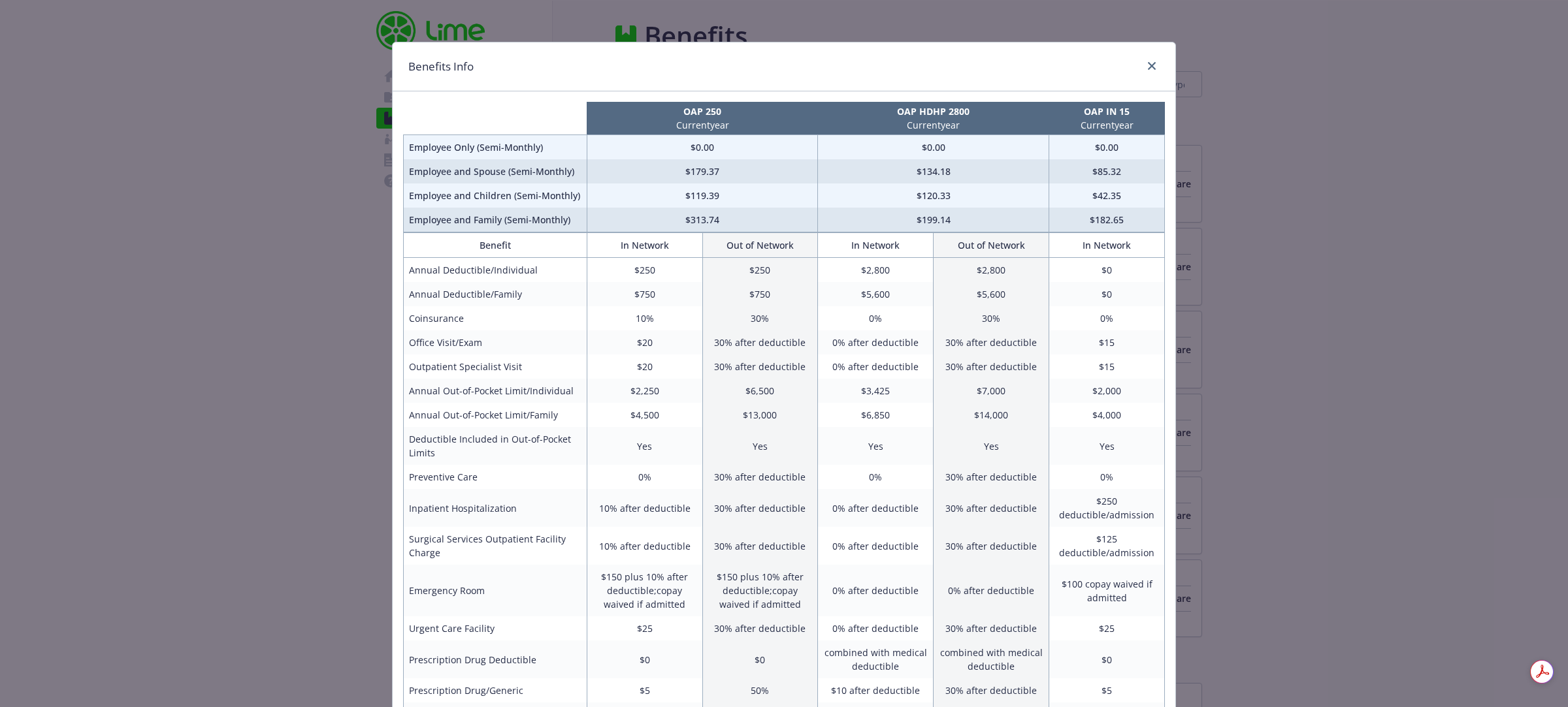
click at [919, 85] on div "Benefits Info" at bounding box center [784, 66] width 783 height 49
drag, startPoint x: 665, startPoint y: 168, endPoint x: 1119, endPoint y: 165, distance: 454.0
click at [1119, 165] on tr "Employee and Spouse (Semi-Monthly) $179.37 $134.18 $85.32" at bounding box center [784, 171] width 761 height 24
click at [1148, 65] on icon "close" at bounding box center [1151, 66] width 8 height 8
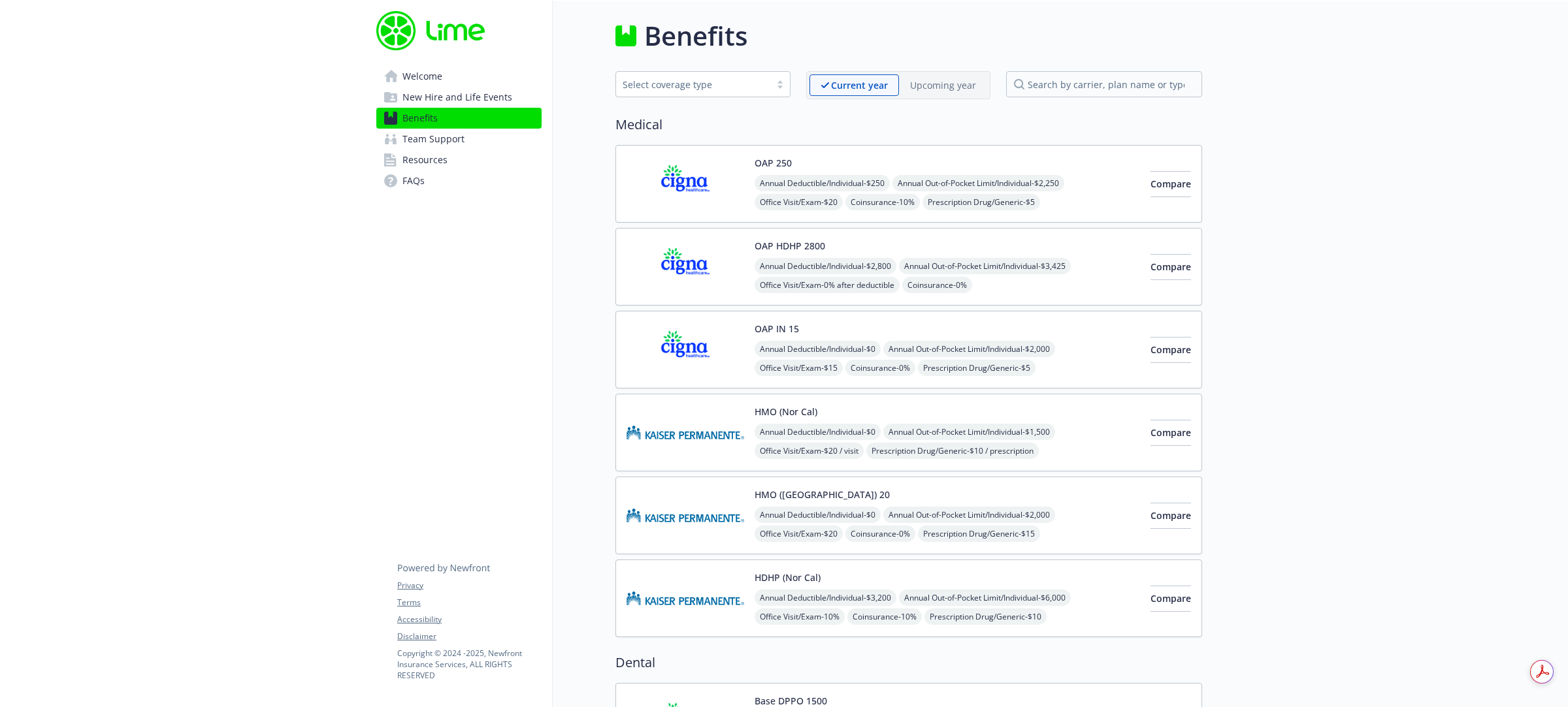
click at [438, 138] on span "Team Support" at bounding box center [433, 139] width 62 height 21
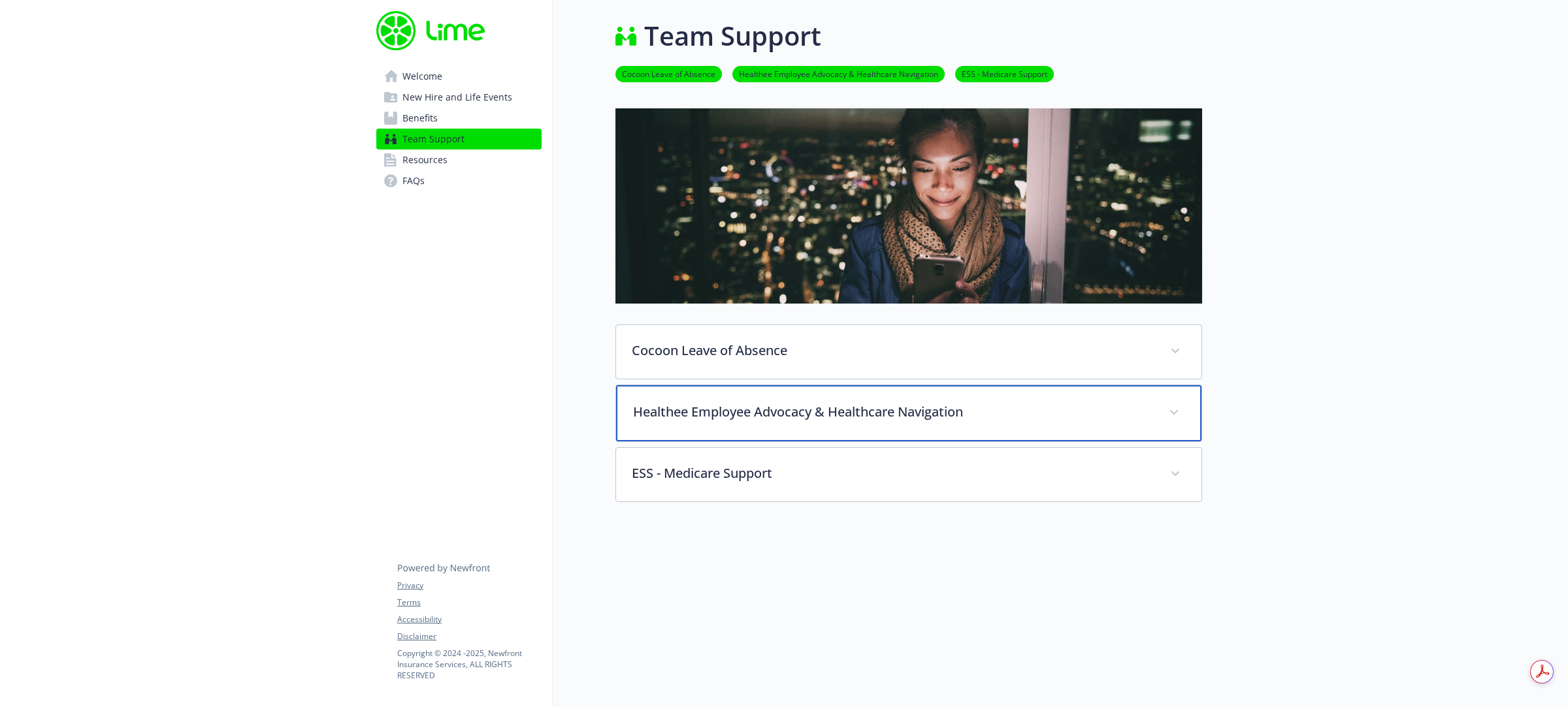
click at [813, 415] on p "Healthee Employee Advocacy & Healthcare Navigation" at bounding box center [893, 412] width 520 height 20
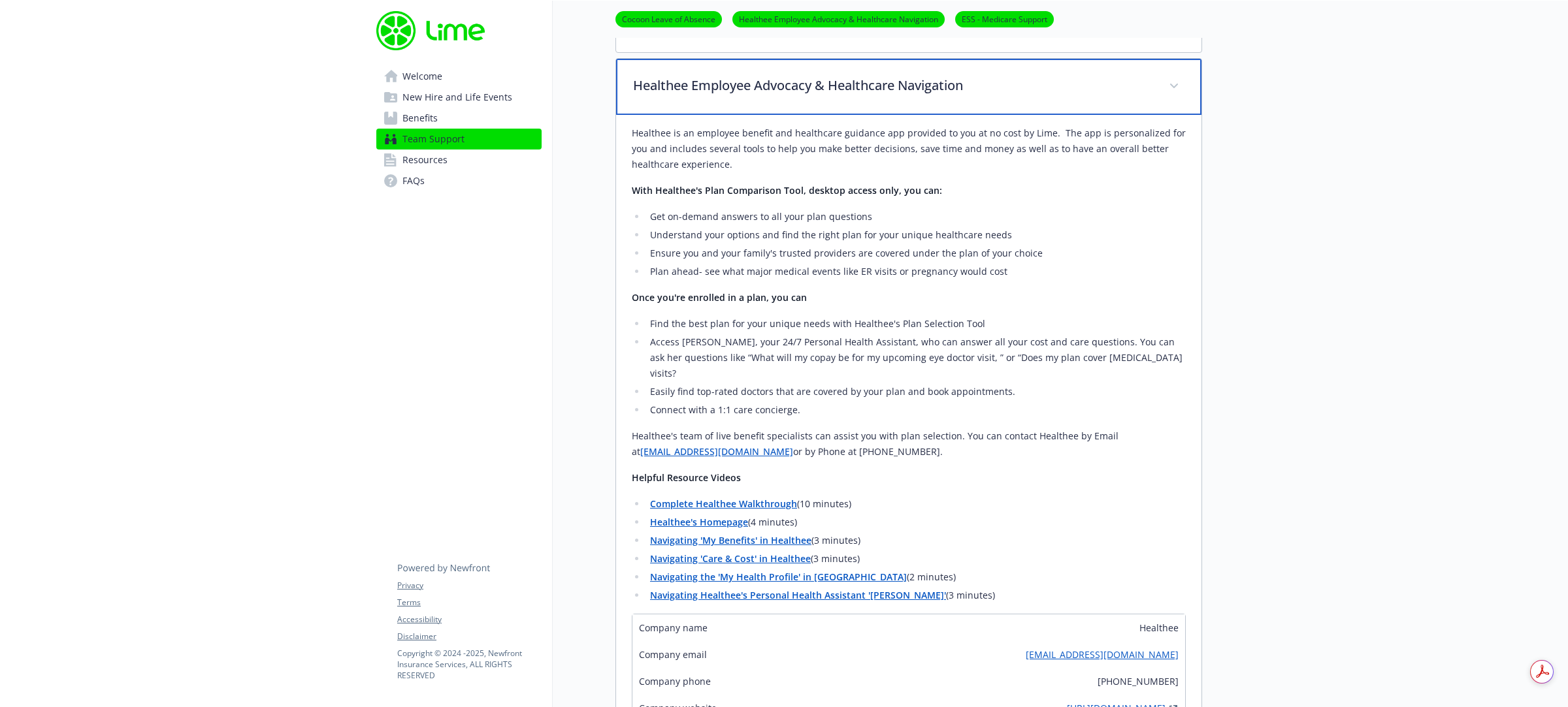
scroll to position [408, 0]
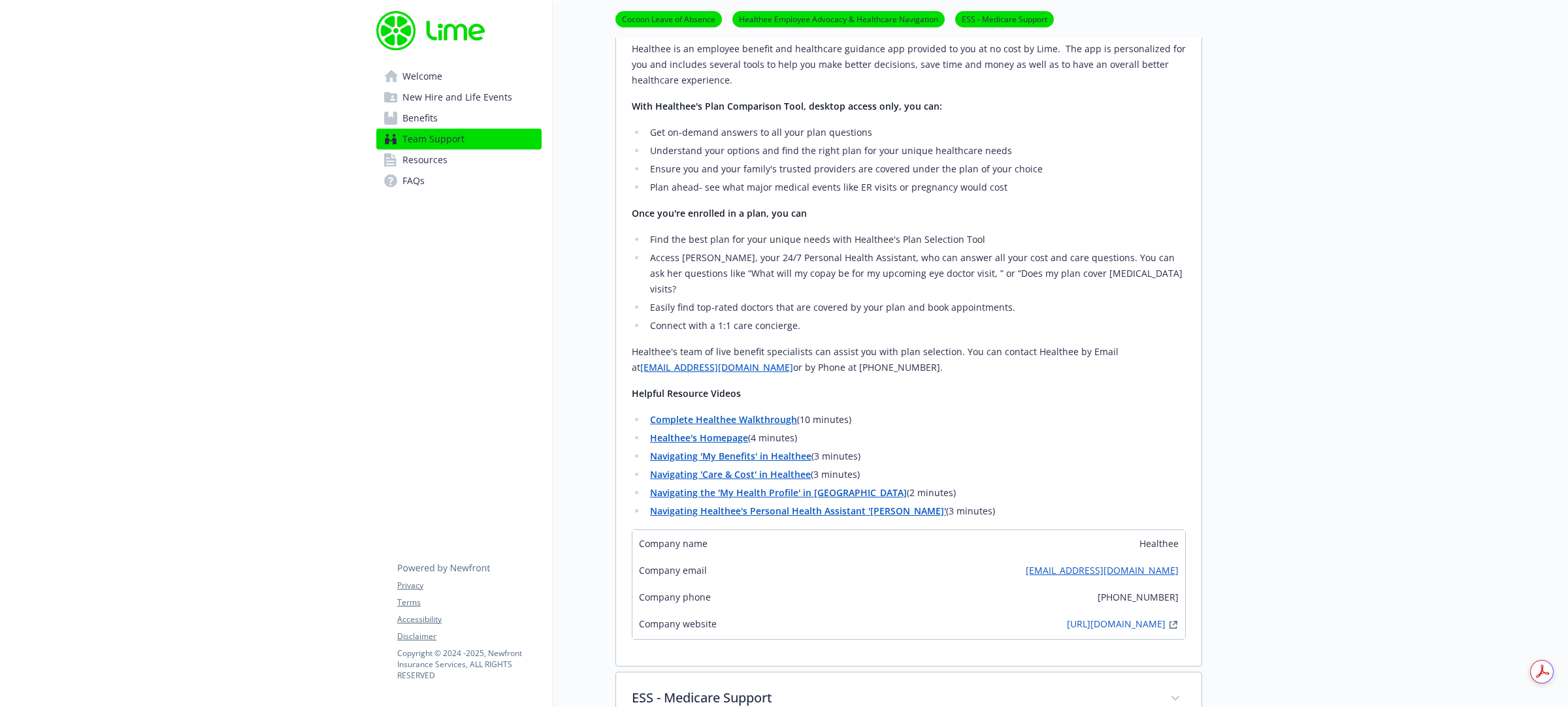
drag, startPoint x: 773, startPoint y: 354, endPoint x: 841, endPoint y: 356, distance: 68.0
click at [841, 356] on p "Healthee's team of live benefit specialists can assist you with plan selection.…" at bounding box center [909, 360] width 554 height 32
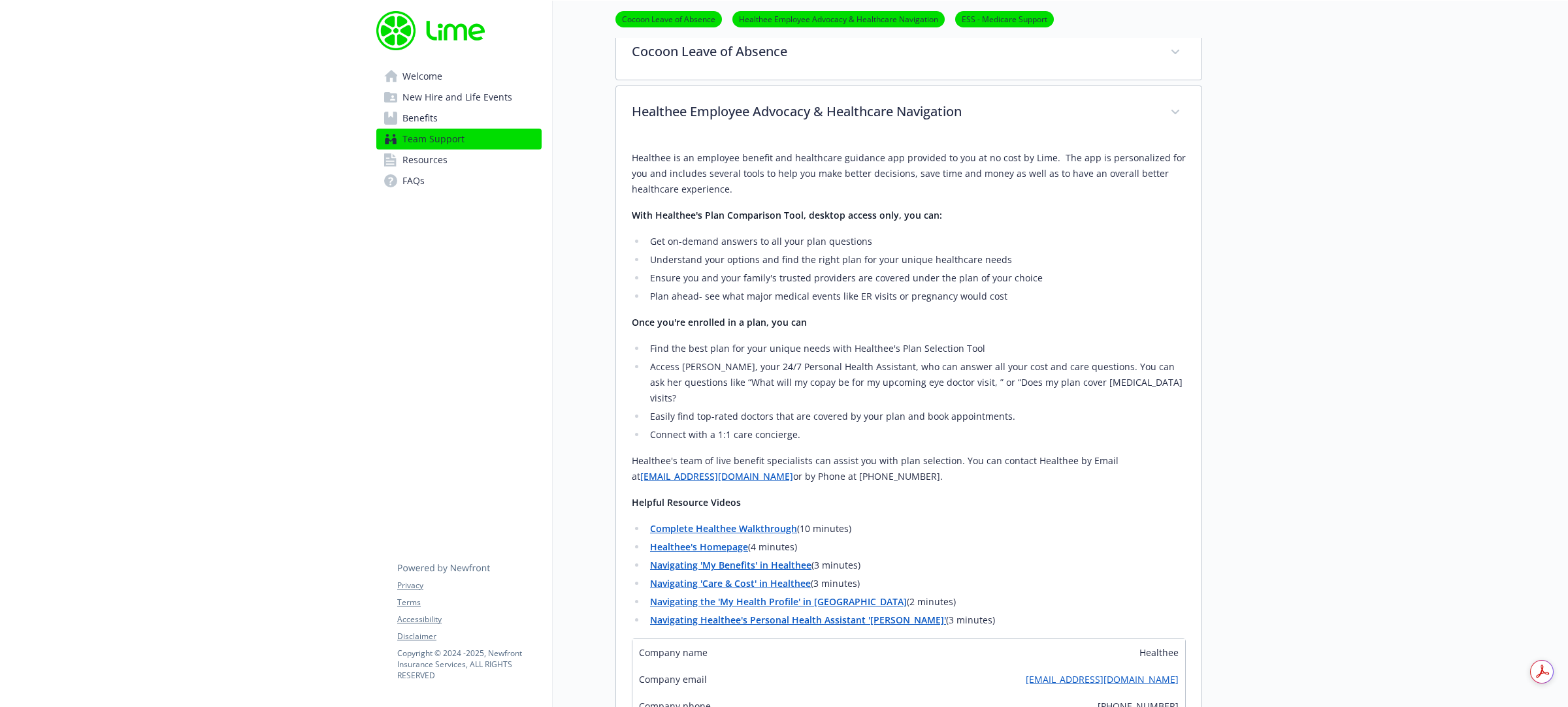
scroll to position [327, 0]
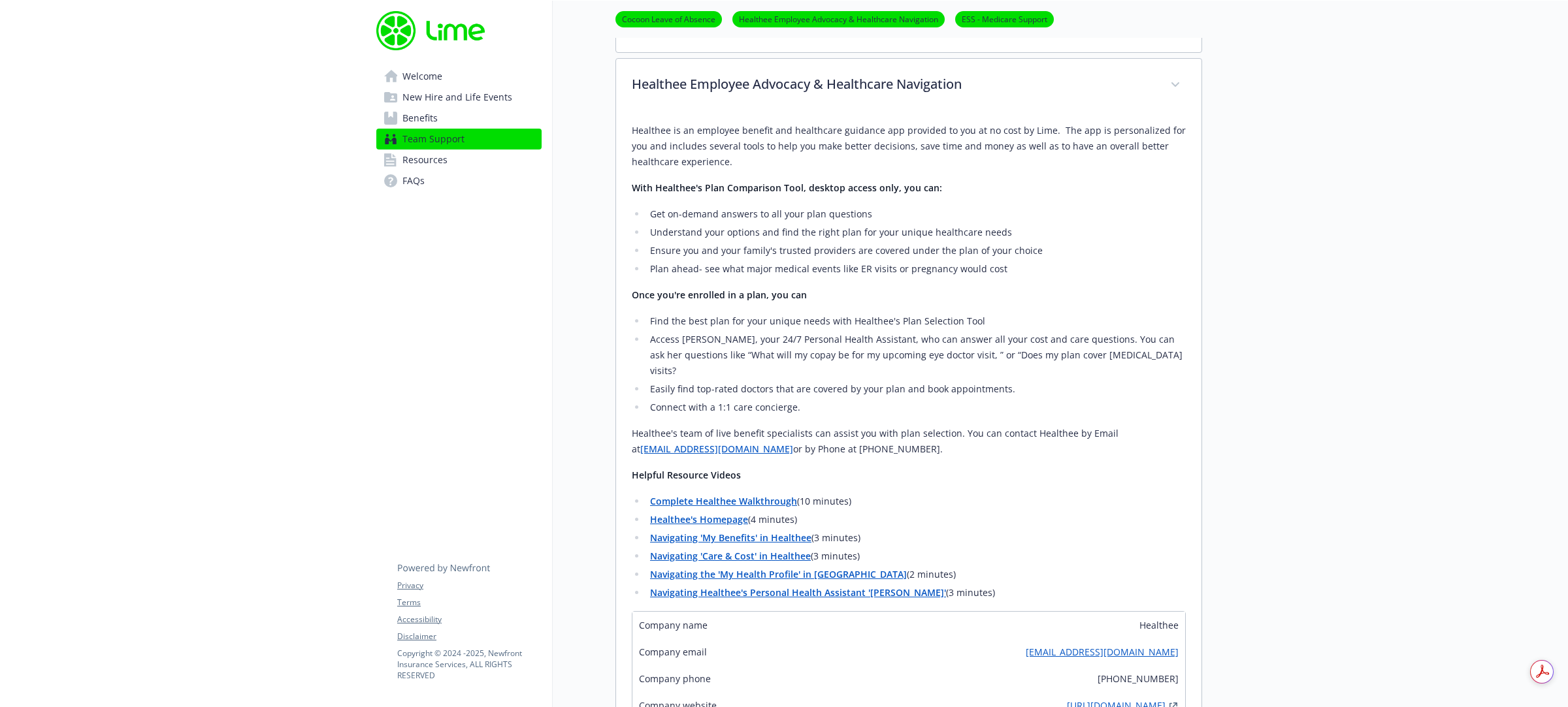
click at [437, 116] on span "Benefits" at bounding box center [419, 118] width 35 height 21
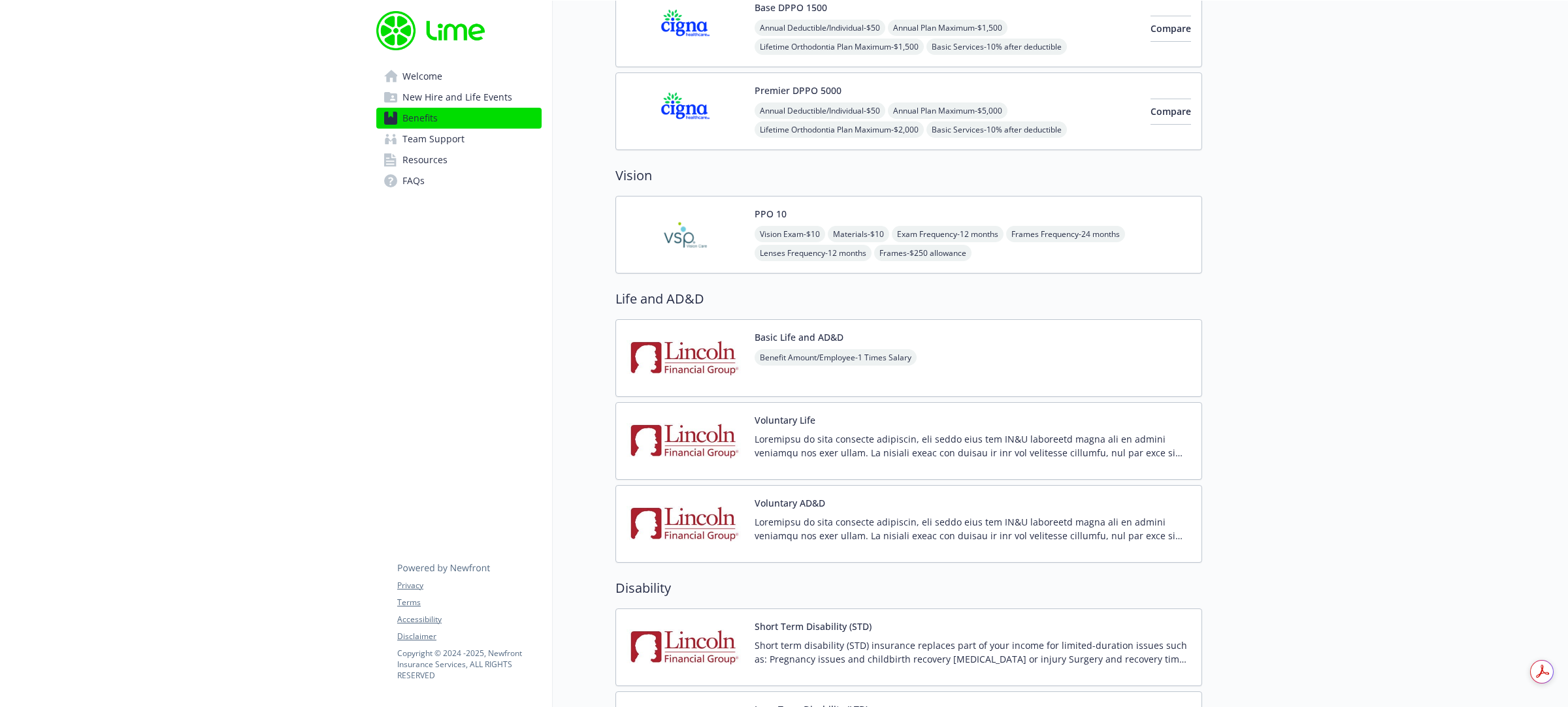
scroll to position [734, 0]
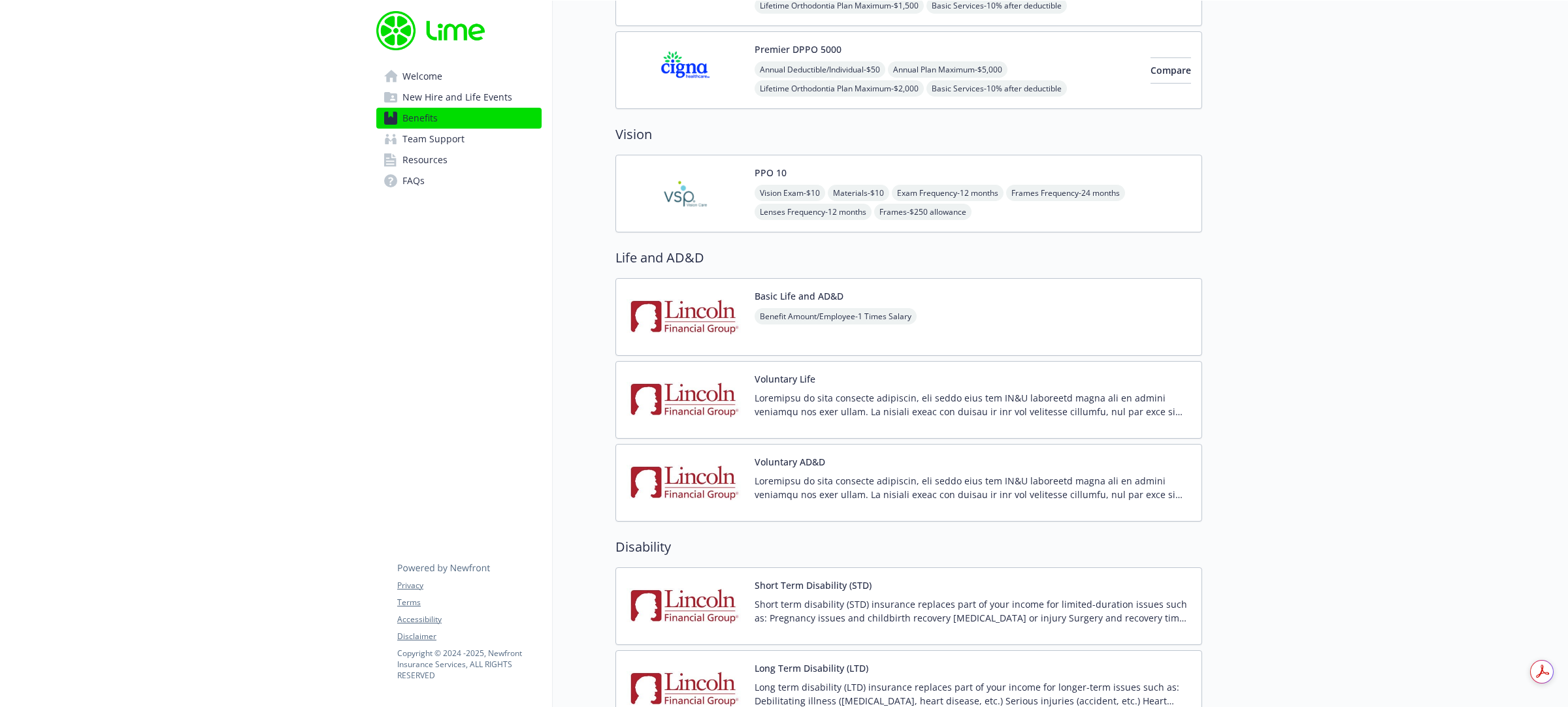
click at [821, 406] on p at bounding box center [972, 405] width 437 height 27
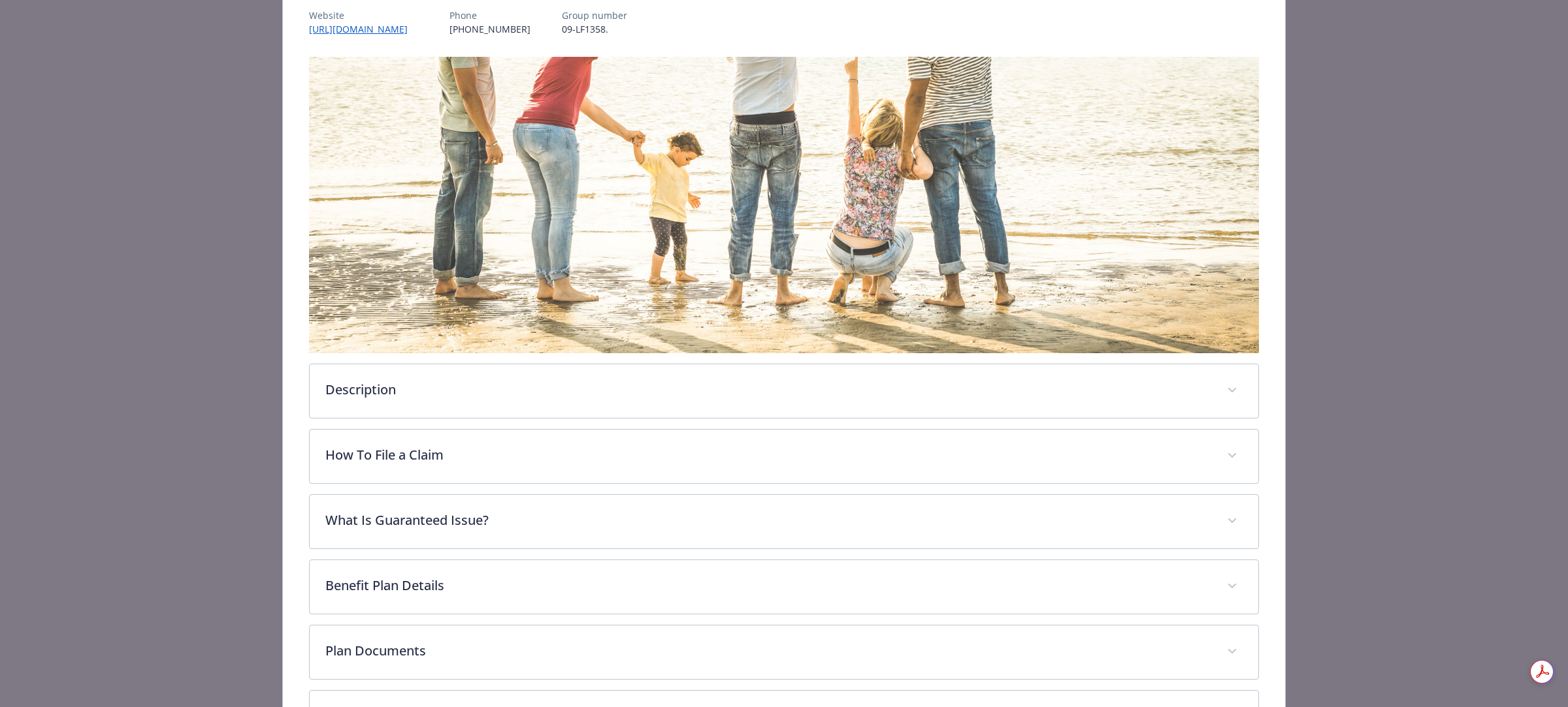
scroll to position [245, 0]
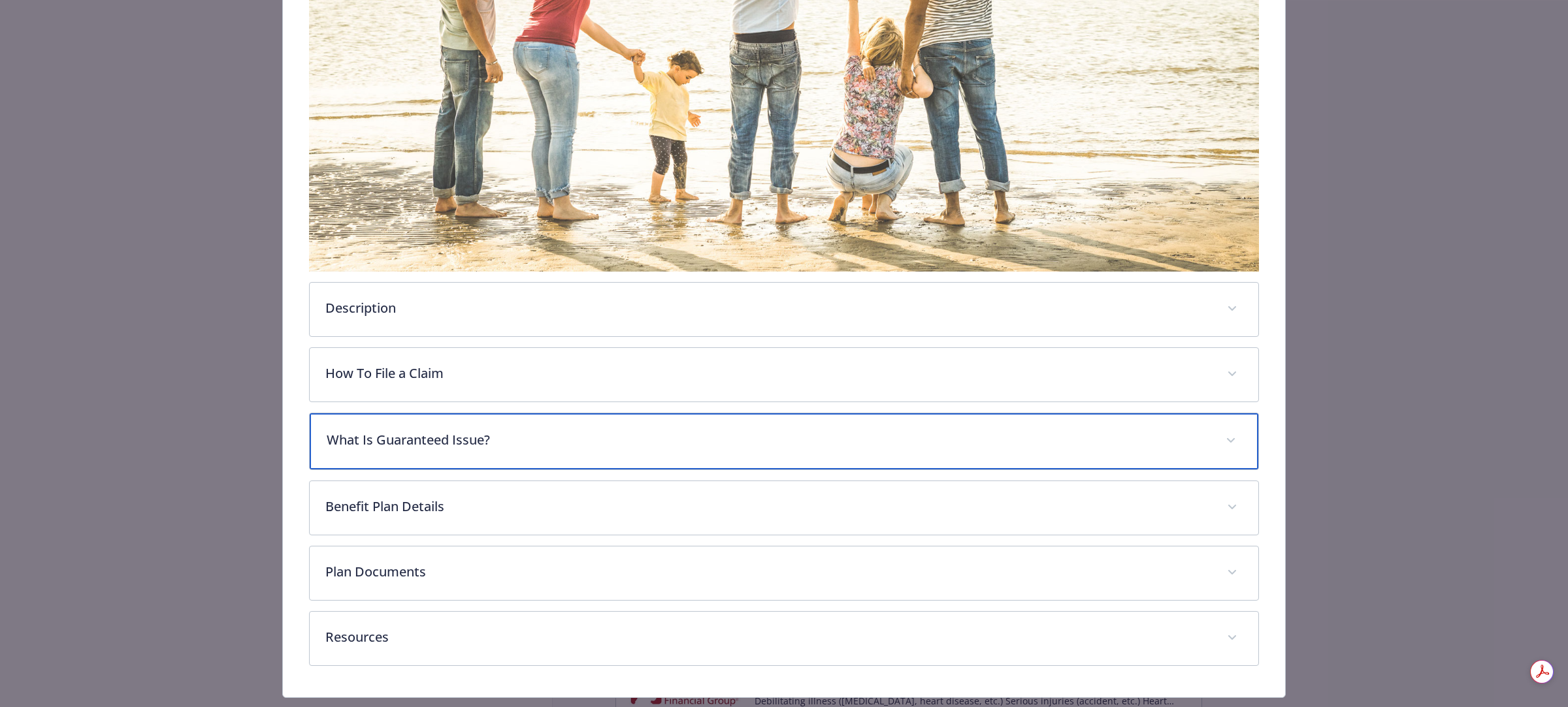
click at [520, 445] on p "What Is Guaranteed Issue?" at bounding box center [768, 440] width 883 height 20
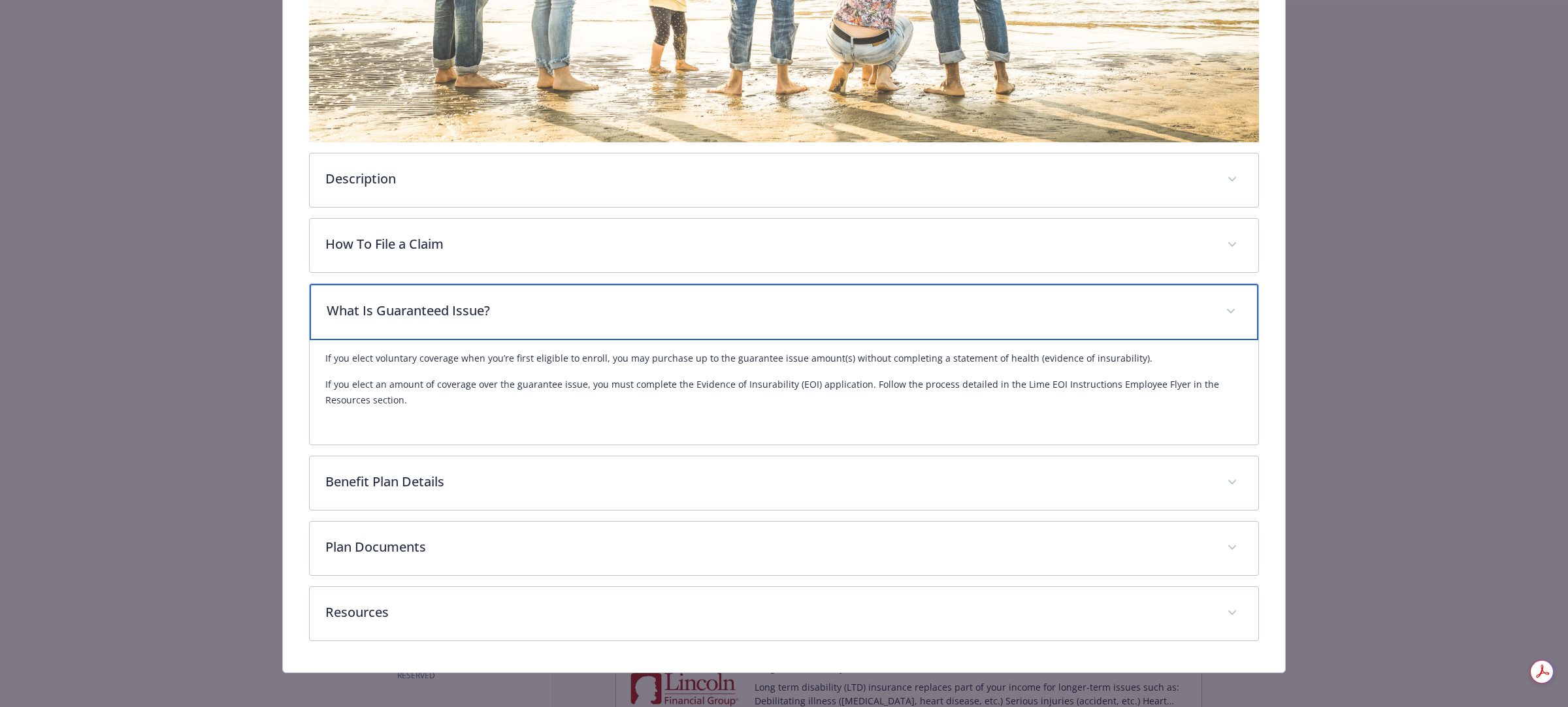
scroll to position [380, 0]
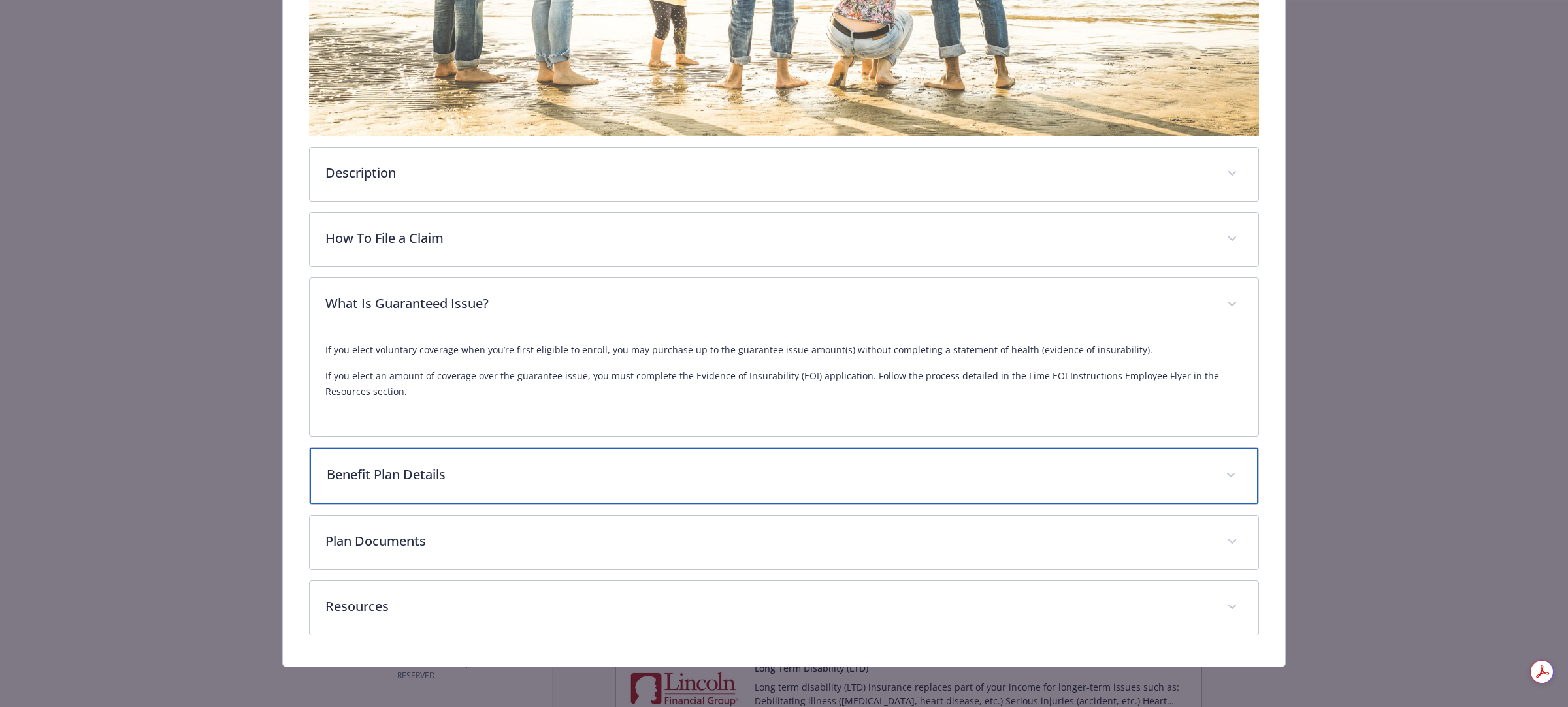
click at [424, 483] on div "Benefit Plan Details" at bounding box center [784, 476] width 948 height 56
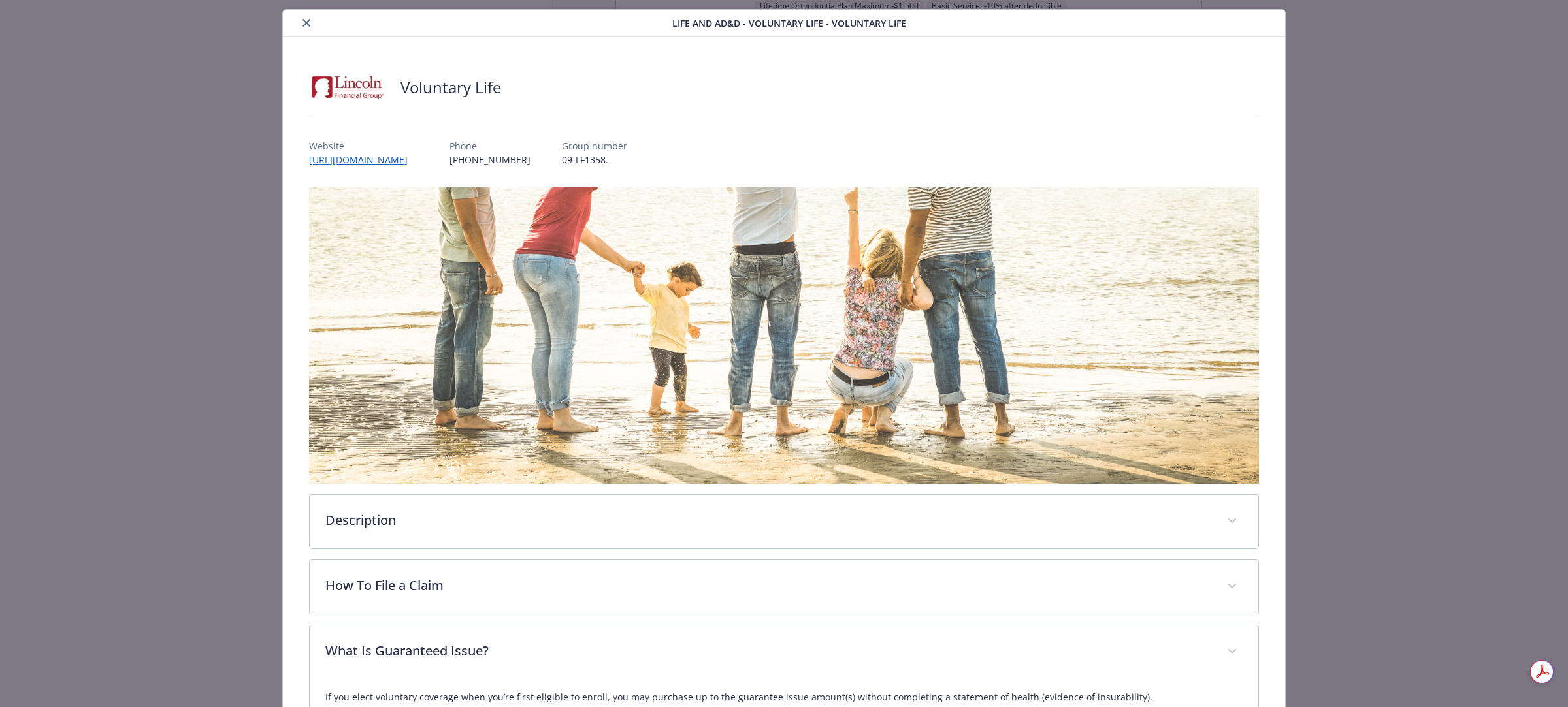
scroll to position [0, 0]
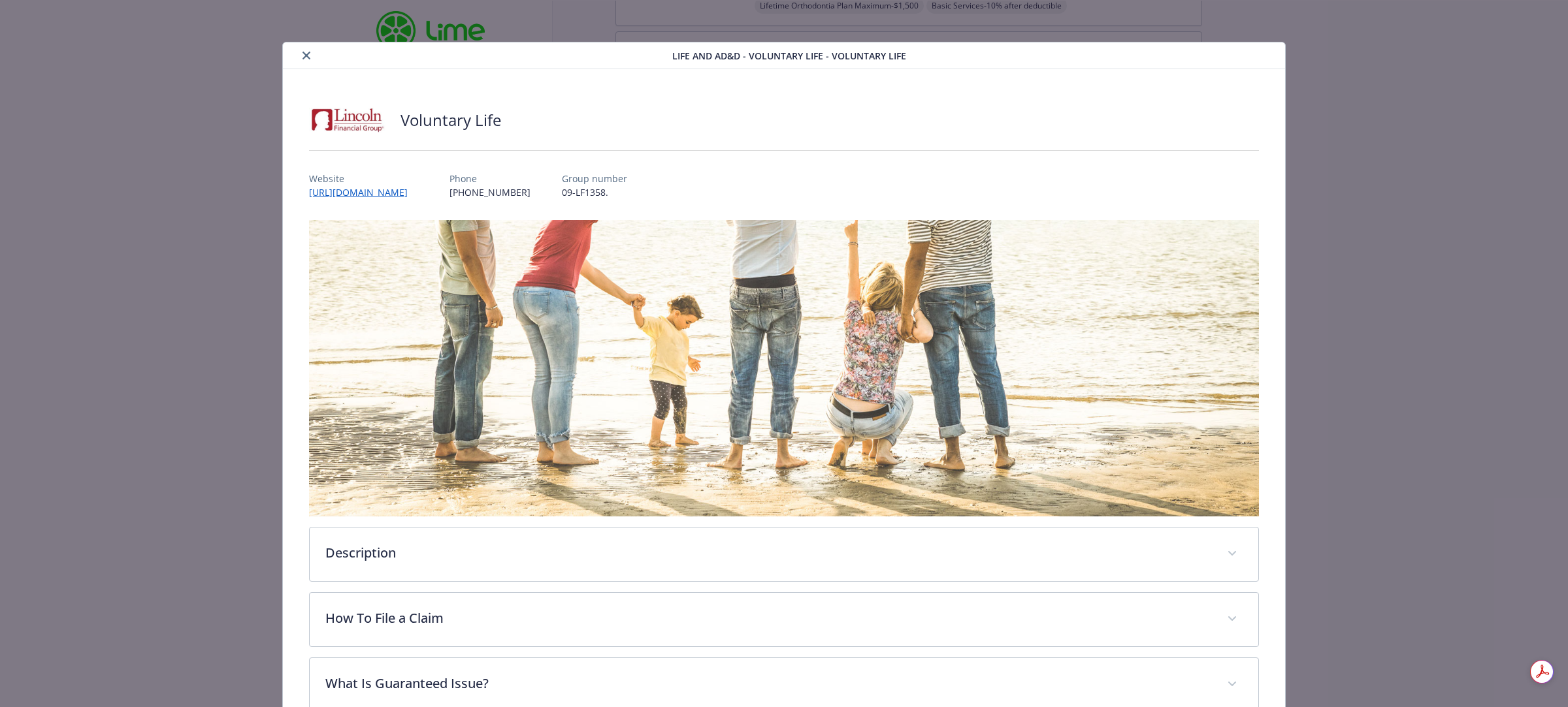
click at [305, 57] on icon "close" at bounding box center [306, 55] width 8 height 8
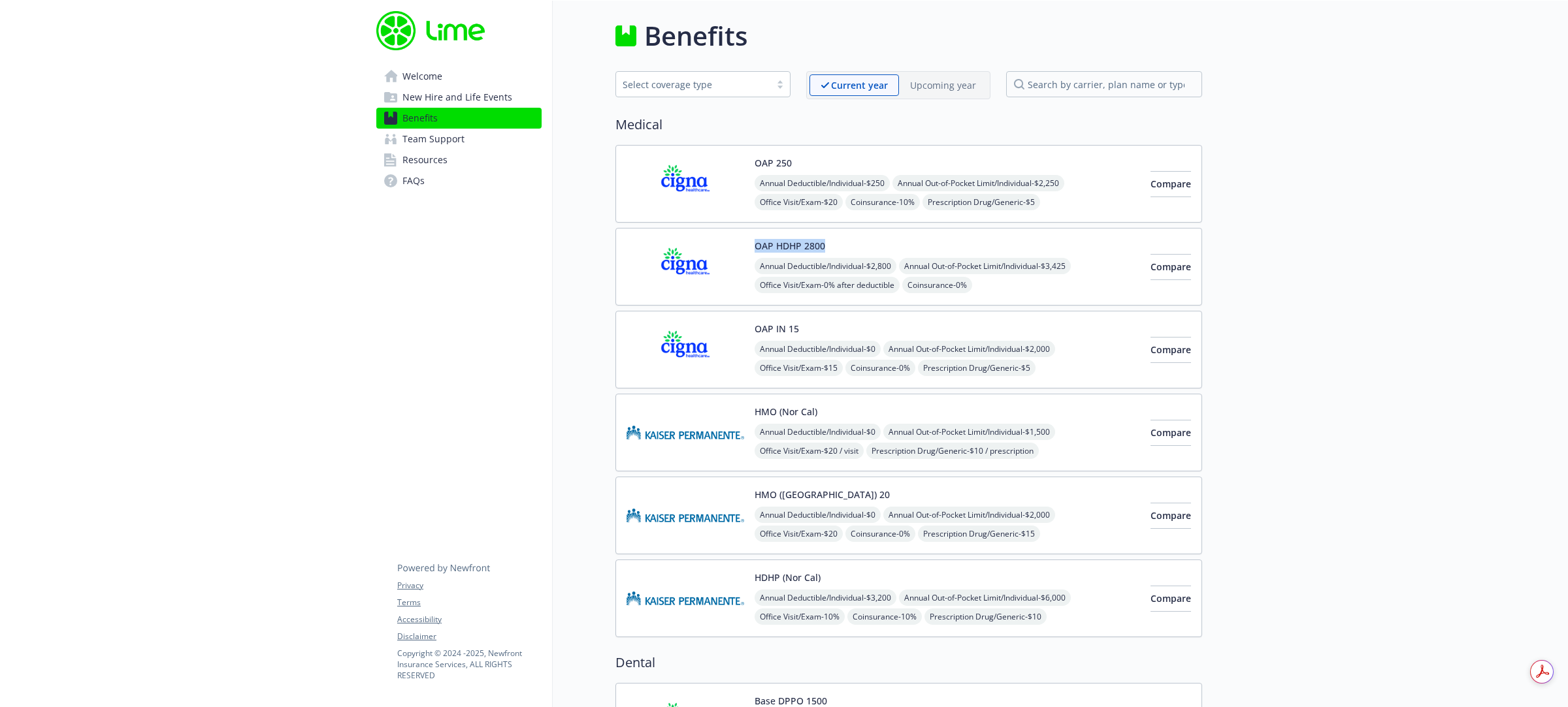
drag, startPoint x: 752, startPoint y: 243, endPoint x: 822, endPoint y: 246, distance: 70.1
click at [822, 246] on div "OAP HDHP 2800 Annual Deductible/Individual - $2,800 Annual Out-of-Pocket Limit/…" at bounding box center [883, 266] width 513 height 55
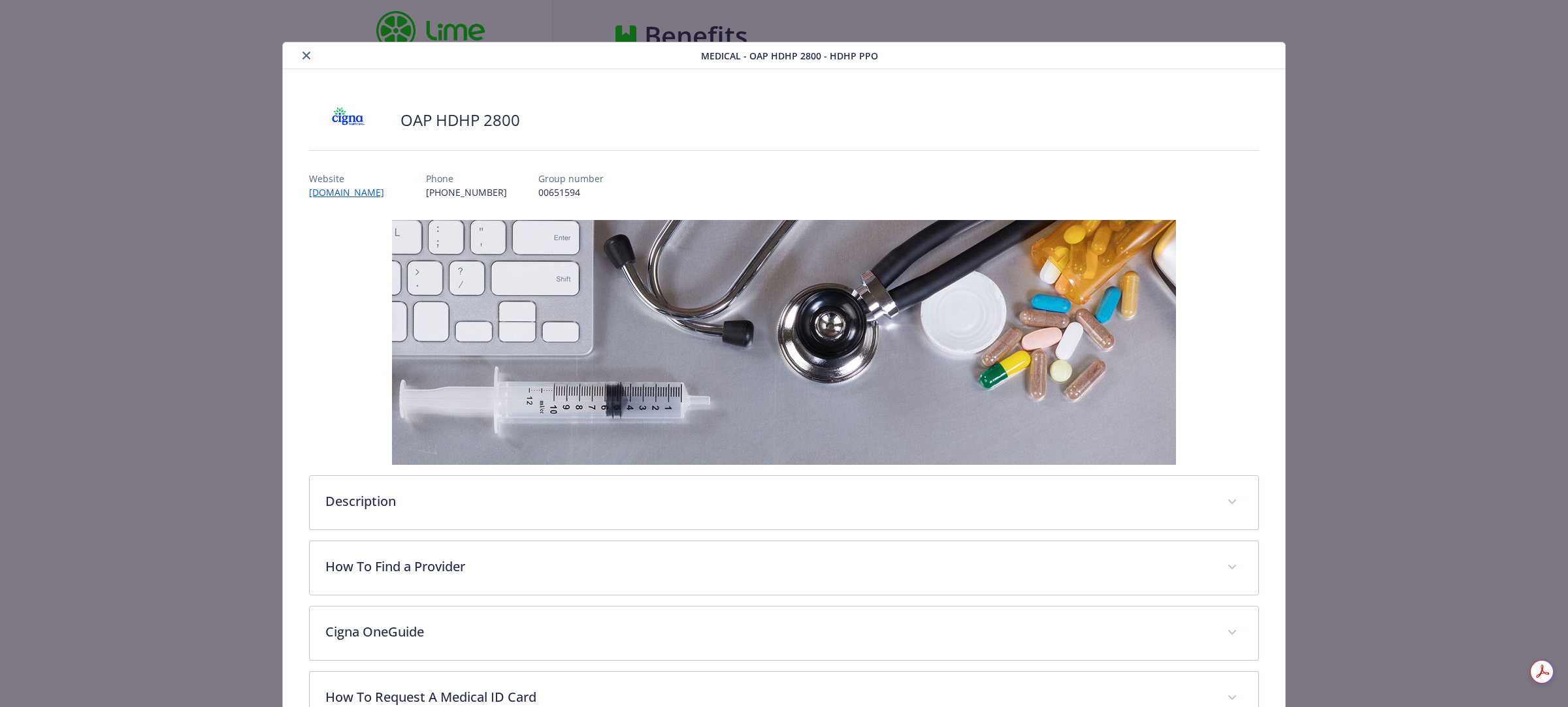
scroll to position [39, 0]
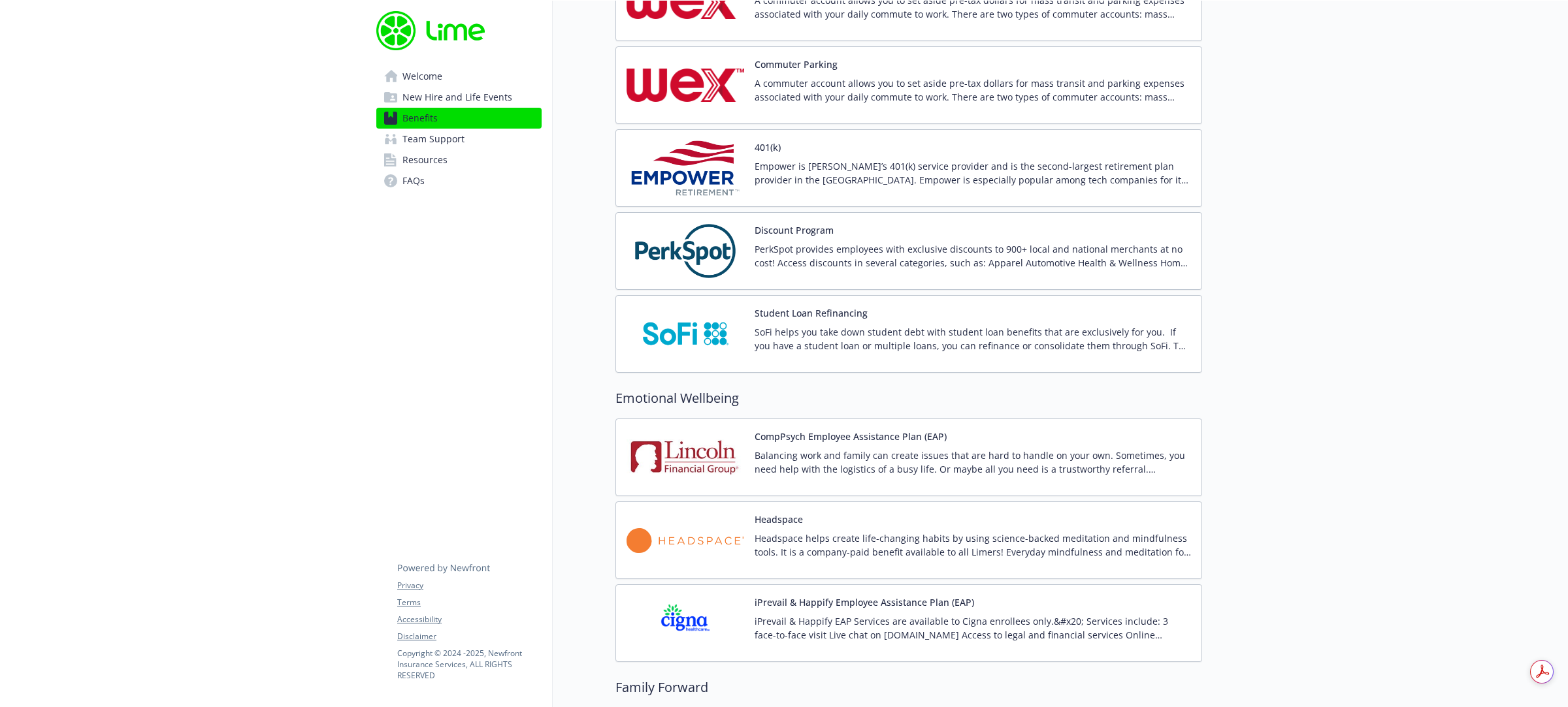
scroll to position [2122, 0]
click at [789, 175] on p "Empower is [PERSON_NAME]’s 401(k) service provider and is the second-largest re…" at bounding box center [972, 174] width 437 height 27
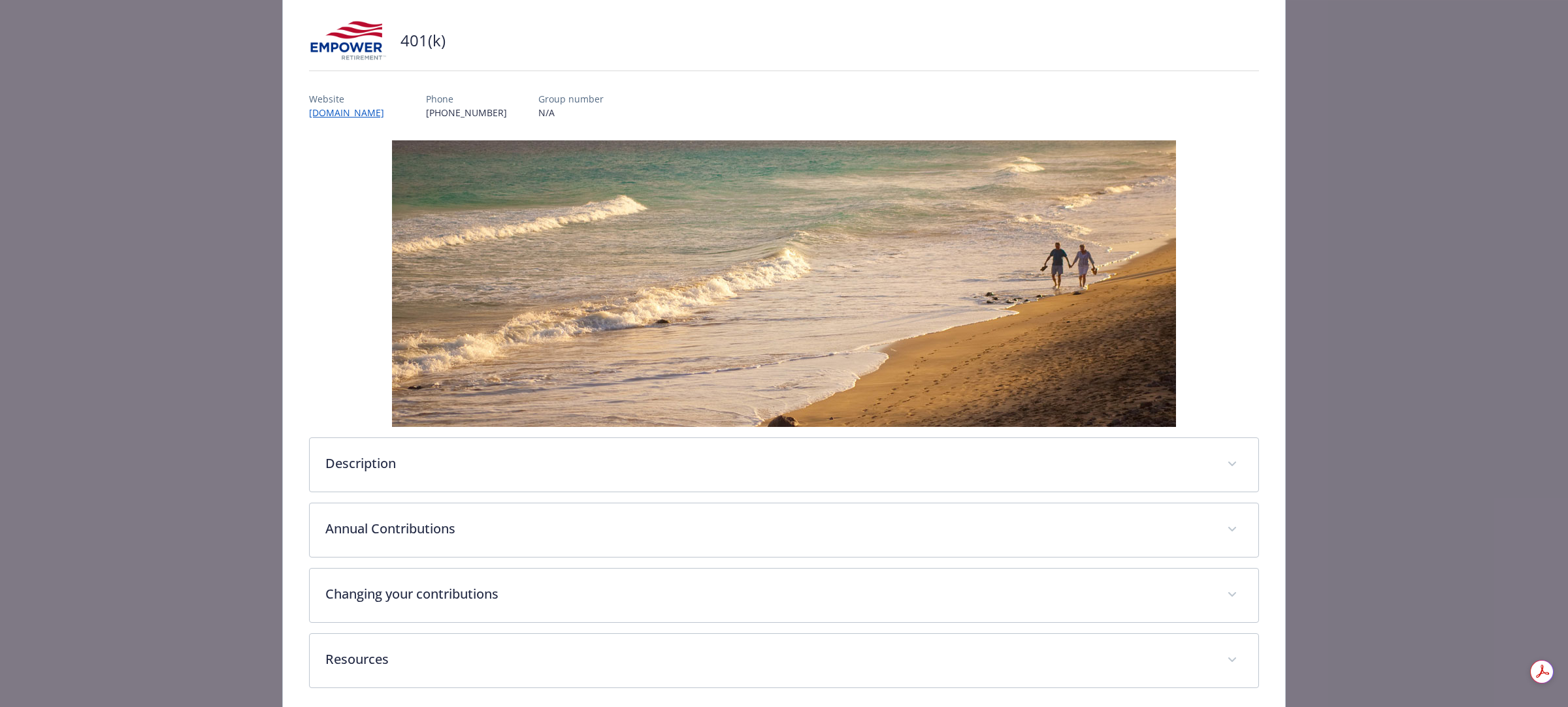
scroll to position [135, 0]
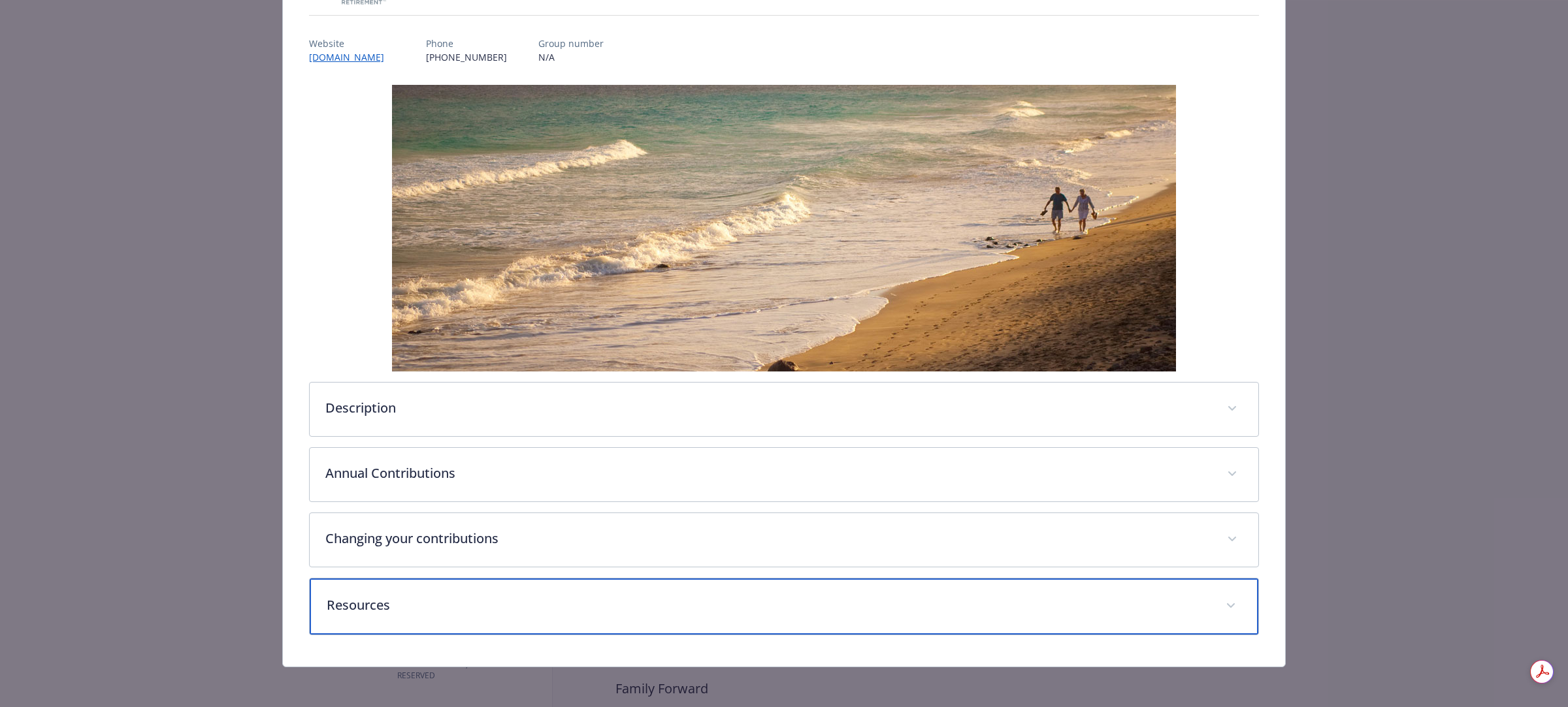
click at [365, 599] on p "Resources" at bounding box center [768, 605] width 883 height 20
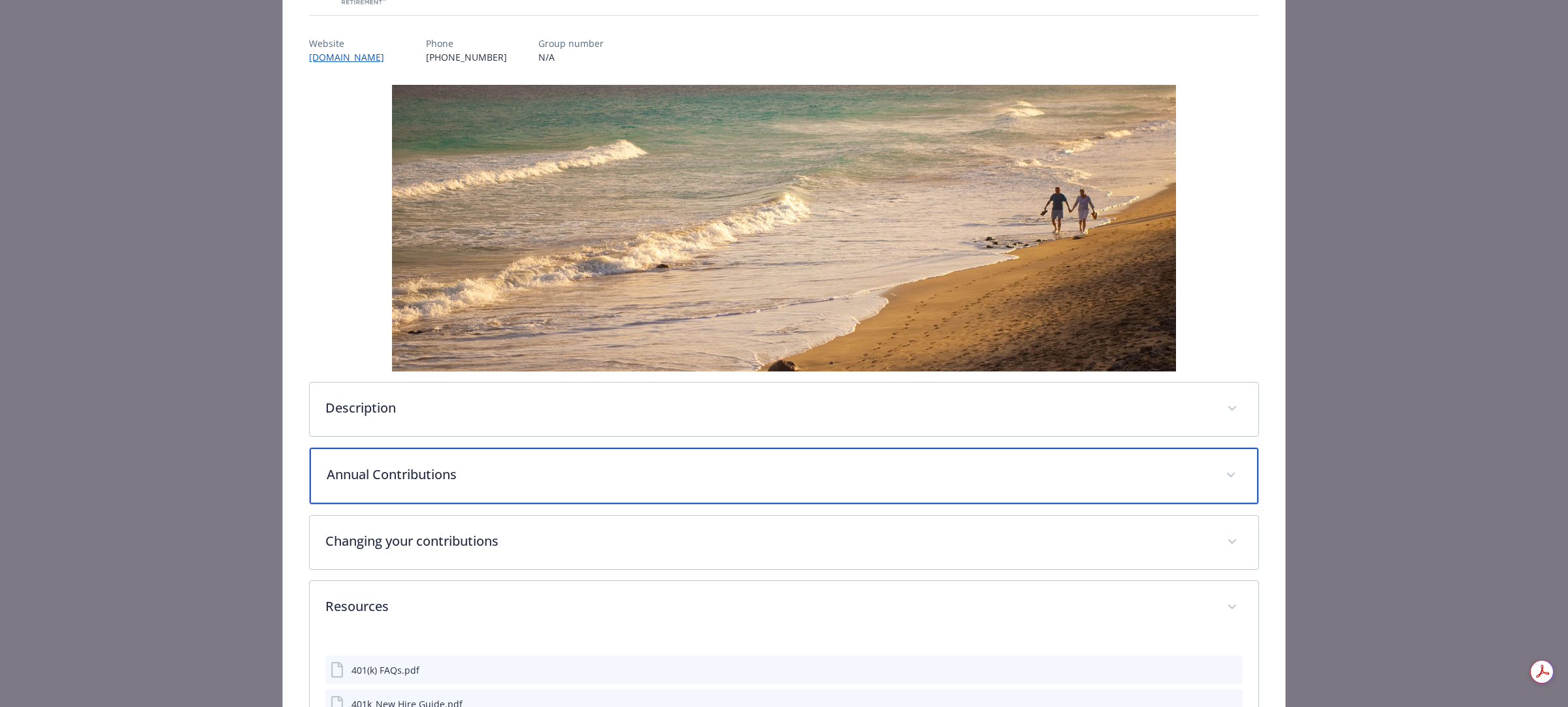
click at [373, 454] on div "Annual Contributions" at bounding box center [784, 476] width 948 height 56
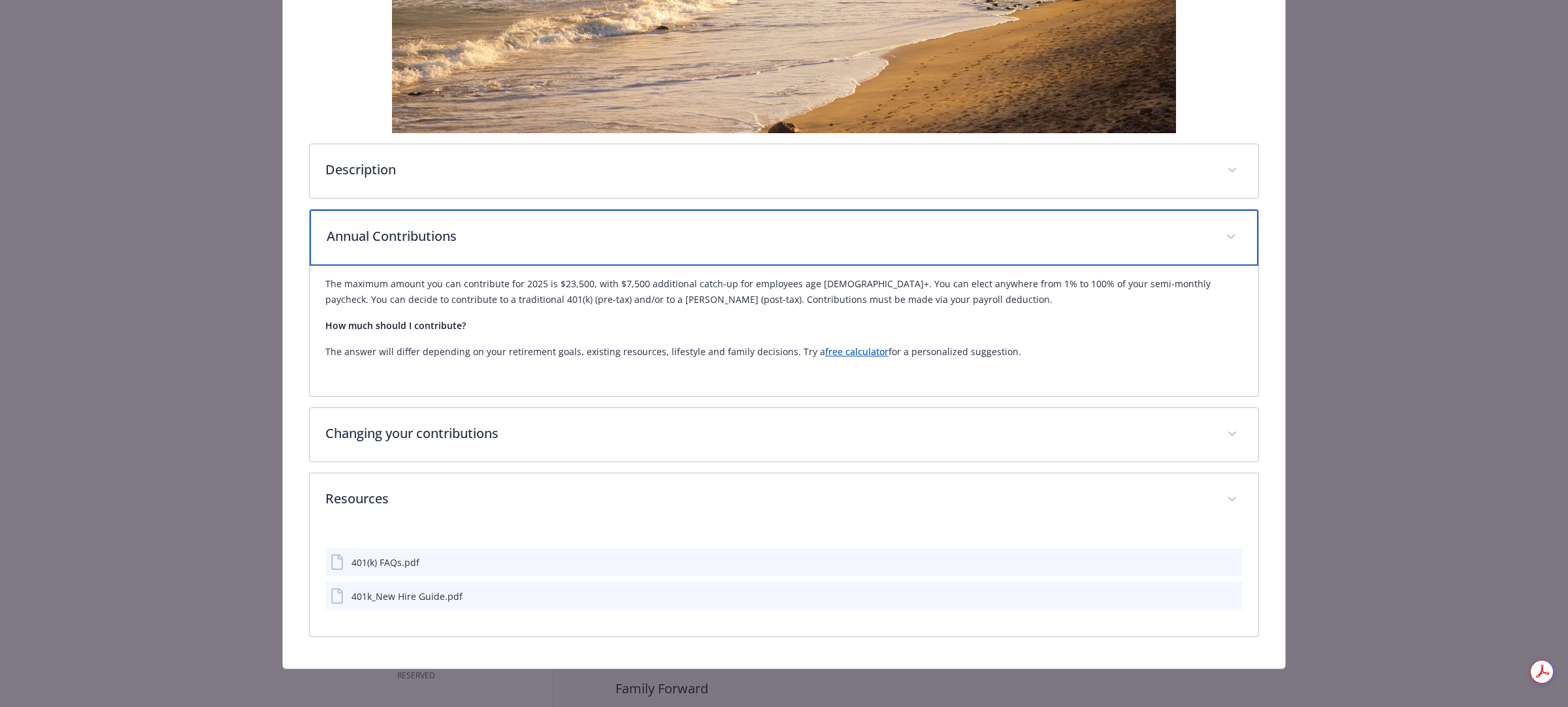
scroll to position [377, 0]
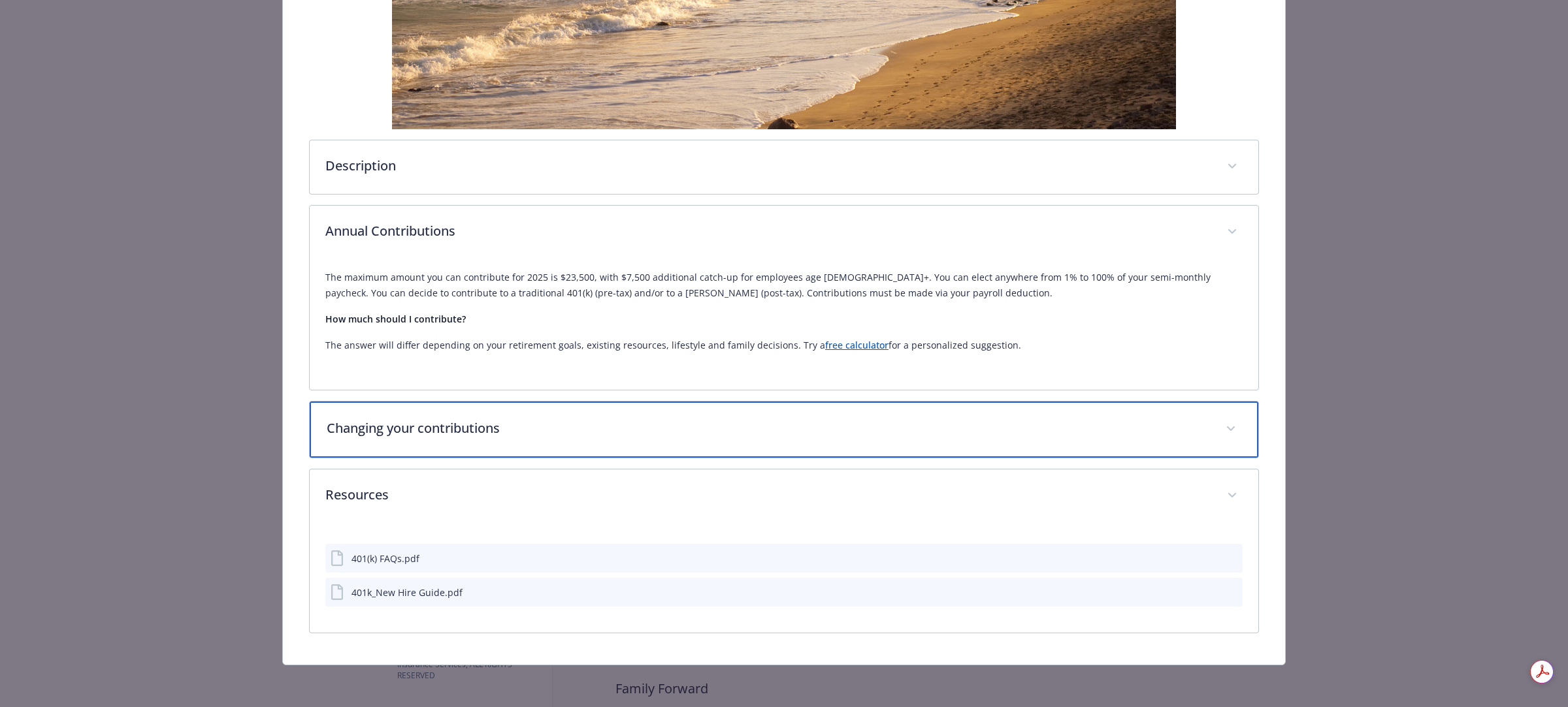
click at [425, 436] on p "Changing your contributions" at bounding box center [768, 428] width 883 height 20
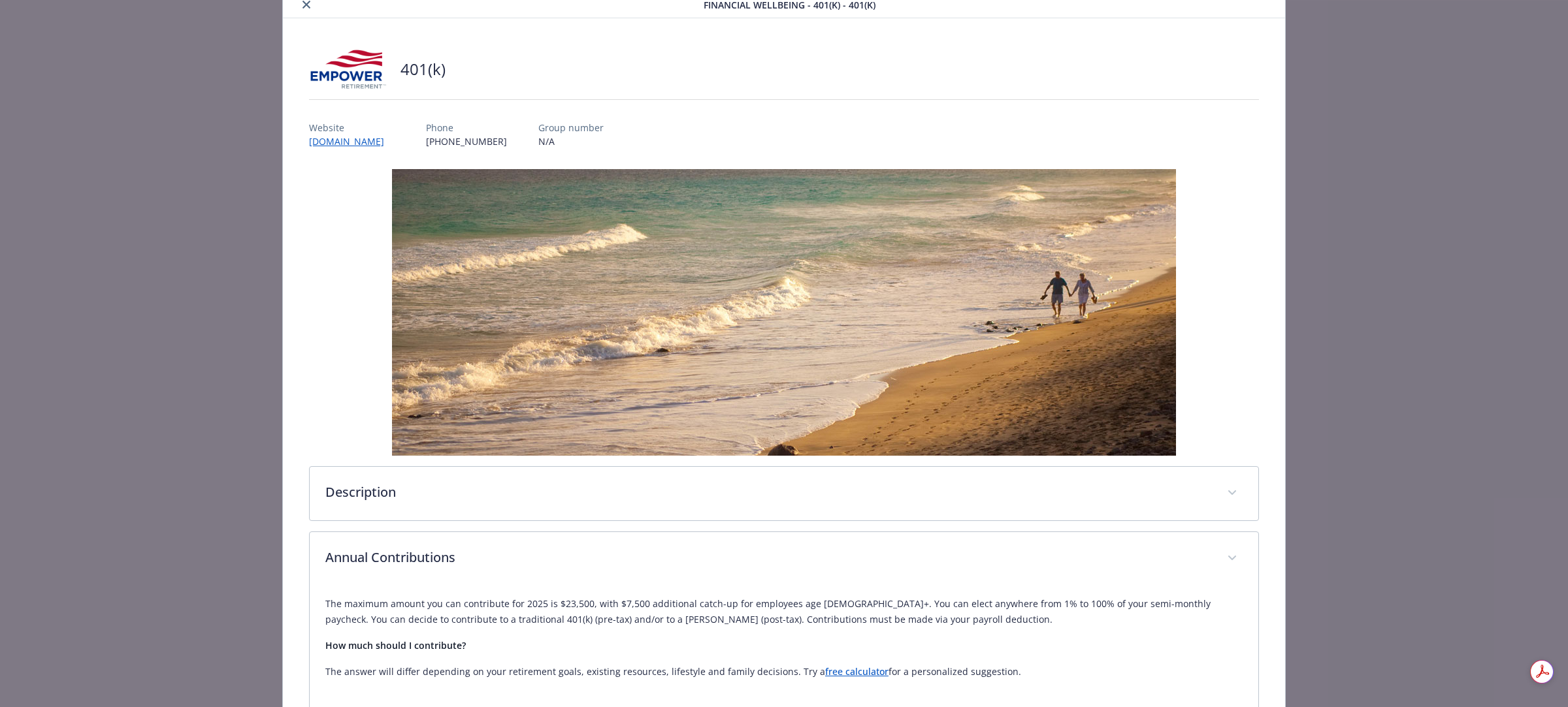
scroll to position [0, 0]
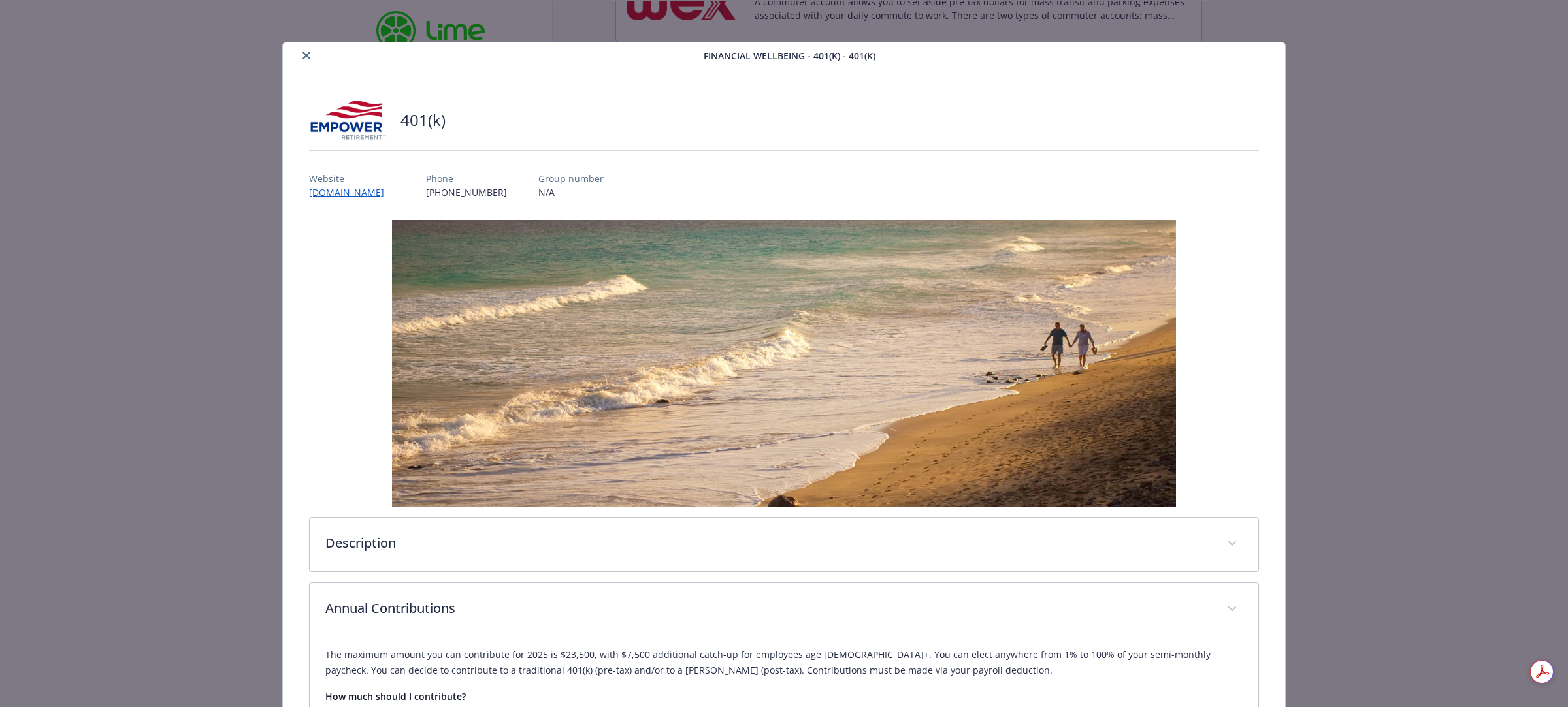
click at [302, 51] on icon "close" at bounding box center [306, 55] width 8 height 8
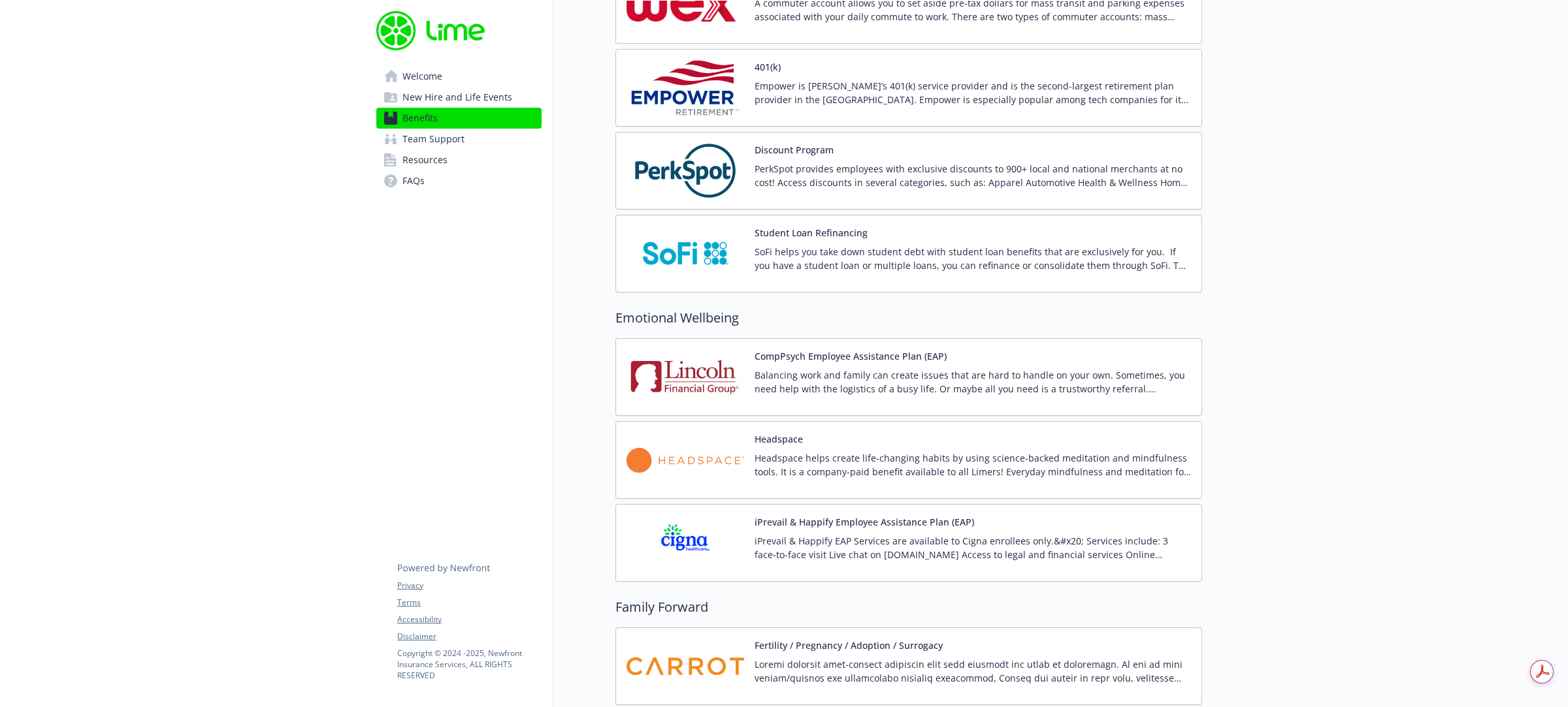
click at [791, 178] on p "PerkSpot provides employees with exclusive discounts to 900+ local and national…" at bounding box center [972, 175] width 437 height 27
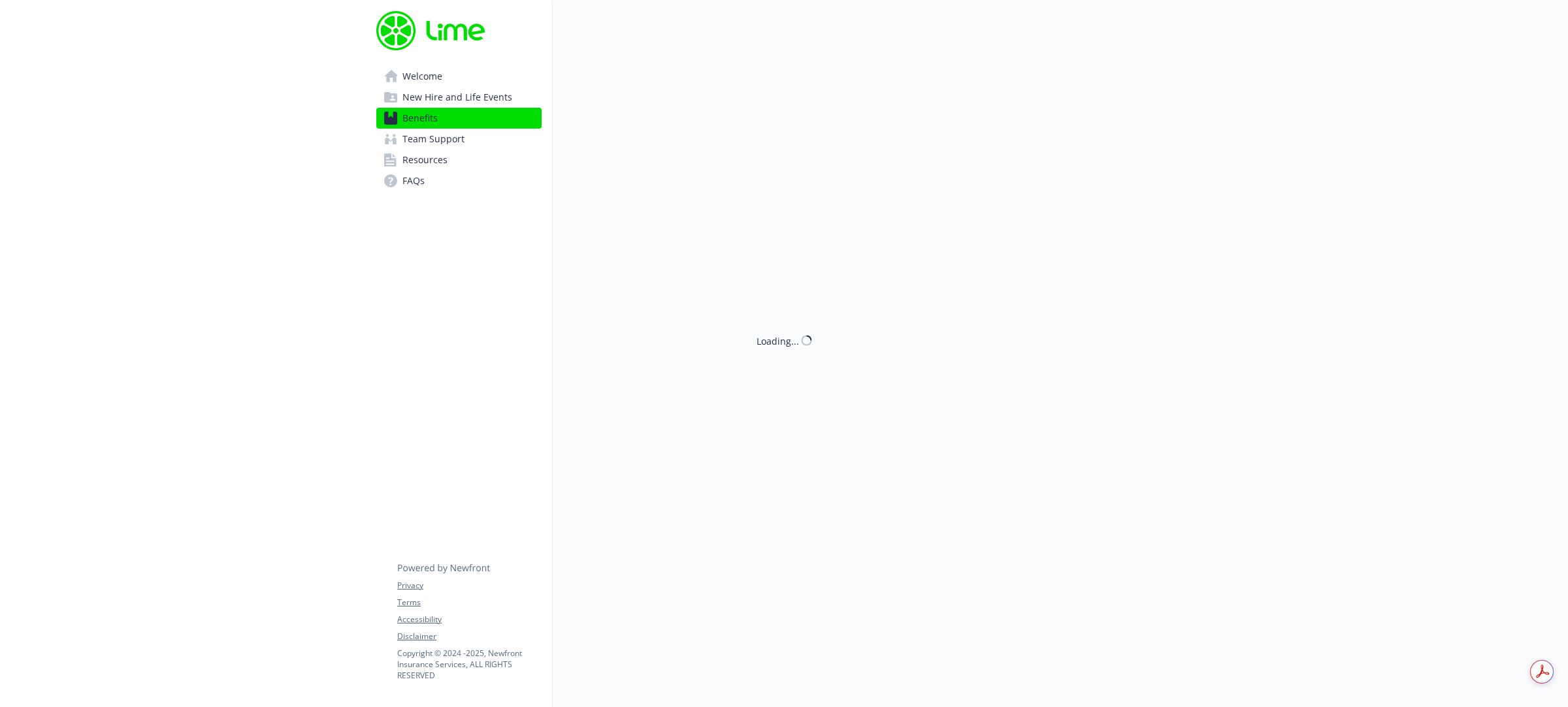
scroll to position [2204, 0]
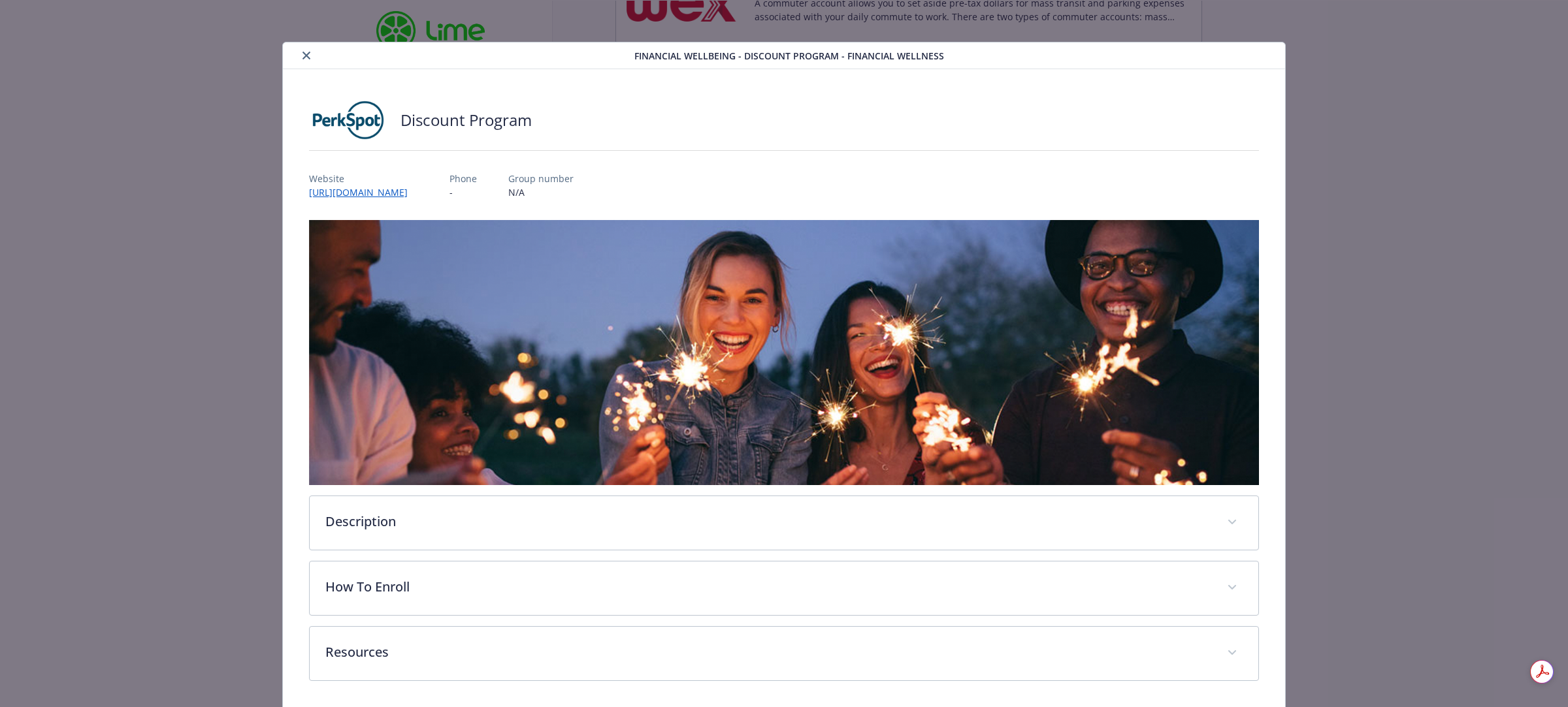
click at [302, 56] on icon "close" at bounding box center [306, 55] width 8 height 8
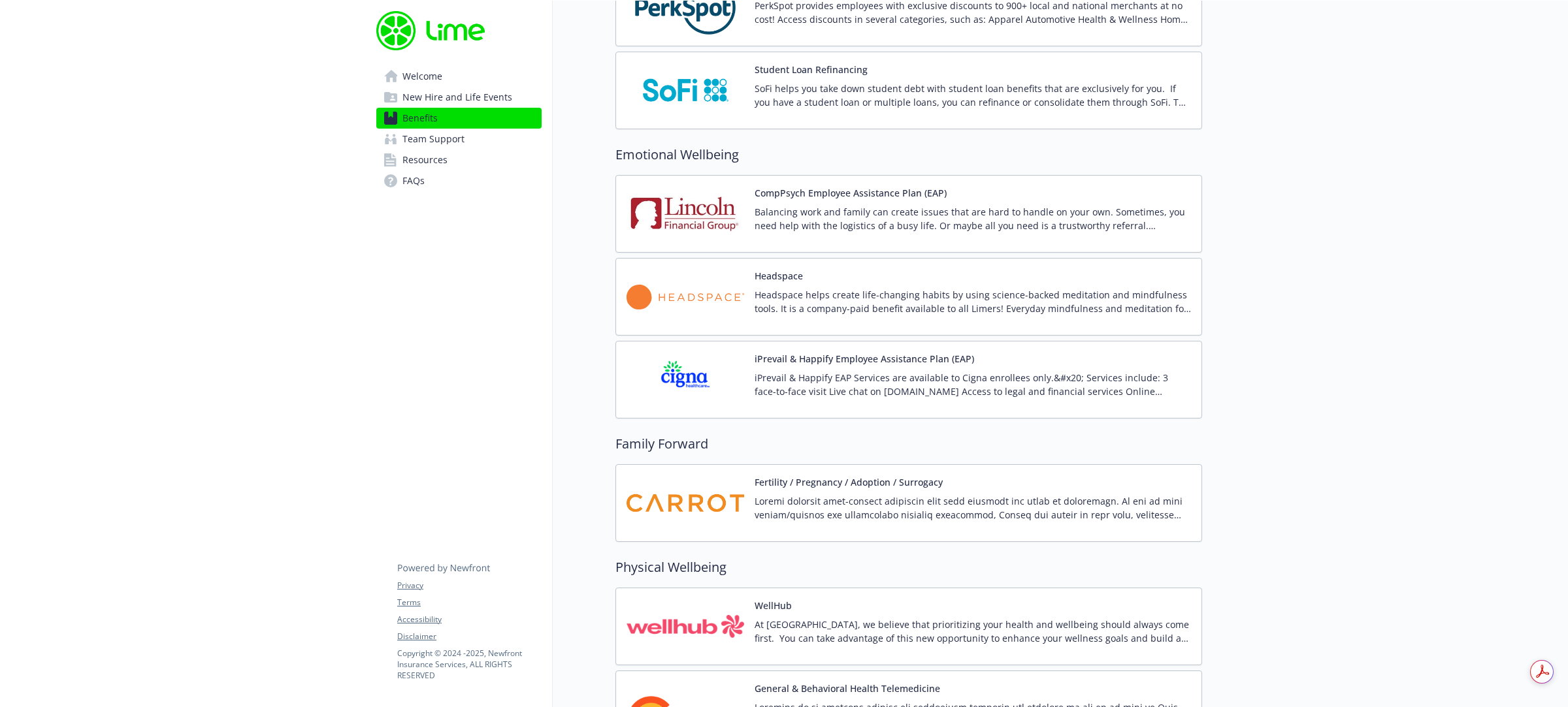
scroll to position [2285, 0]
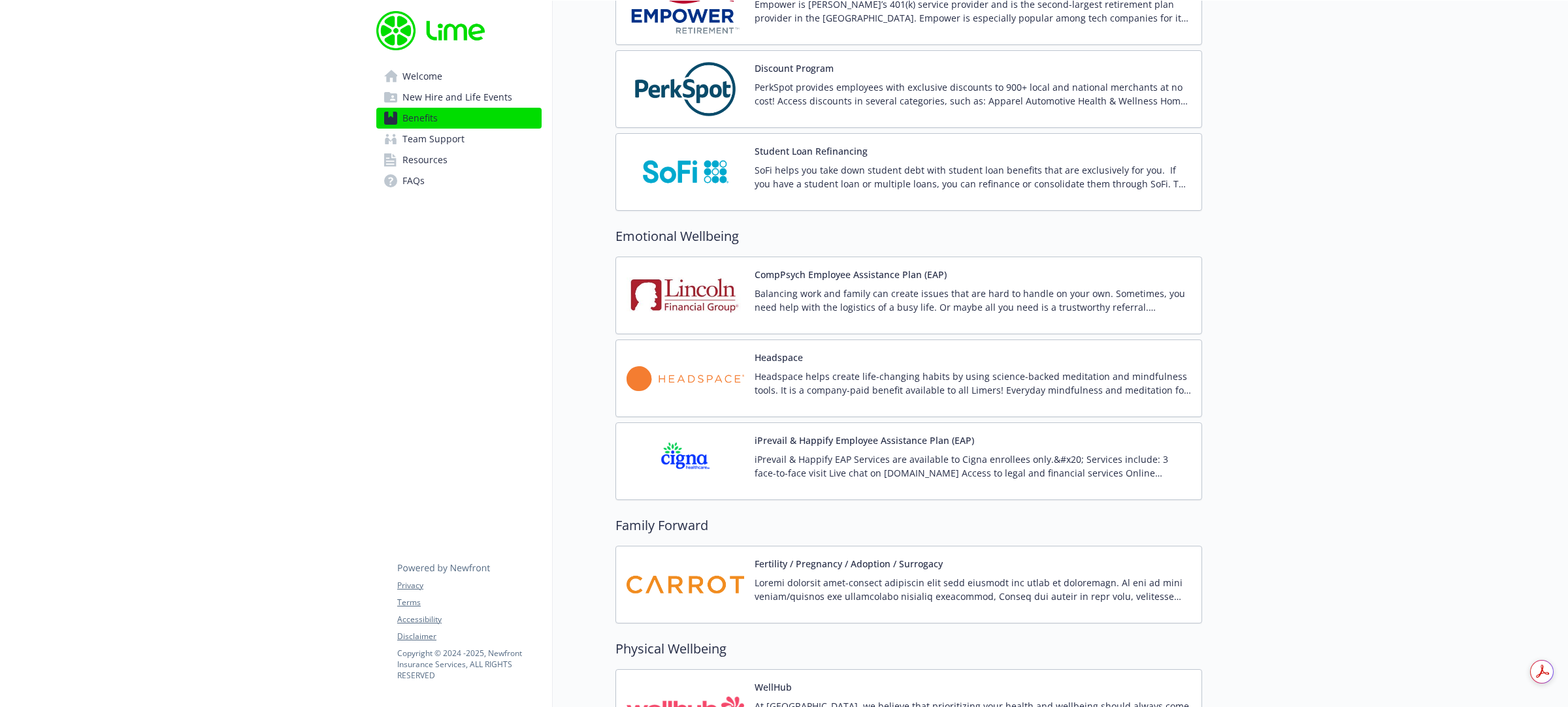
click at [927, 461] on p "iPrevail & Happify EAP Services are available to Cigna enrollees only.&#x20; Se…" at bounding box center [972, 467] width 437 height 27
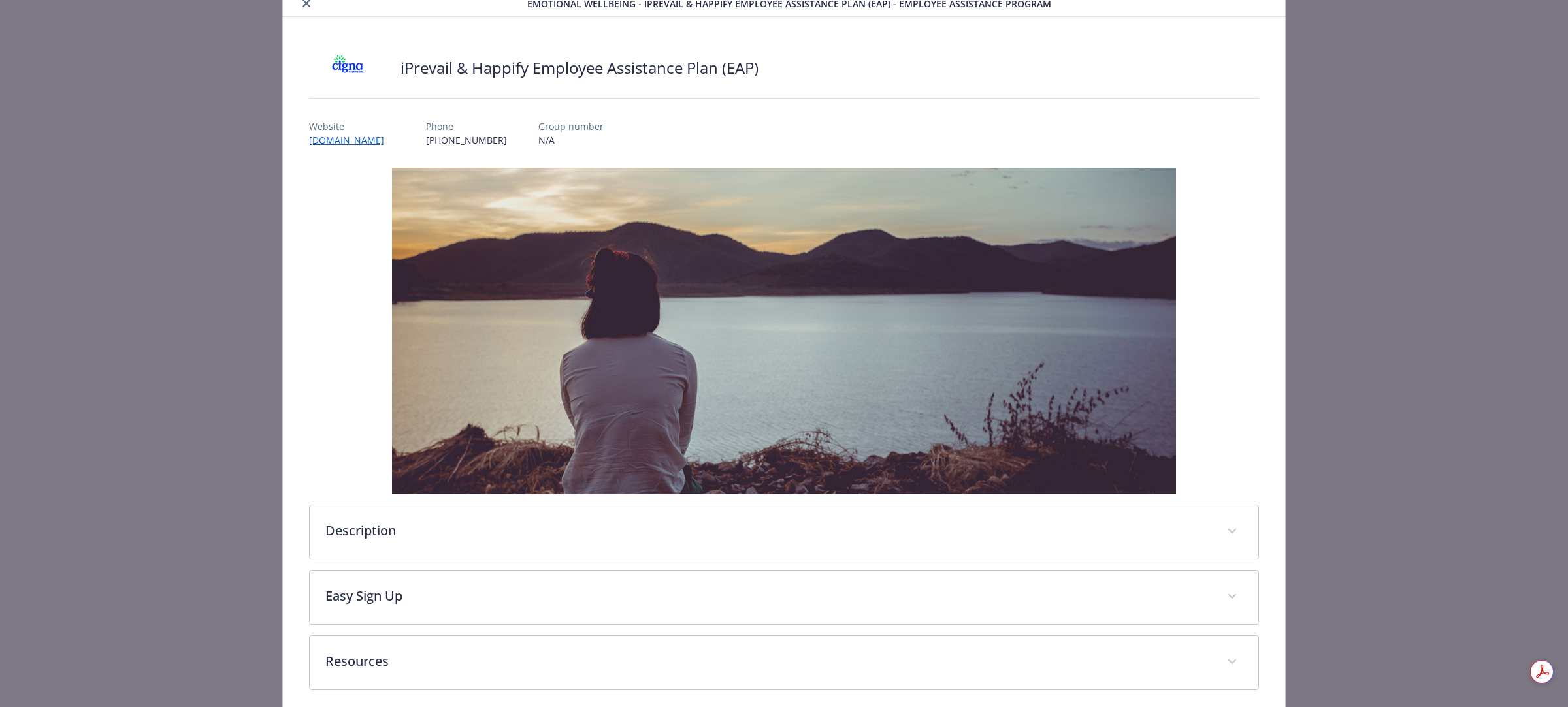
scroll to position [110, 0]
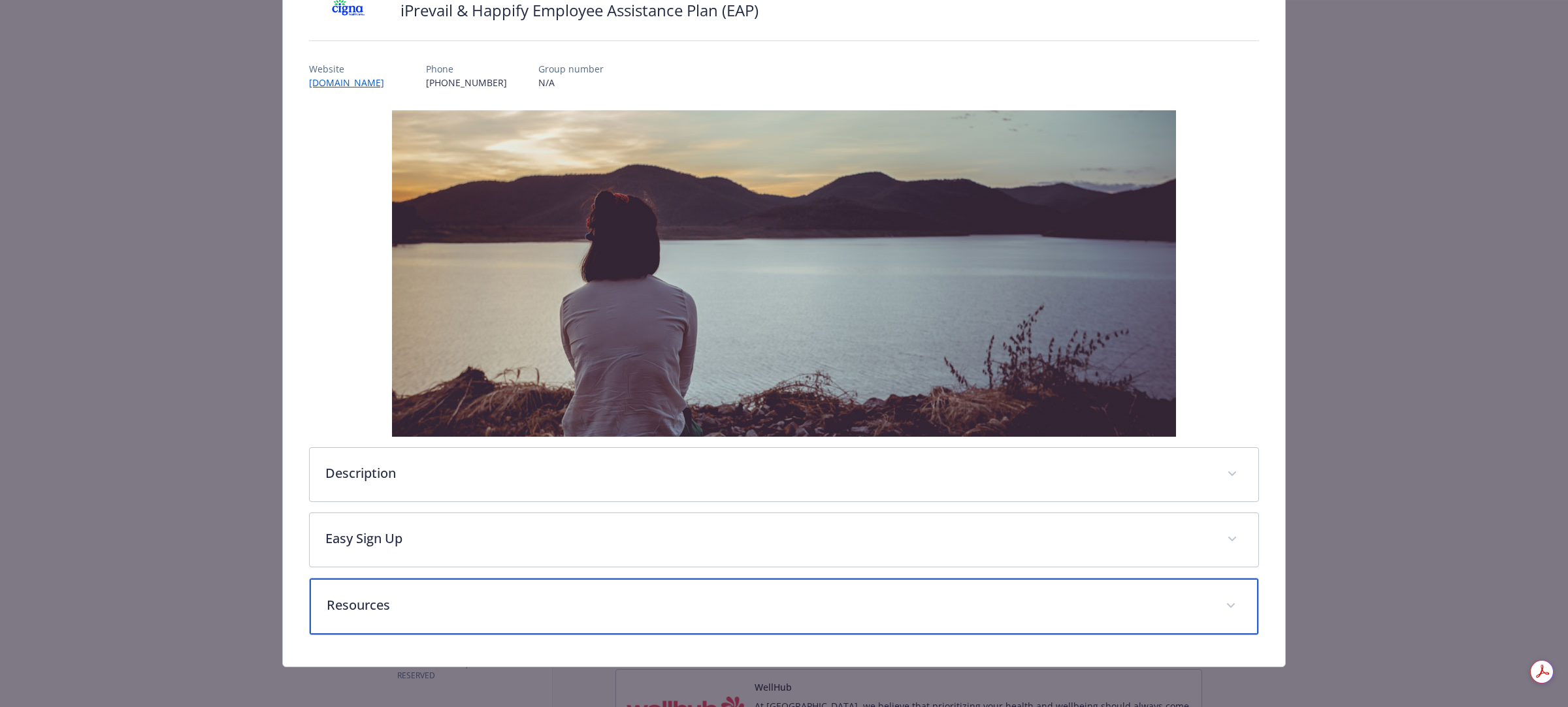
click at [393, 599] on p "Resources" at bounding box center [768, 605] width 883 height 20
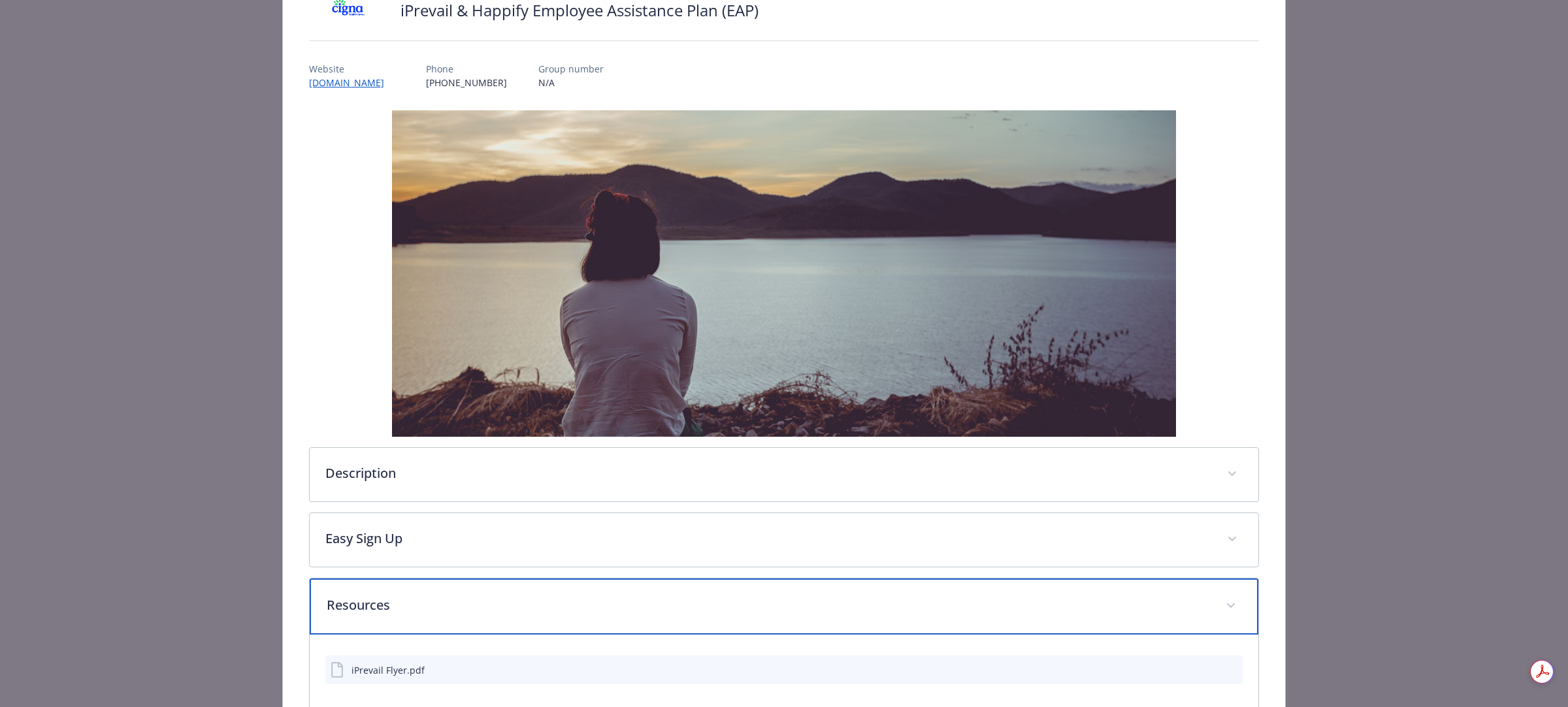
scroll to position [188, 0]
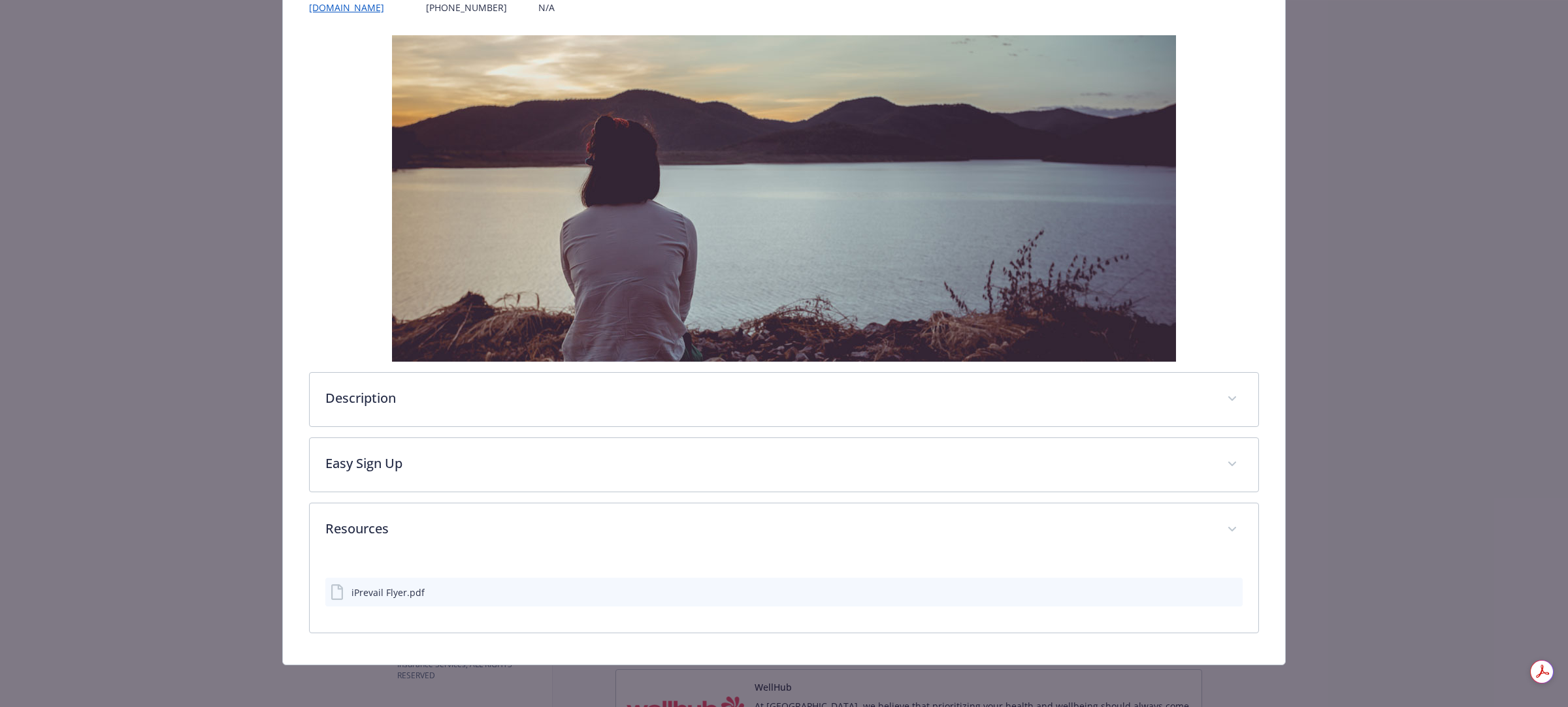
click at [378, 595] on div "iPrevail Flyer.pdf" at bounding box center [388, 593] width 73 height 14
click at [1224, 591] on icon "preview file" at bounding box center [1229, 591] width 12 height 9
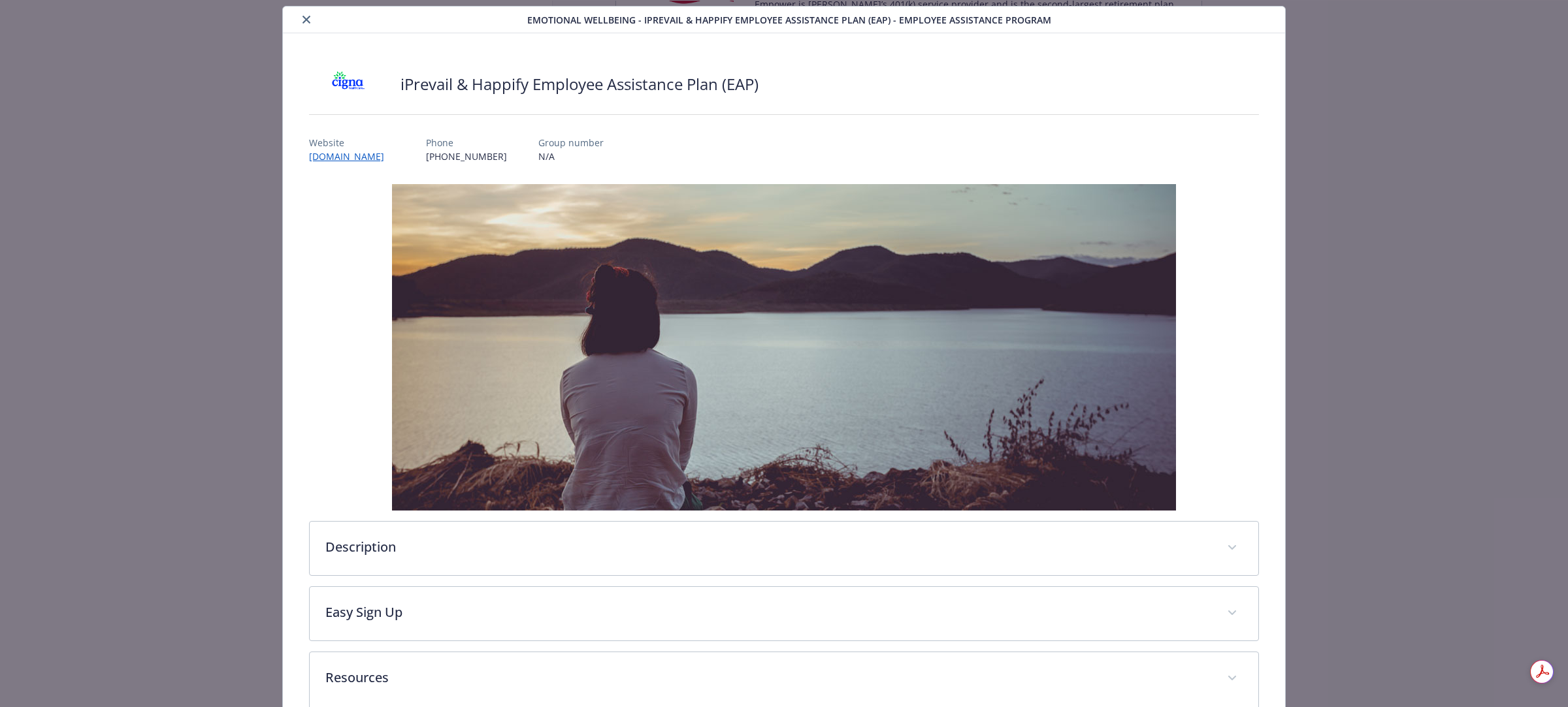
scroll to position [0, 0]
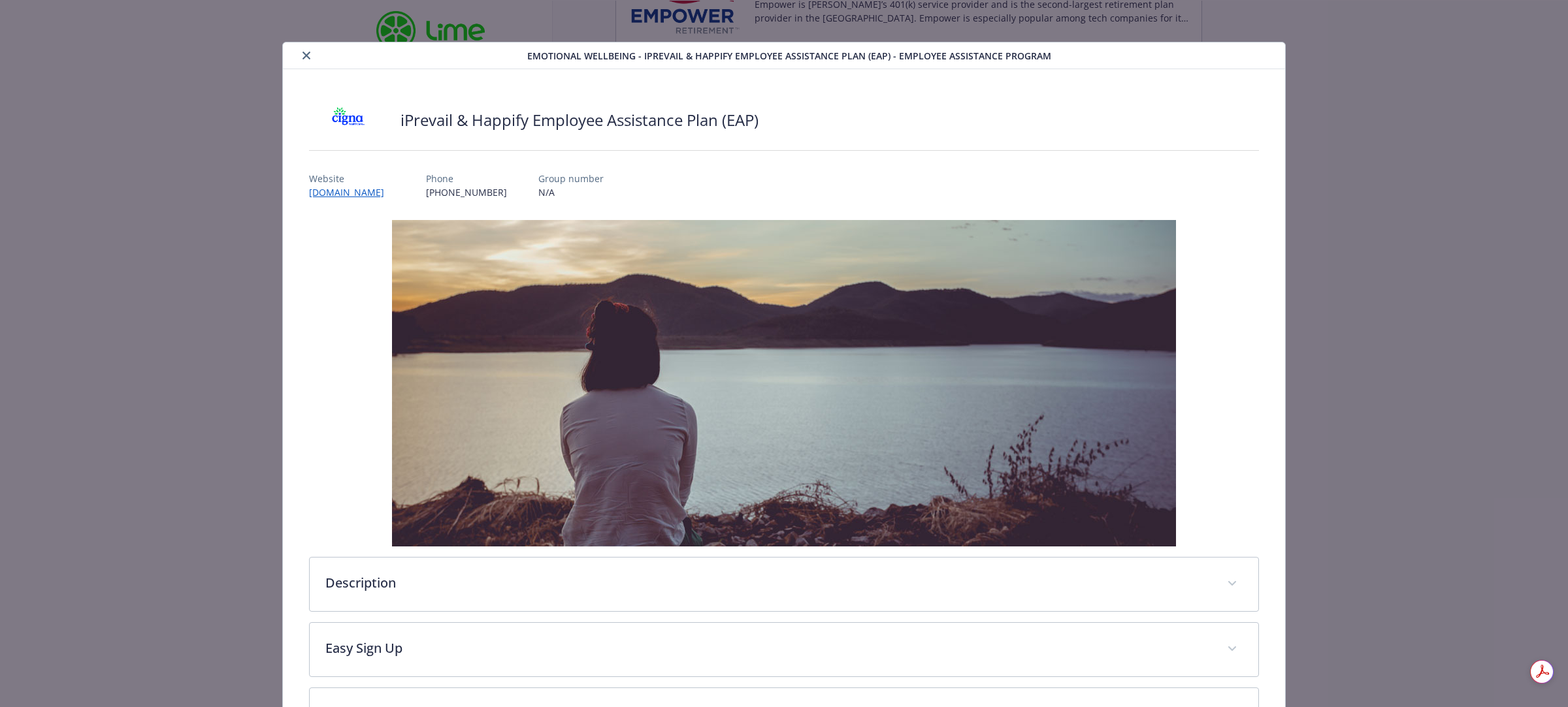
click at [307, 55] on icon "close" at bounding box center [306, 55] width 8 height 8
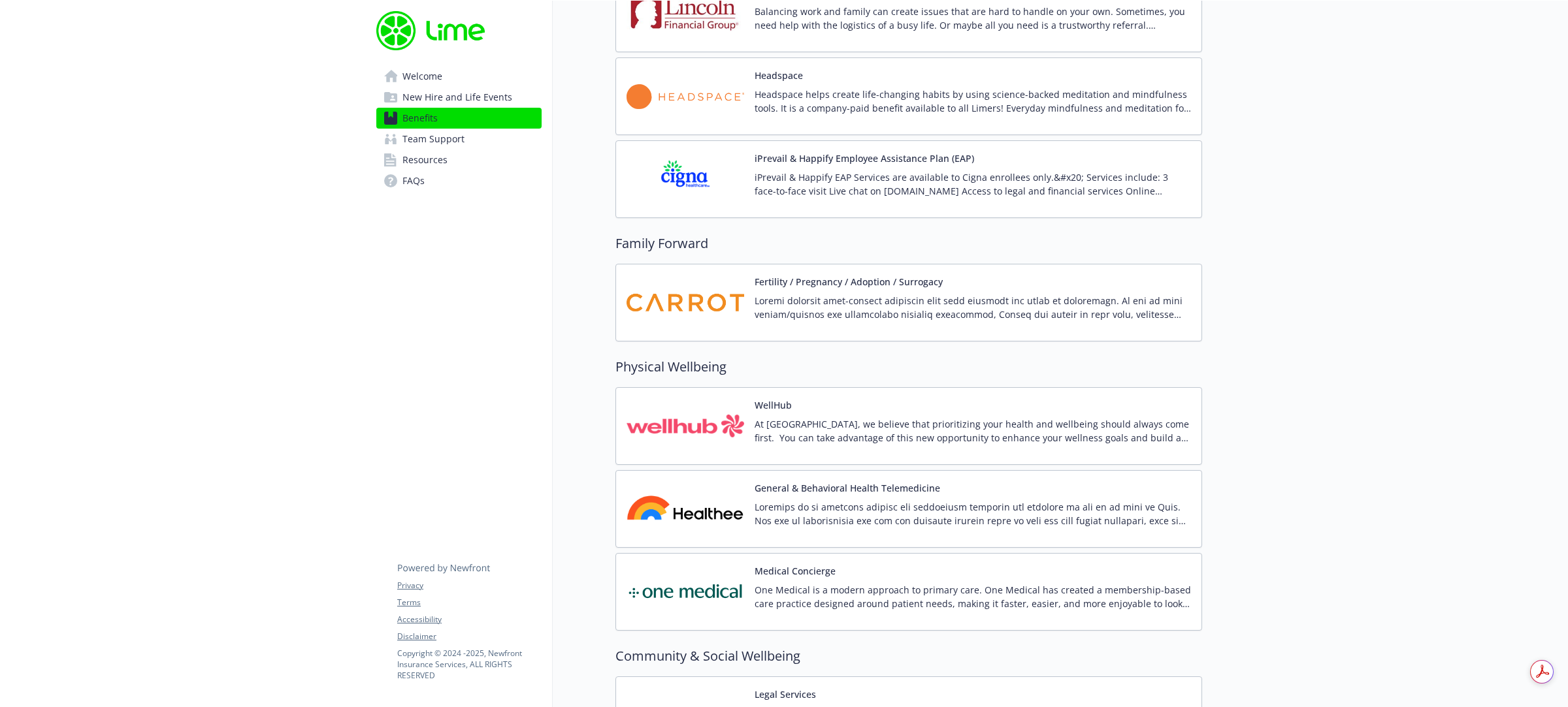
scroll to position [2731, 0]
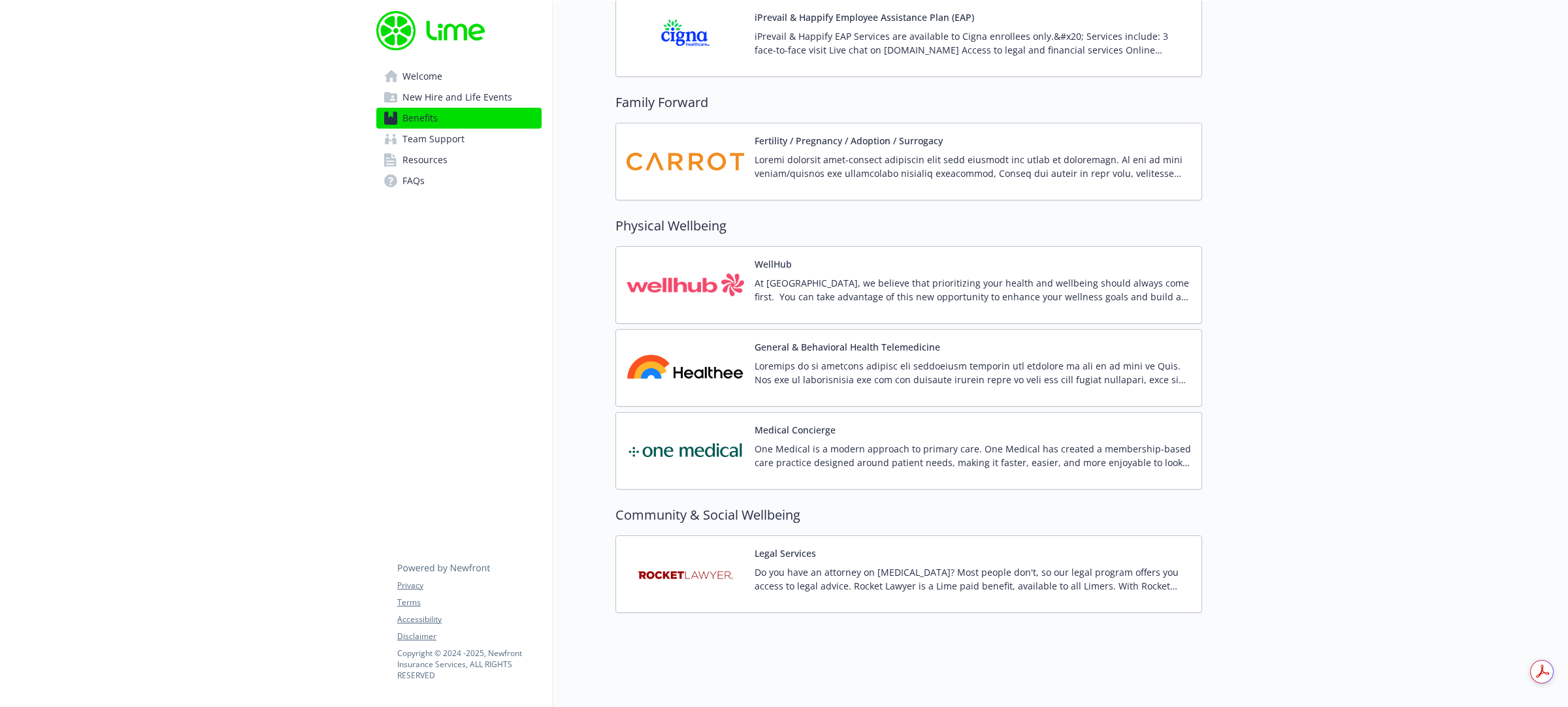
click at [436, 158] on span "Resources" at bounding box center [425, 160] width 45 height 21
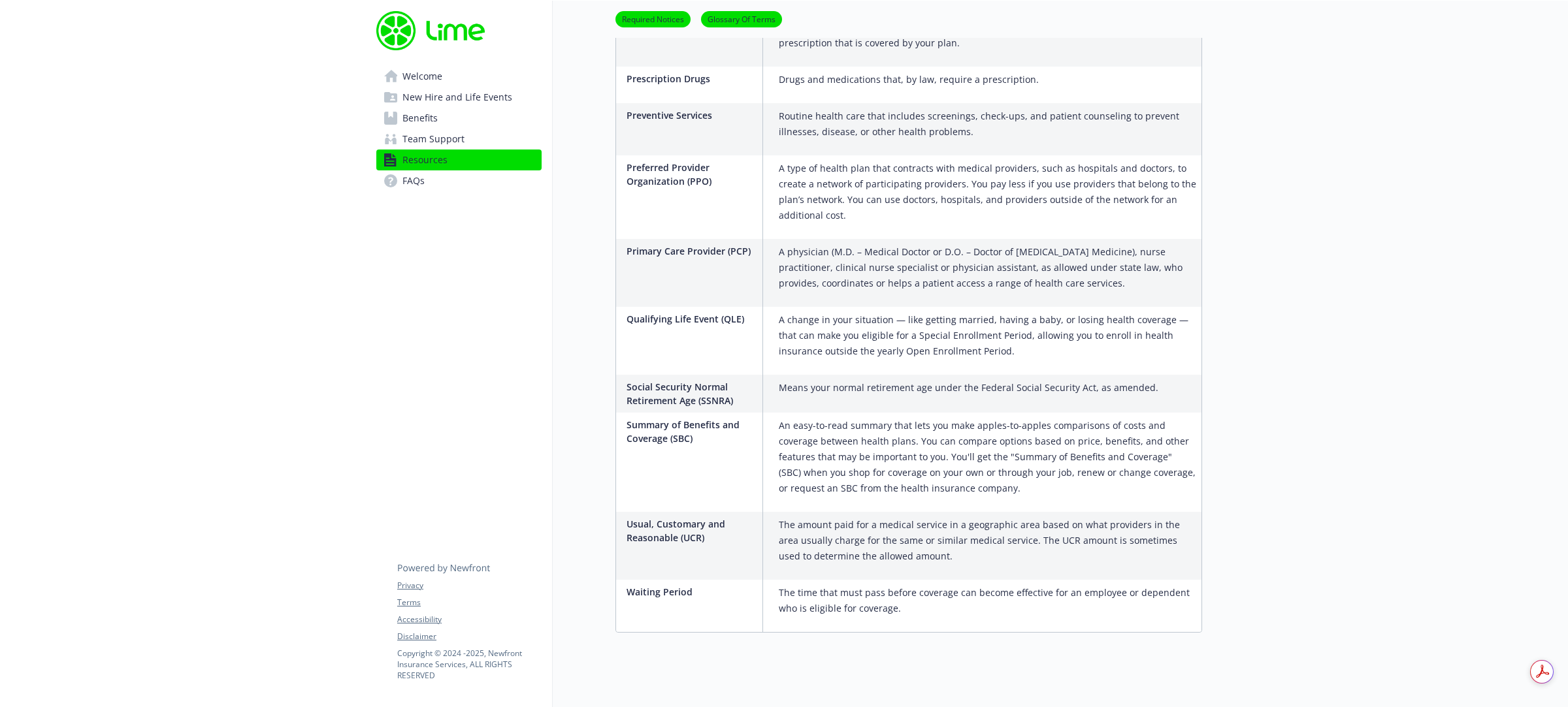
click at [444, 144] on span "Team Support" at bounding box center [433, 139] width 62 height 21
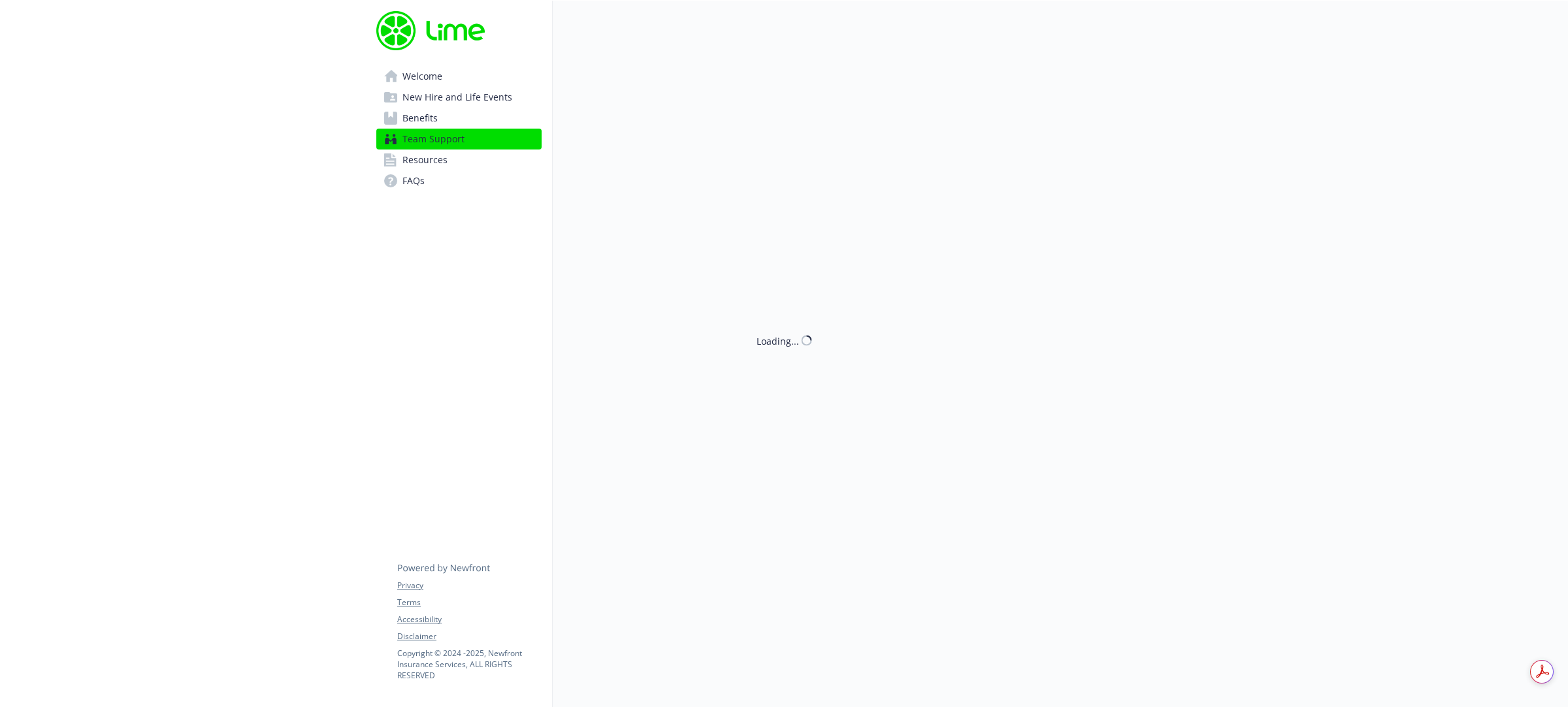
scroll to position [63, 0]
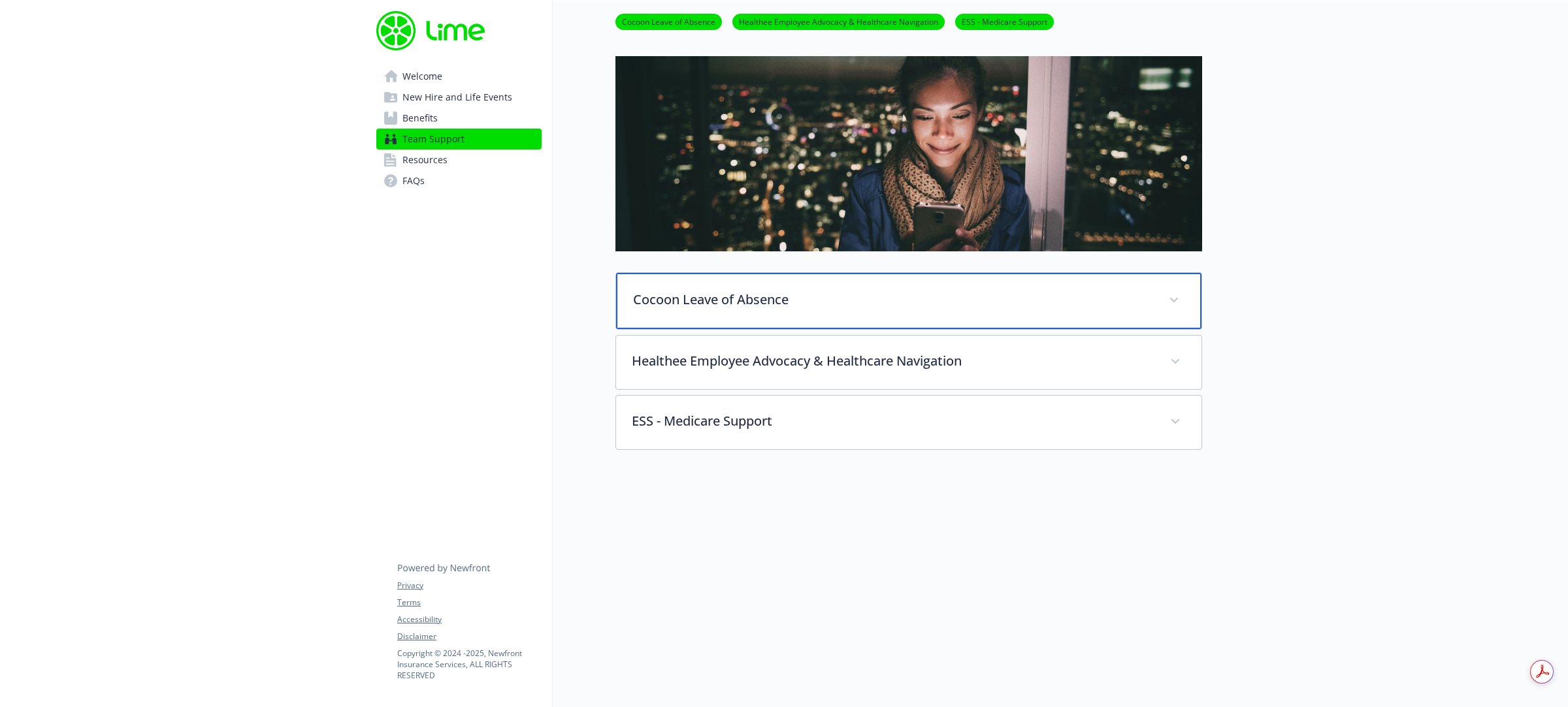
click at [743, 295] on p "Cocoon Leave of Absence" at bounding box center [893, 299] width 520 height 20
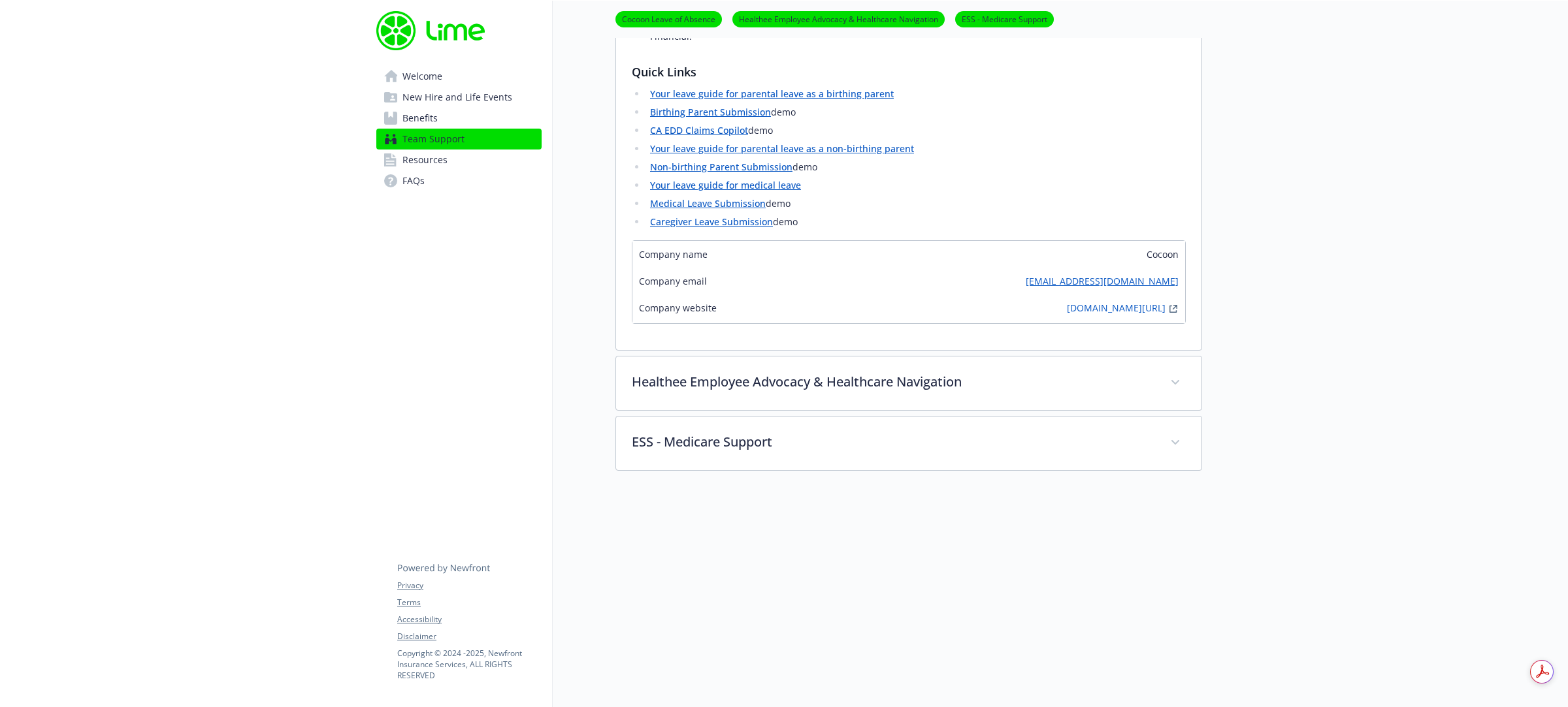
scroll to position [638, 0]
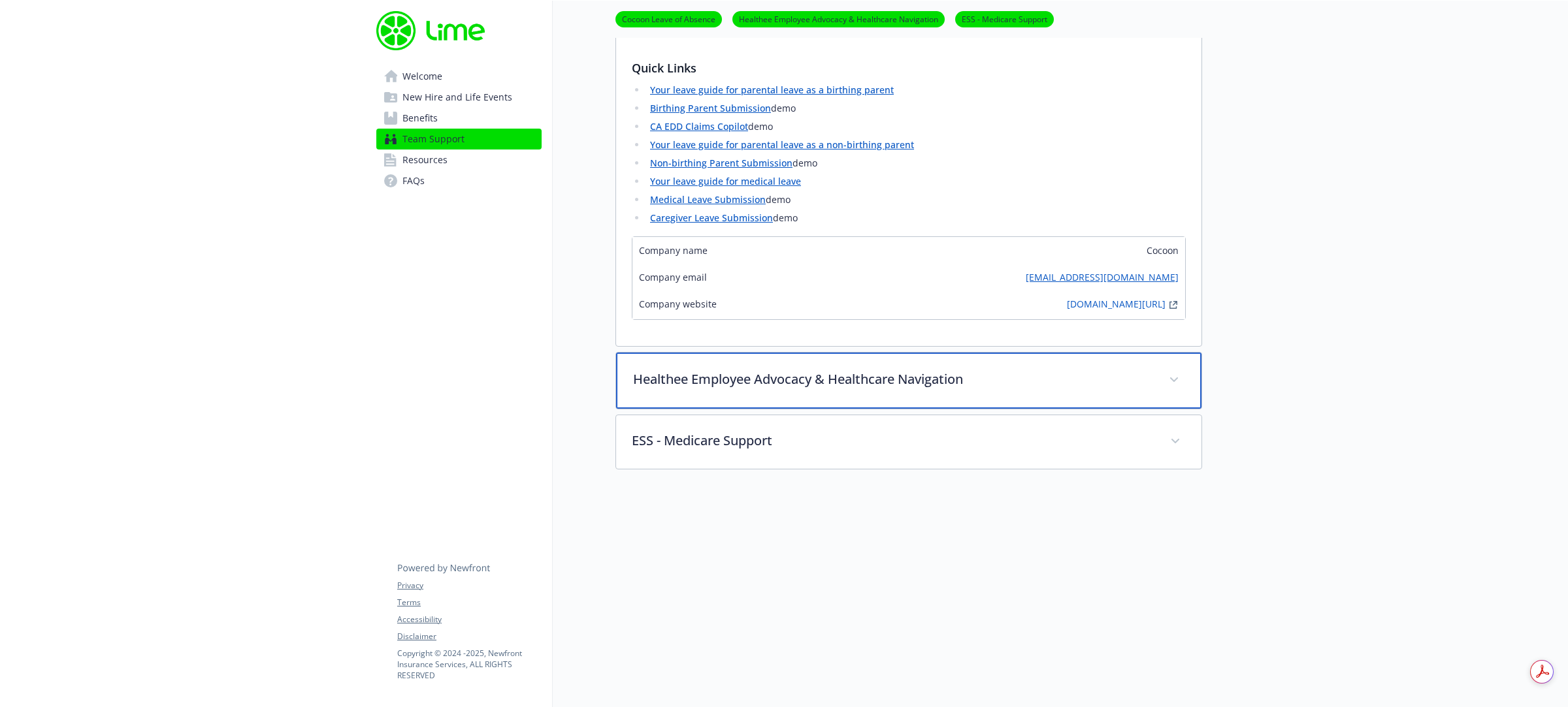
click at [752, 370] on p "Healthee Employee Advocacy & Healthcare Navigation" at bounding box center [893, 380] width 520 height 20
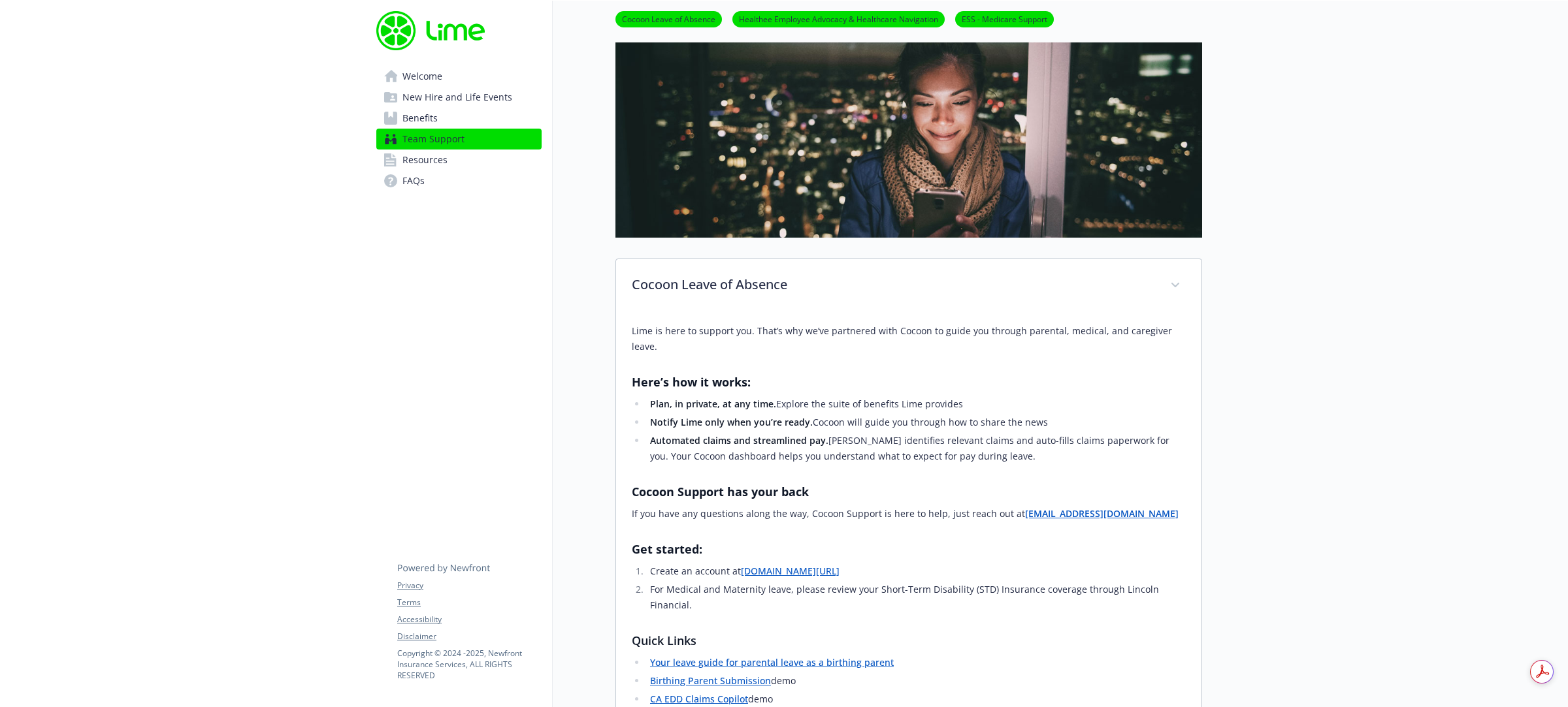
scroll to position [0, 0]
